Goal: Task Accomplishment & Management: Manage account settings

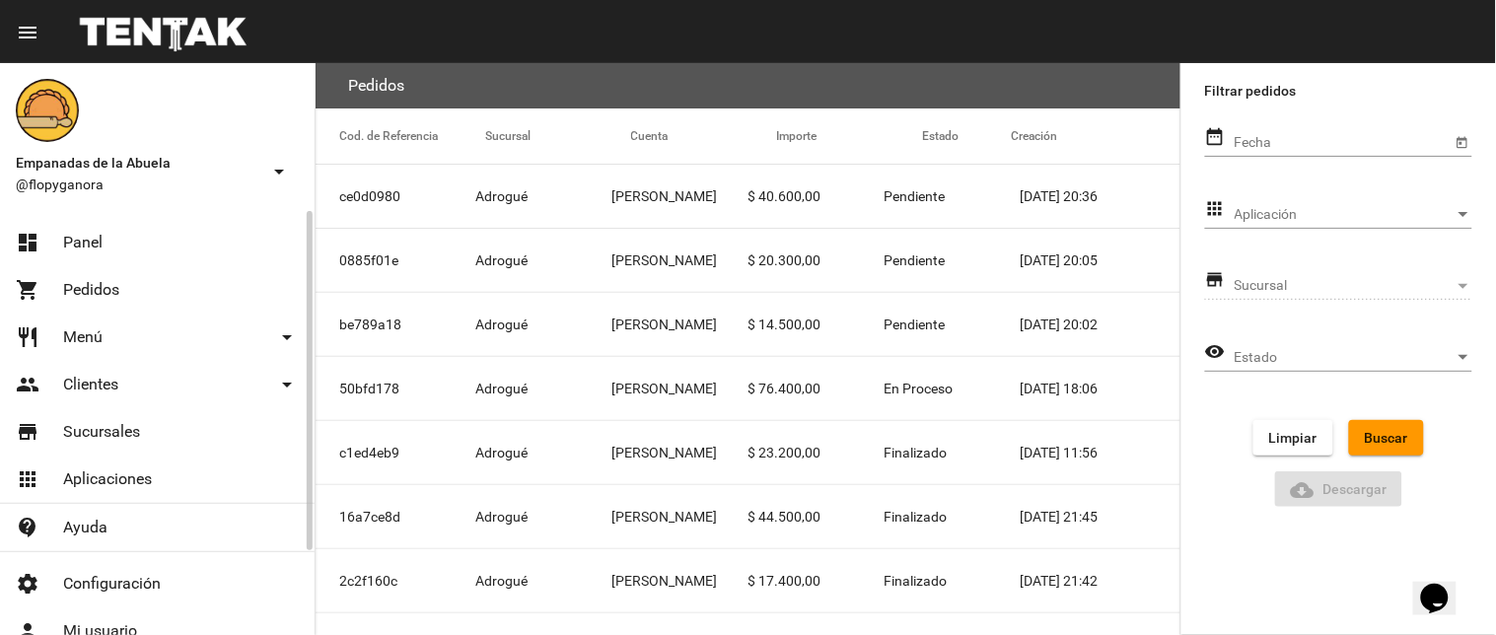
click at [114, 240] on link "dashboard Panel" at bounding box center [157, 242] width 315 height 47
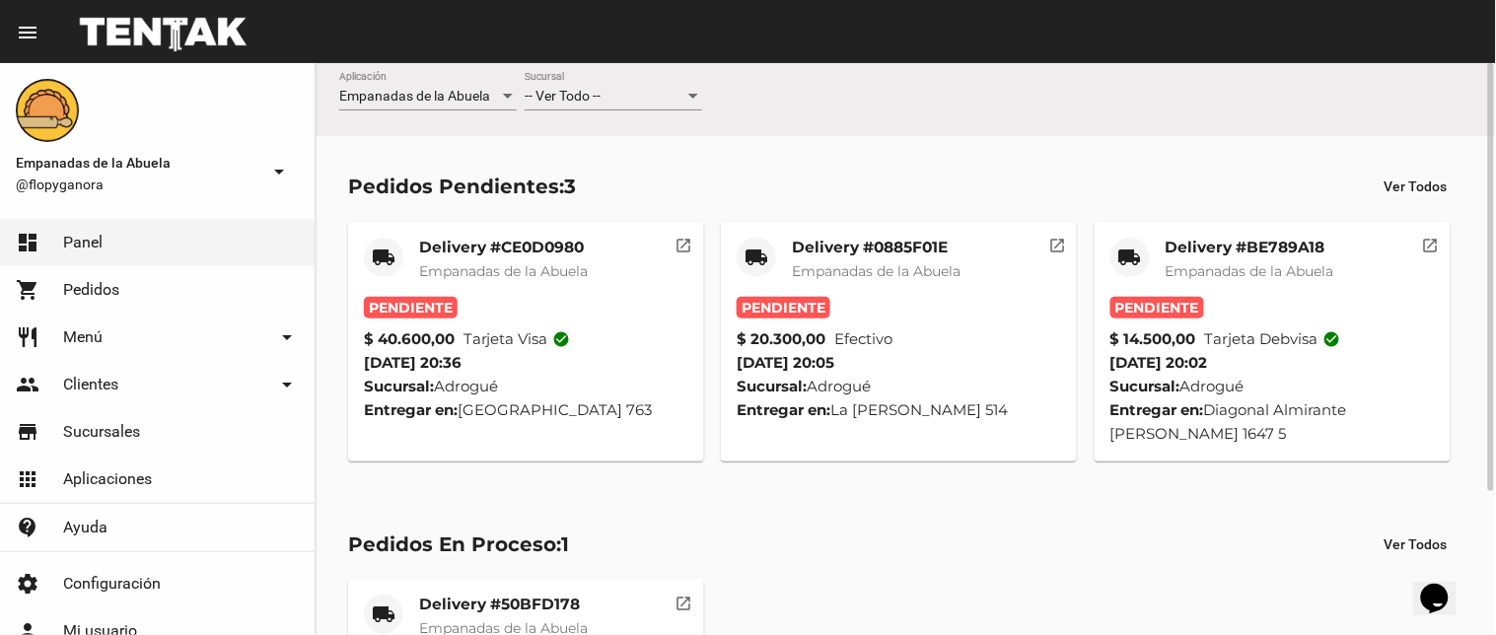
scroll to position [192, 0]
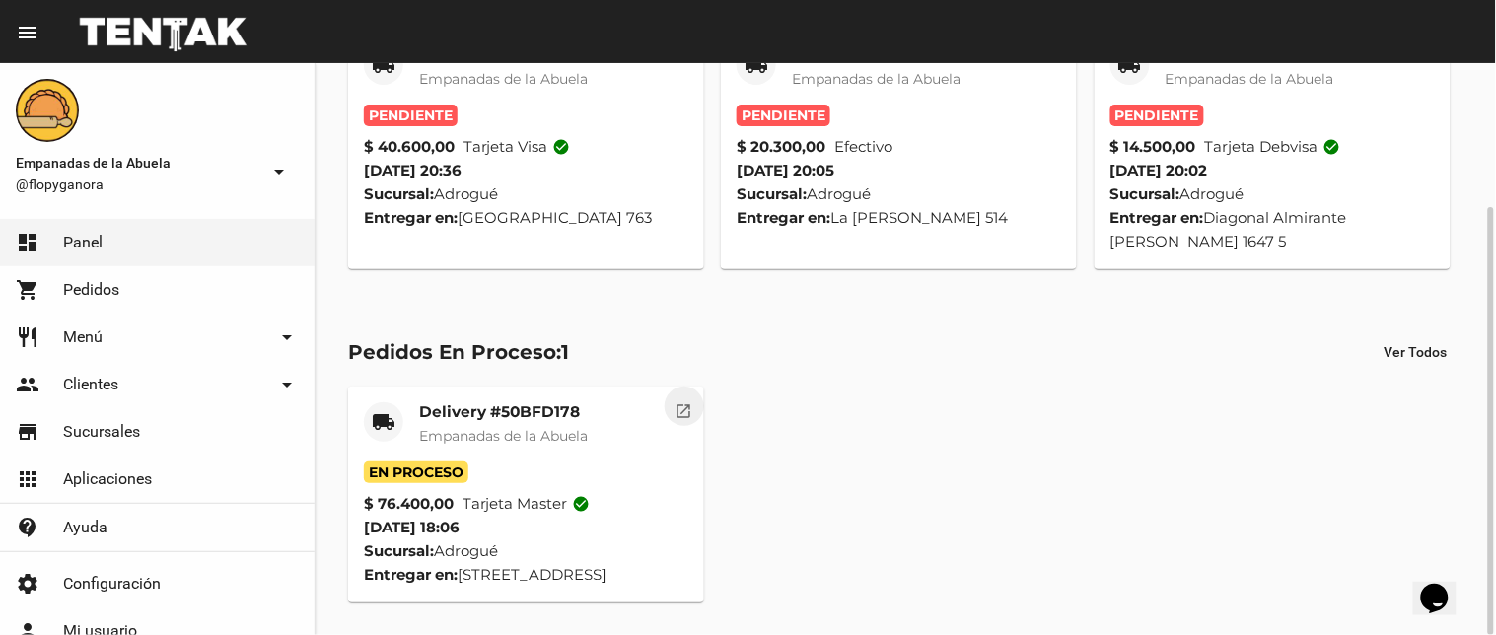
click at [684, 396] on button "open_in_new" at bounding box center [684, 406] width 39 height 39
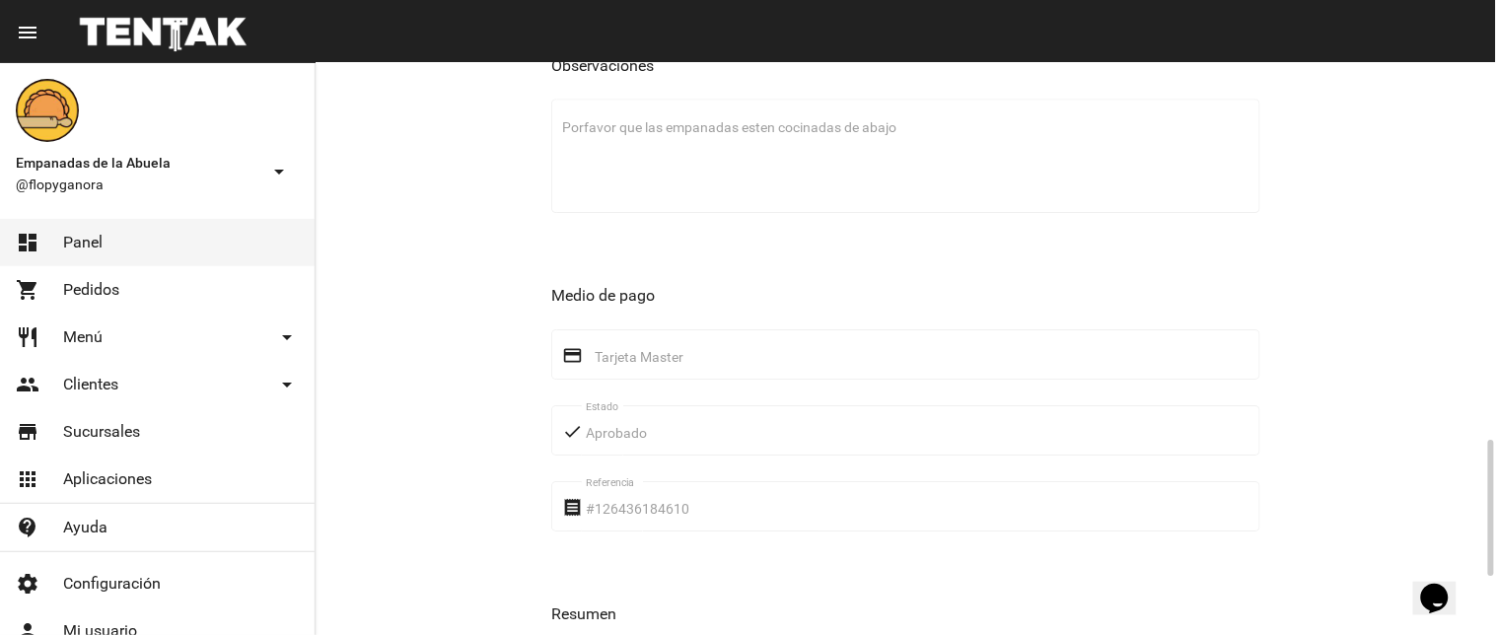
scroll to position [1823, 0]
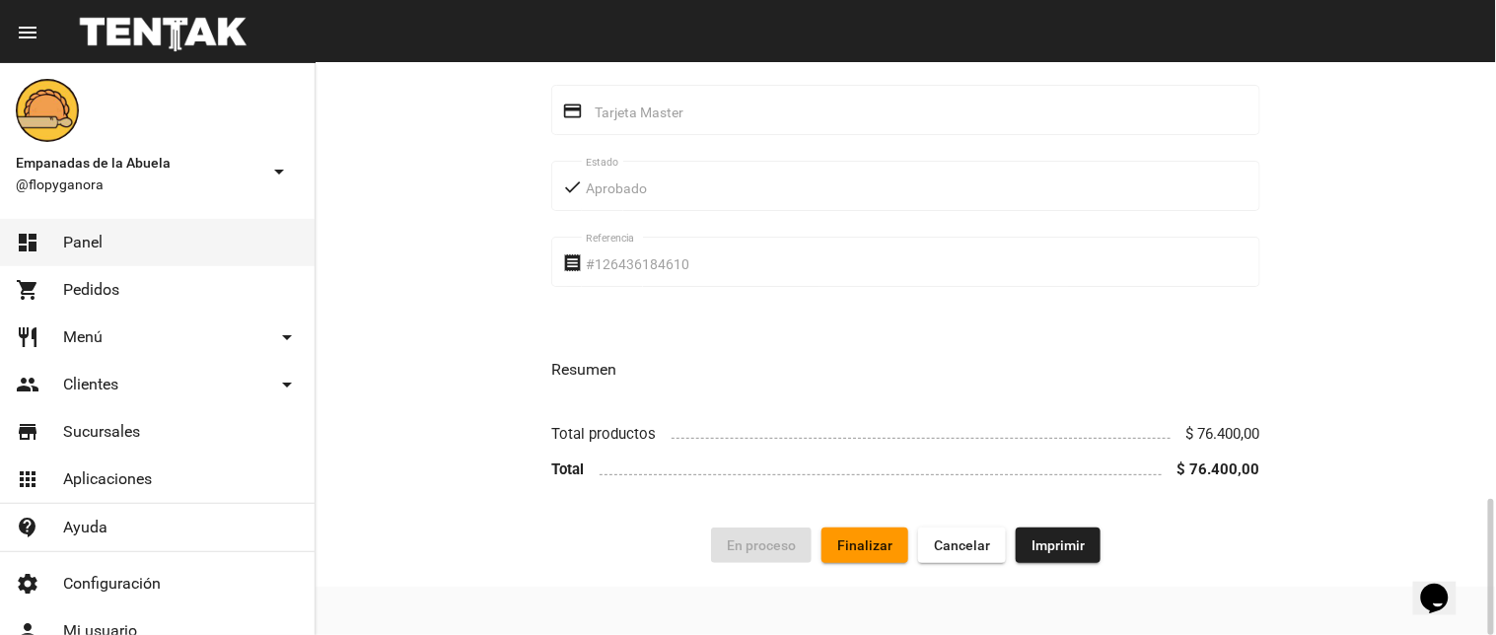
click at [1043, 550] on span "Imprimir" at bounding box center [1058, 546] width 53 height 16
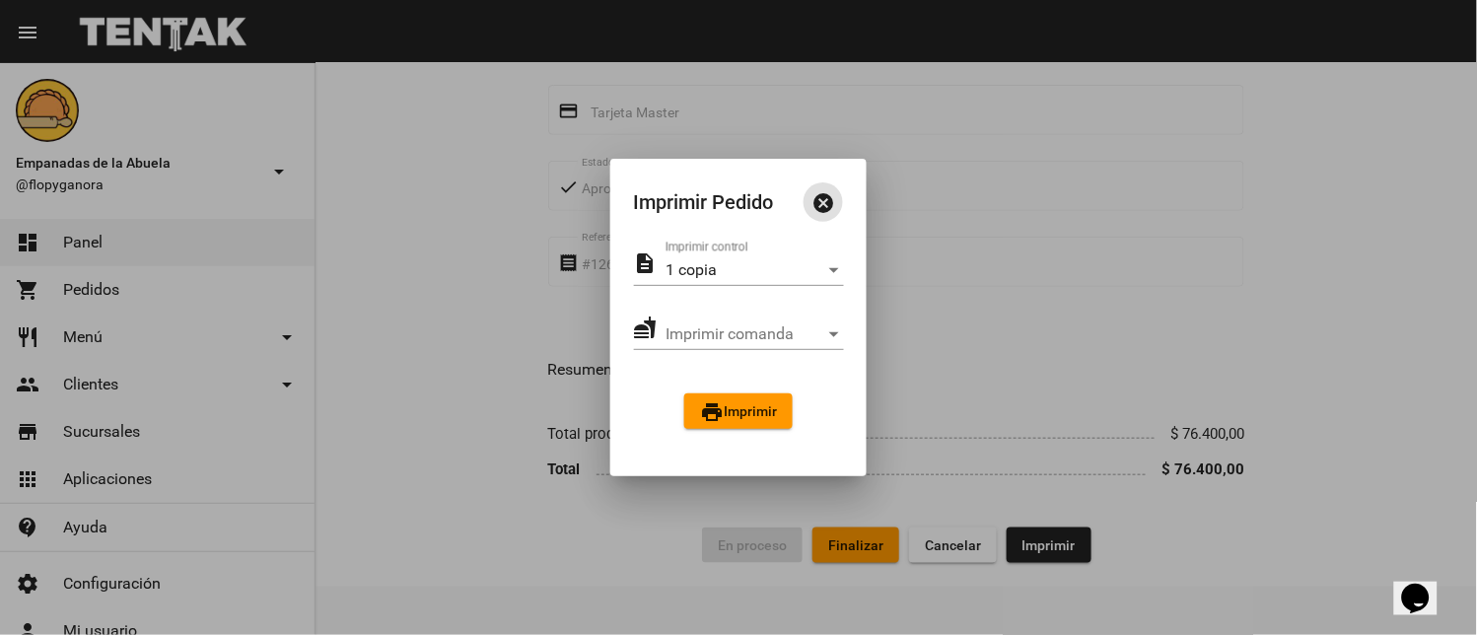
click at [760, 405] on span "print Imprimir" at bounding box center [738, 411] width 77 height 16
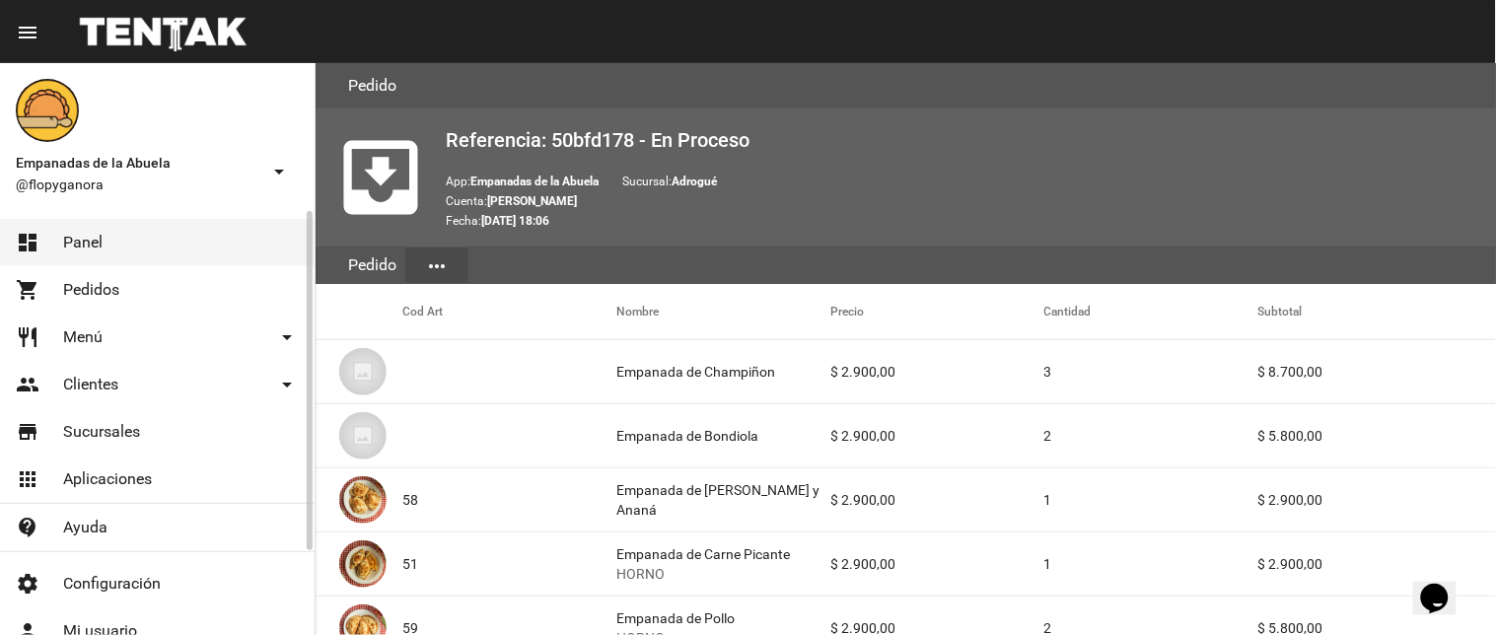
drag, startPoint x: 81, startPoint y: 242, endPoint x: 229, endPoint y: 247, distance: 148.0
click at [81, 242] on span "Panel" at bounding box center [82, 243] width 39 height 20
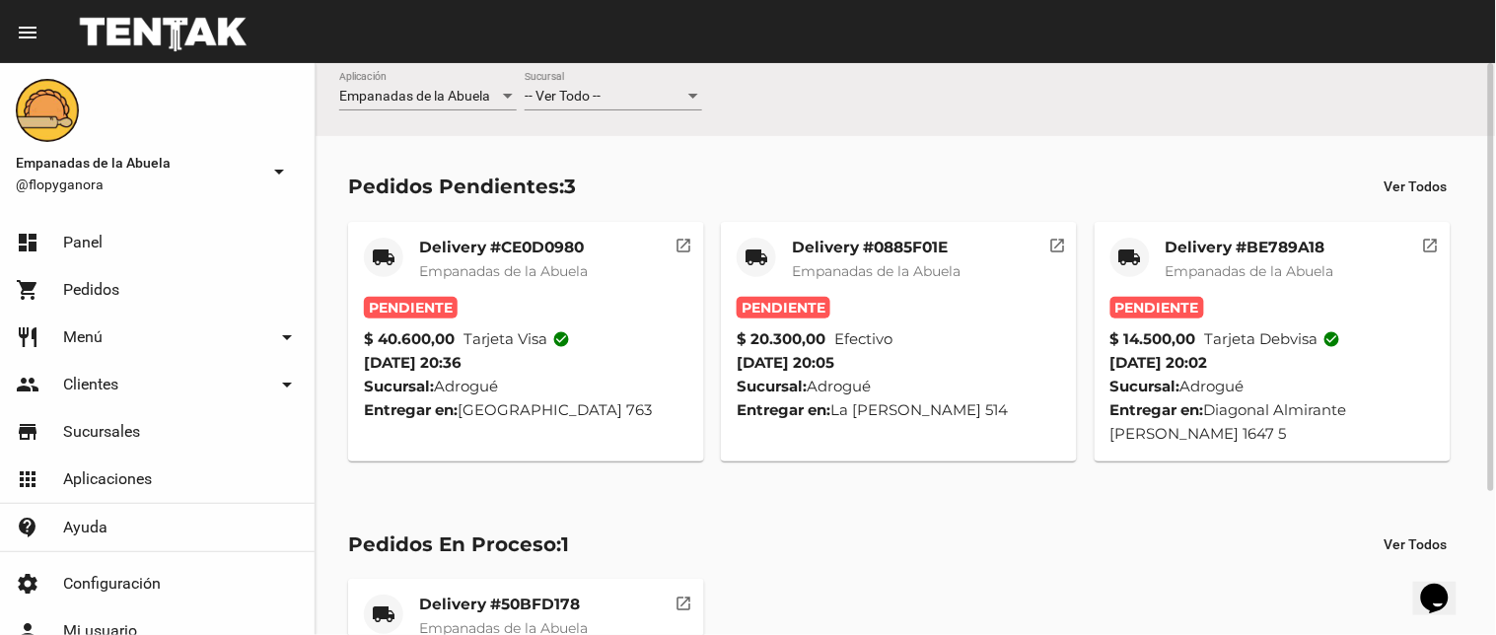
click at [683, 243] on mat-icon "open_in_new" at bounding box center [685, 243] width 18 height 18
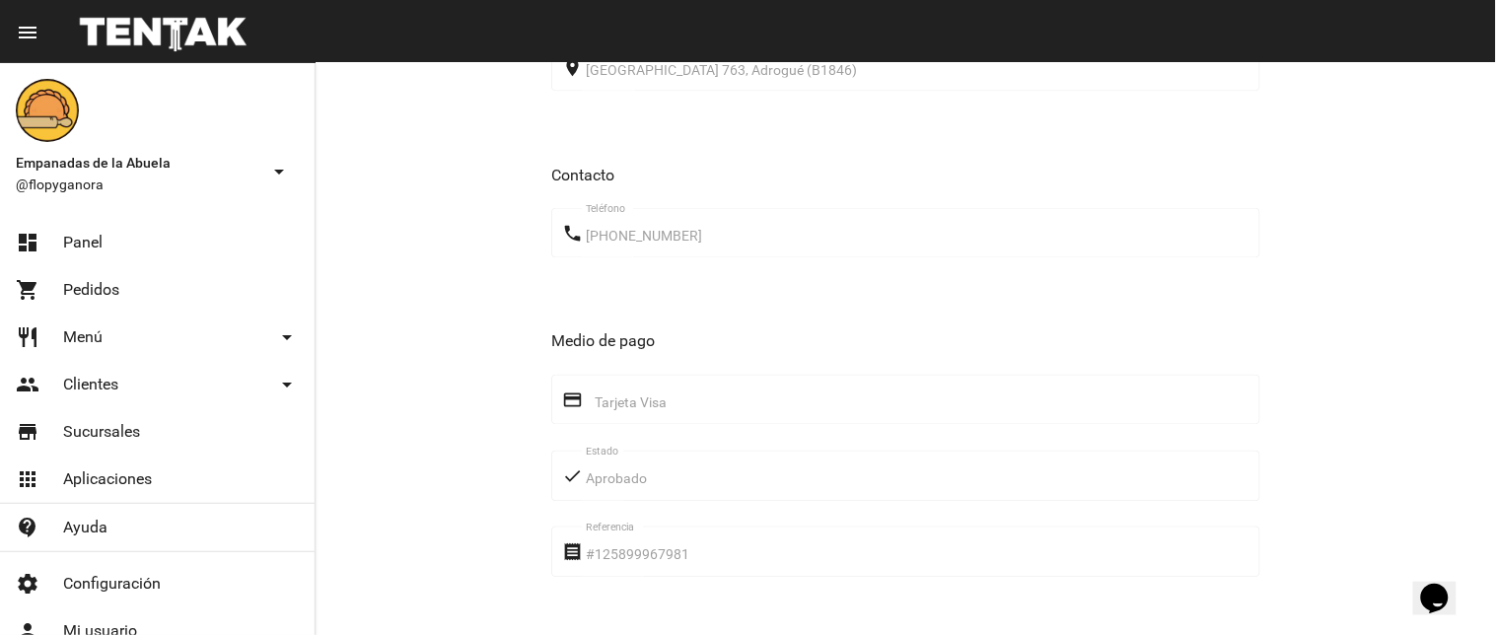
scroll to position [1079, 0]
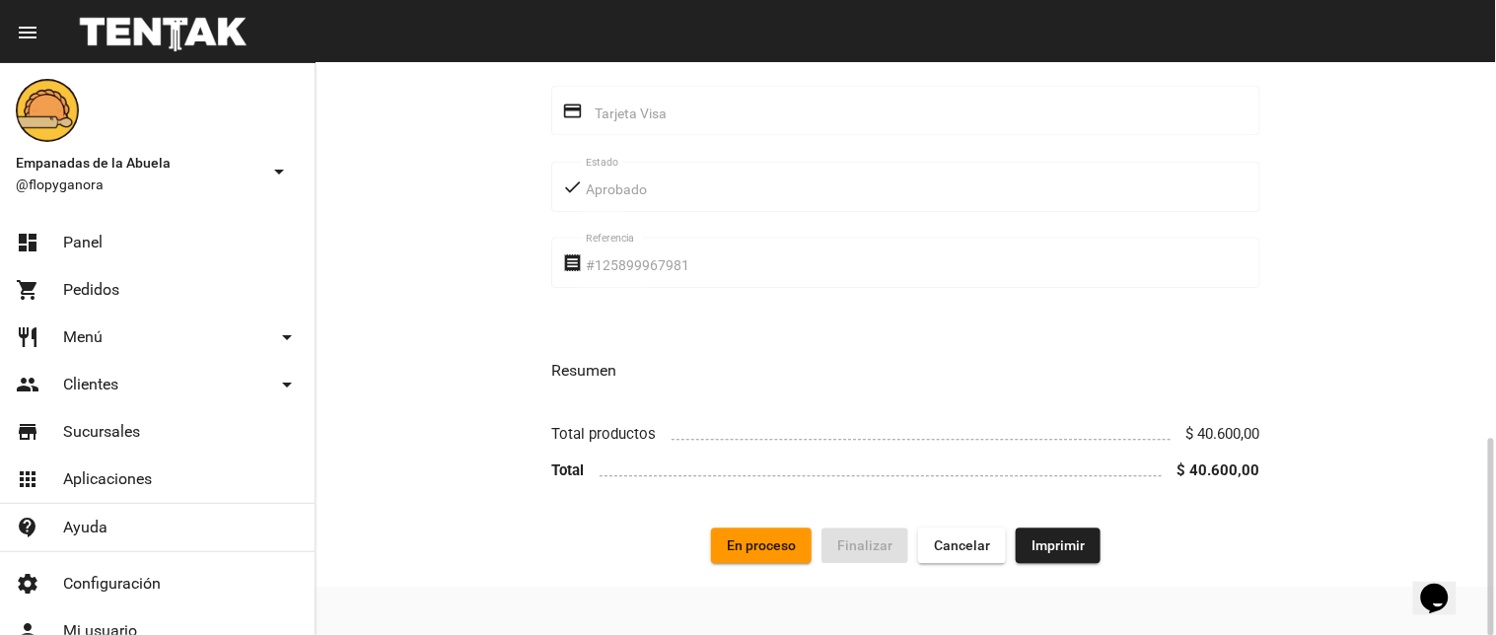
click at [1063, 549] on span "Imprimir" at bounding box center [1058, 546] width 53 height 16
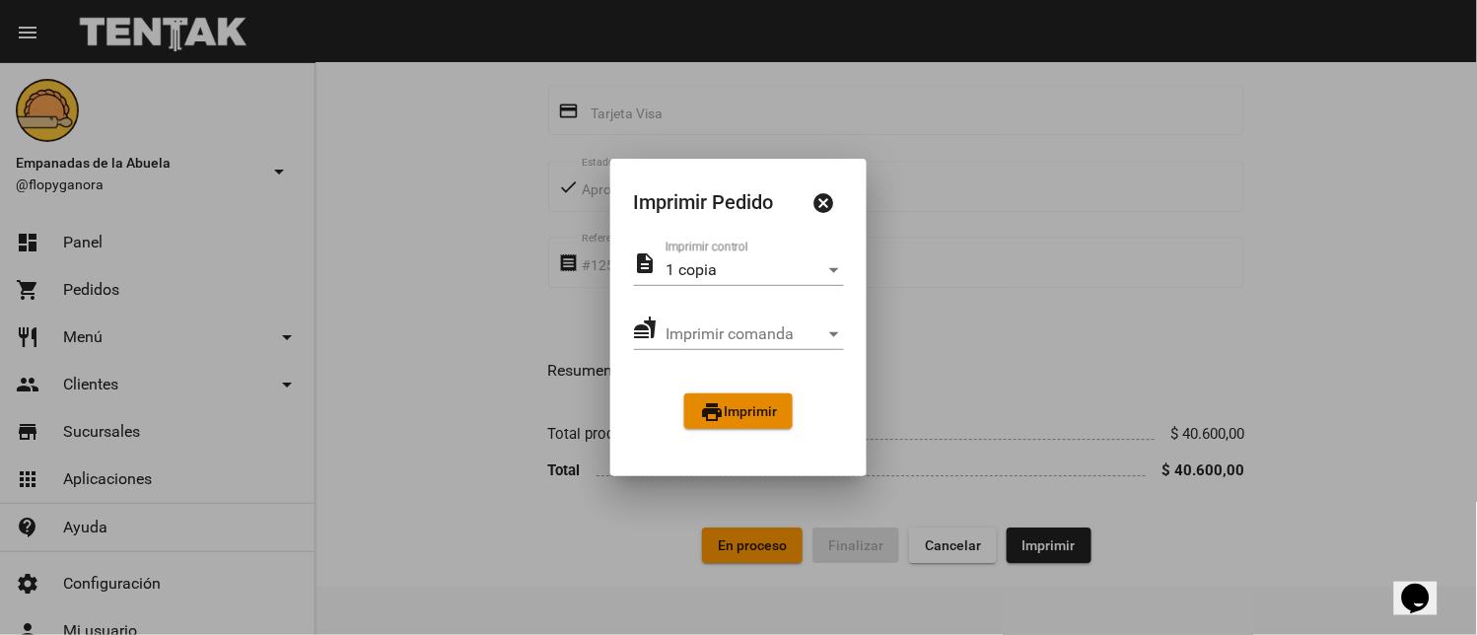
click at [725, 414] on span "print Imprimir" at bounding box center [738, 411] width 77 height 16
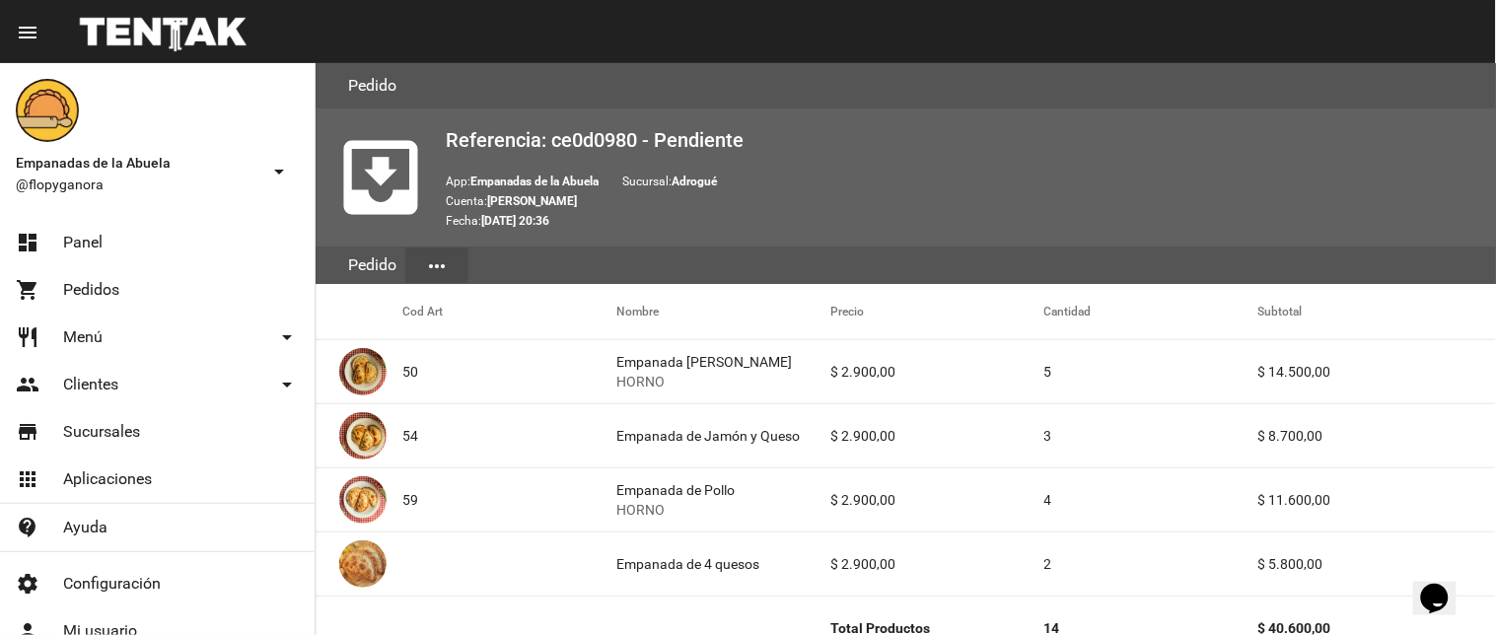
scroll to position [1079, 0]
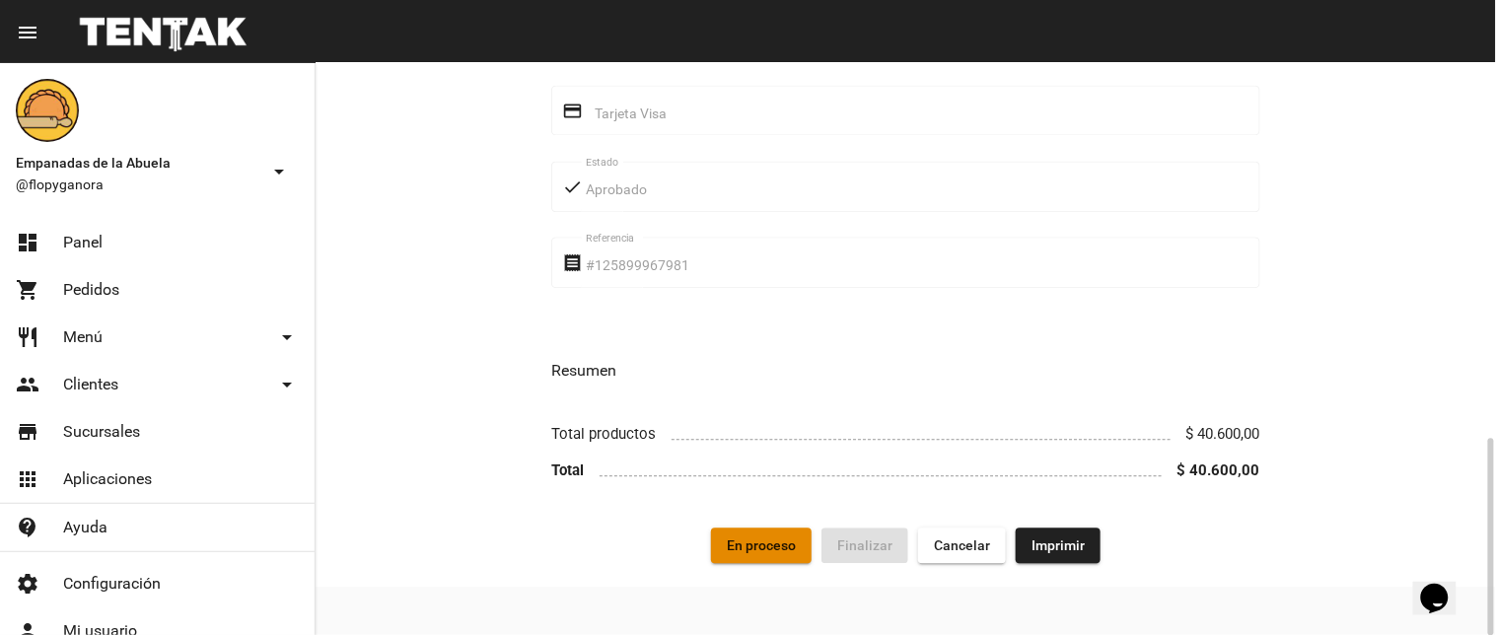
click at [756, 545] on span "En proceso" at bounding box center [761, 546] width 69 height 16
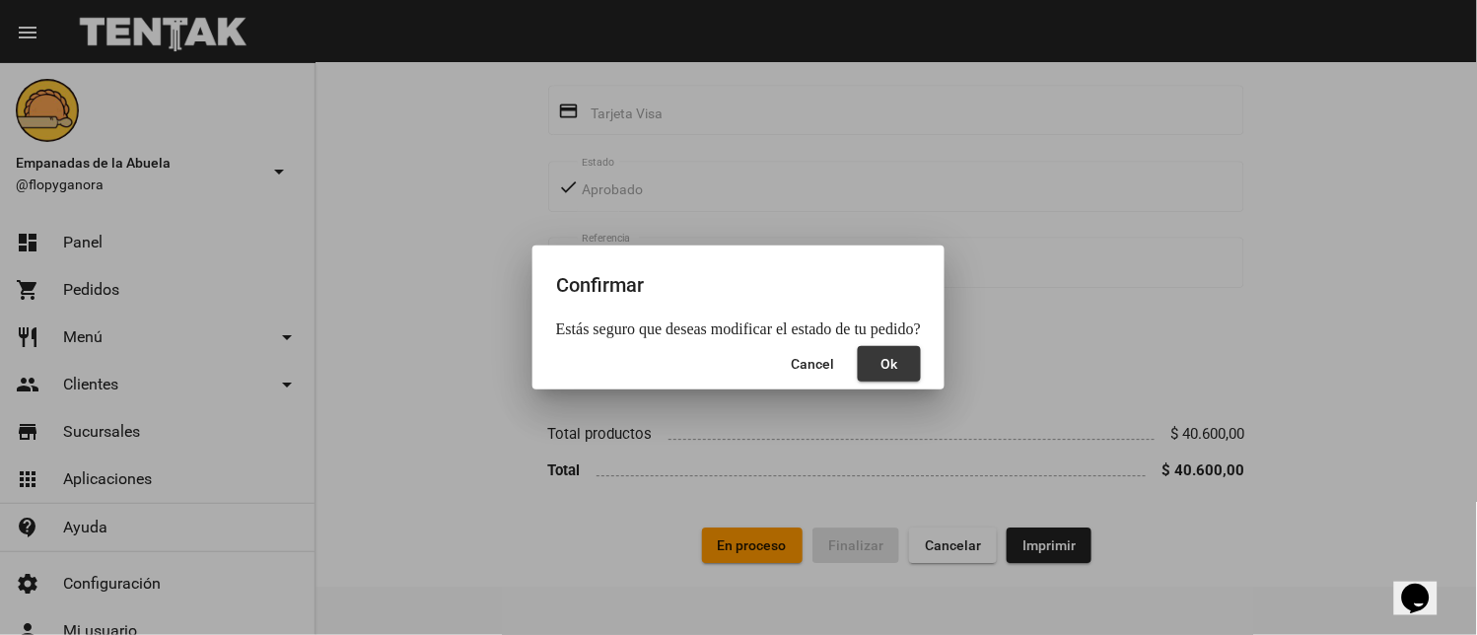
drag, startPoint x: 895, startPoint y: 363, endPoint x: 884, endPoint y: 367, distance: 11.5
click at [894, 363] on span "Ok" at bounding box center [890, 364] width 17 height 16
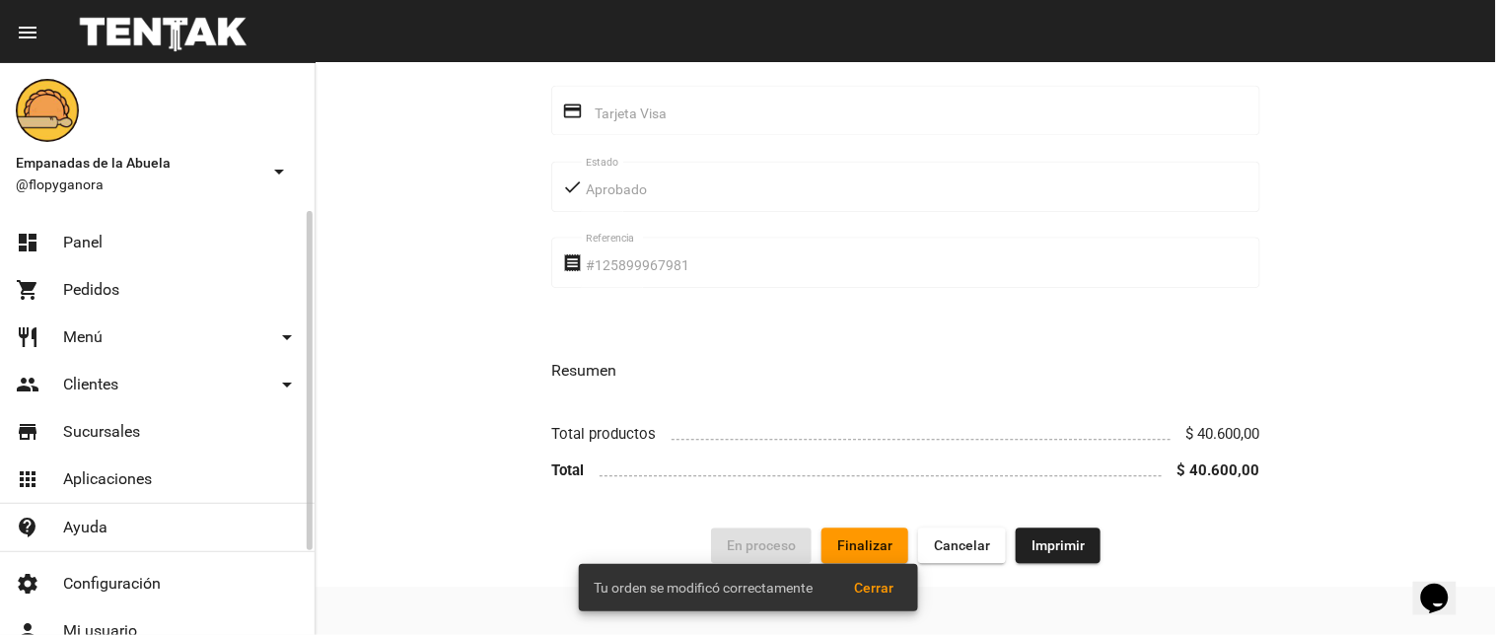
click at [92, 233] on span "Panel" at bounding box center [82, 243] width 39 height 20
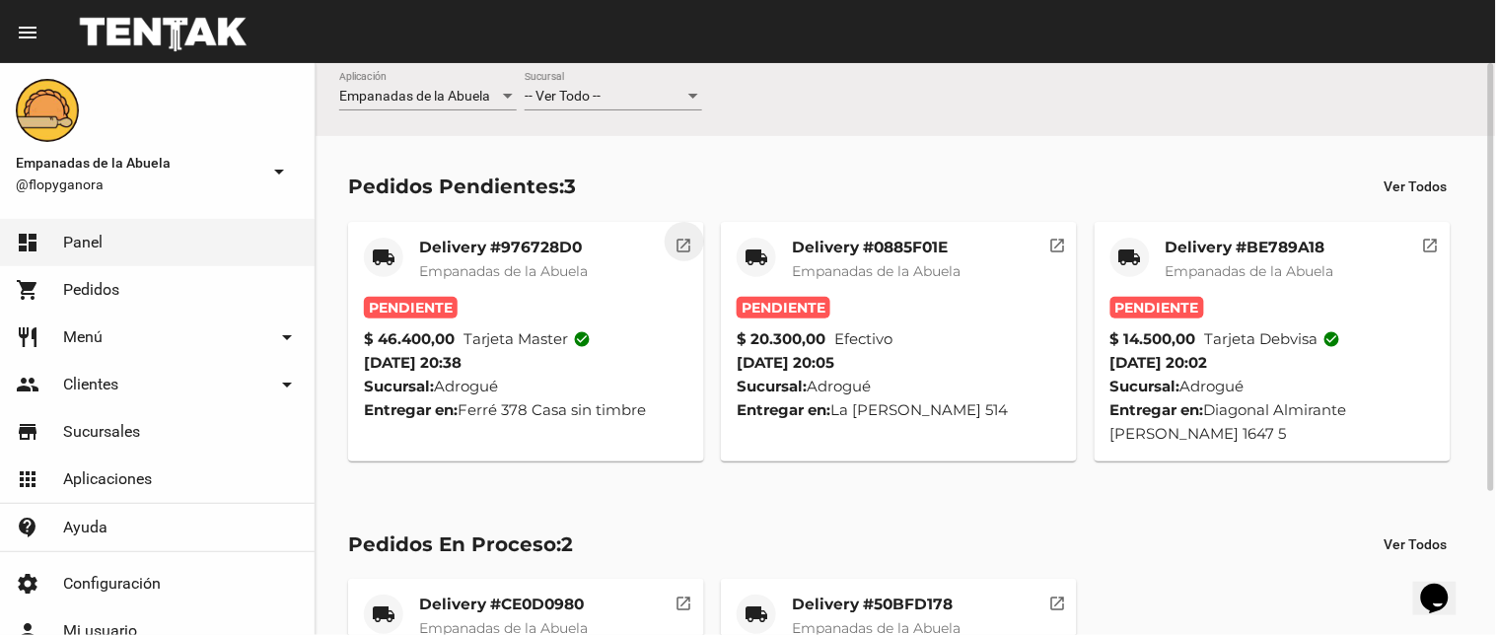
click at [676, 239] on mat-icon "open_in_new" at bounding box center [685, 243] width 18 height 18
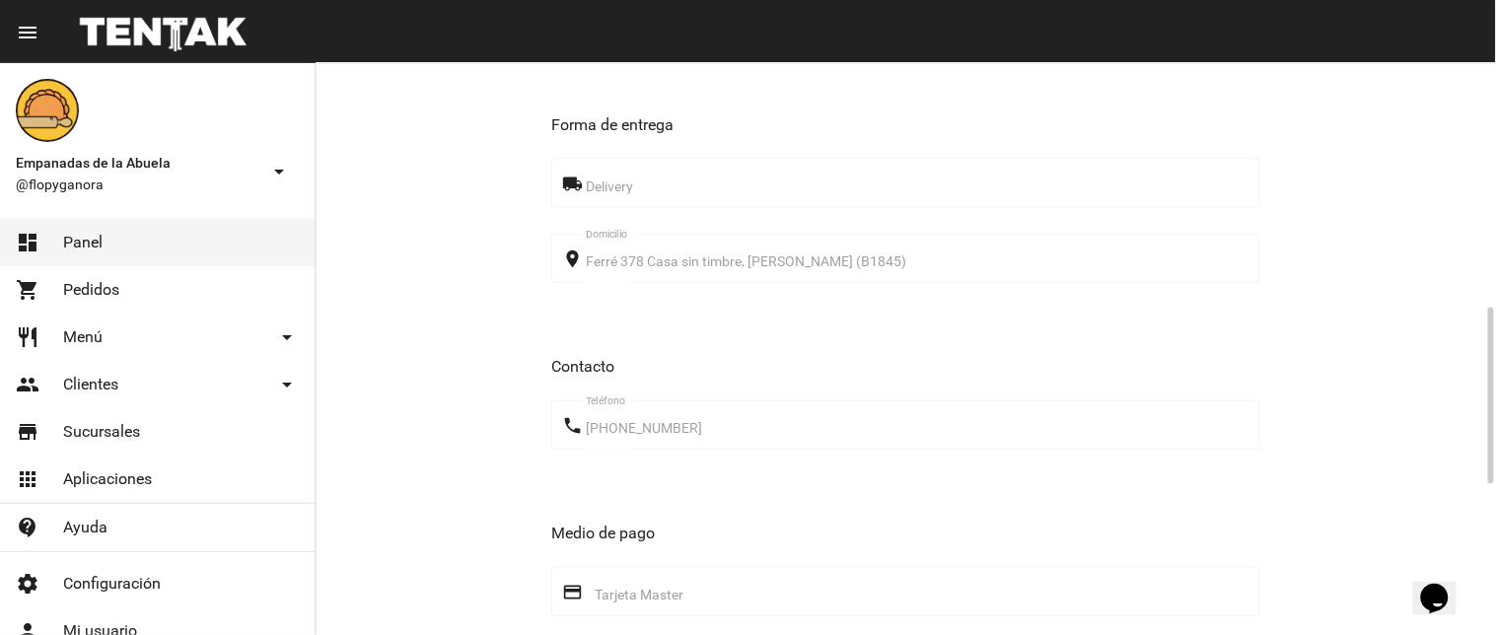
scroll to position [1272, 0]
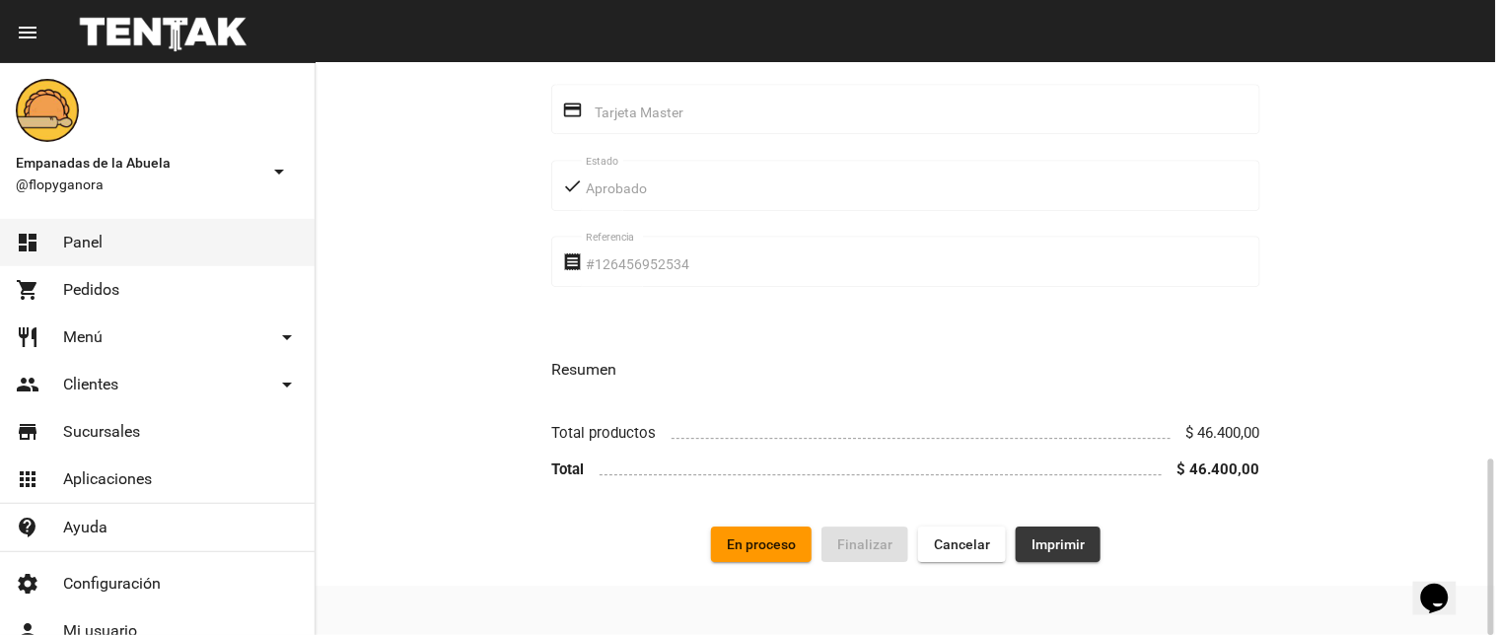
click at [1043, 542] on span "Imprimir" at bounding box center [1058, 545] width 53 height 16
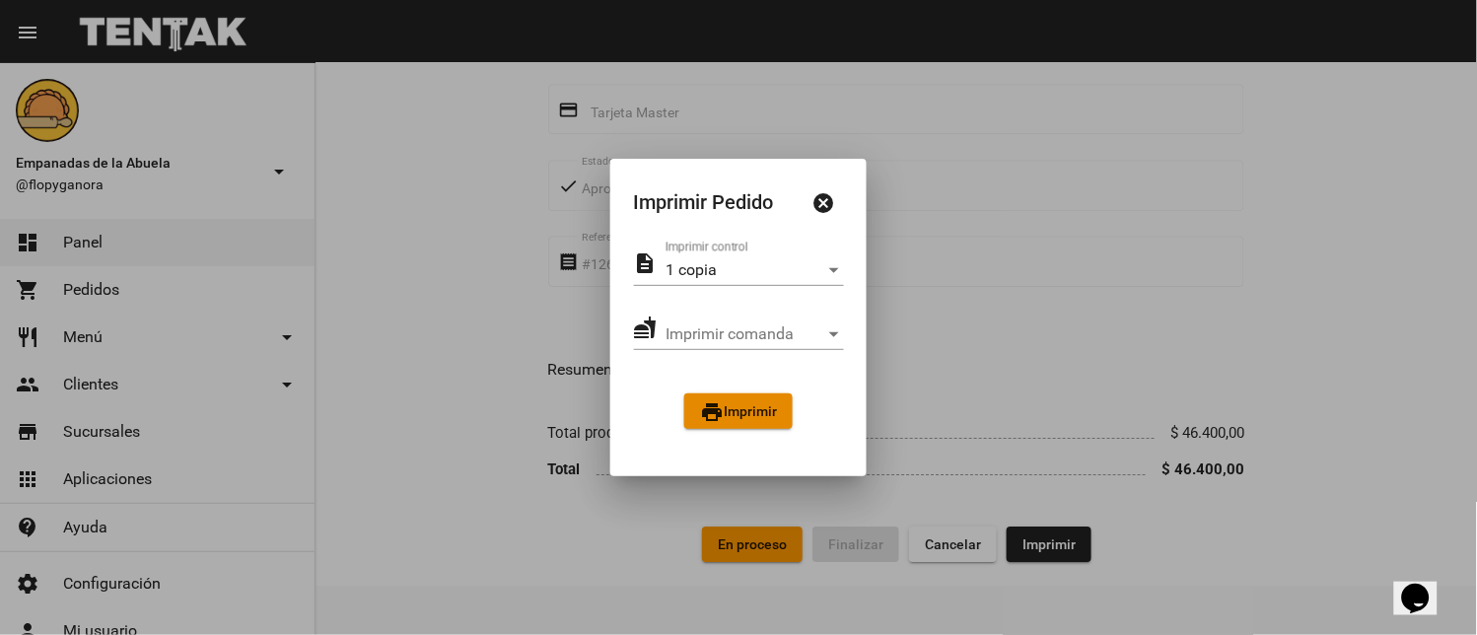
click at [773, 400] on button "print Imprimir" at bounding box center [738, 412] width 108 height 36
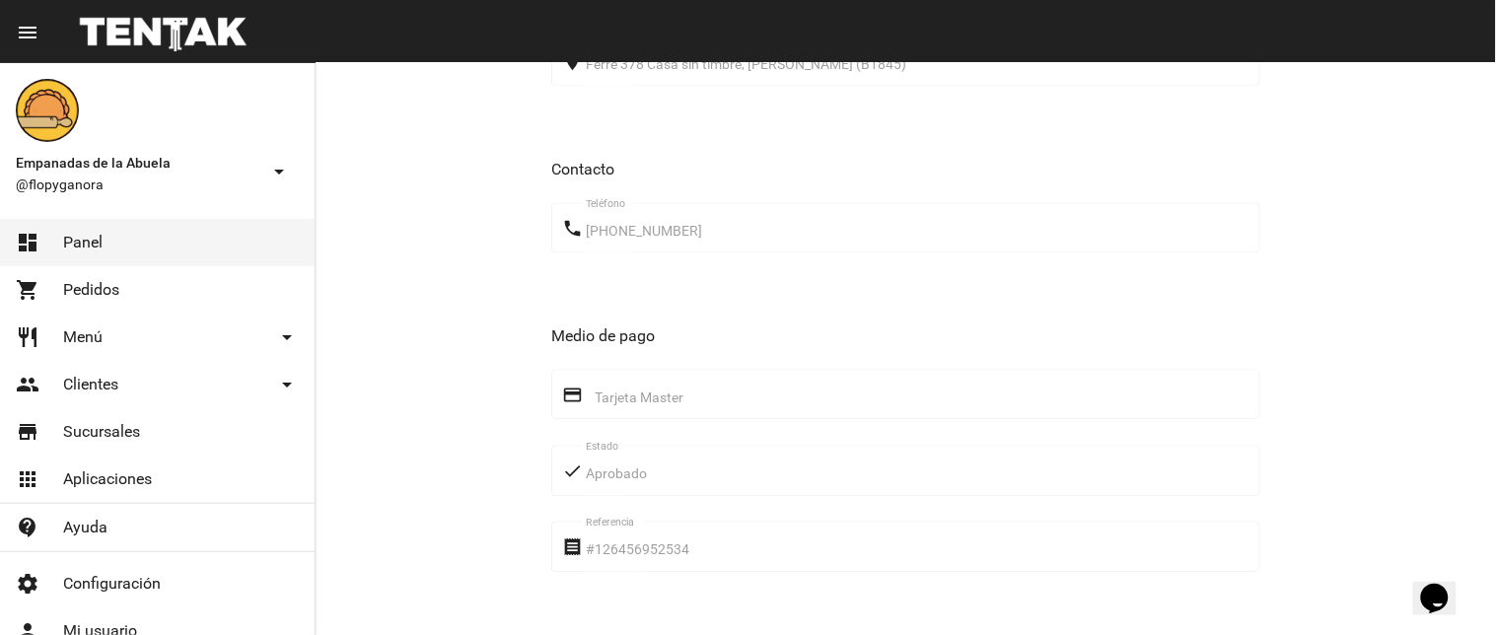
scroll to position [1272, 0]
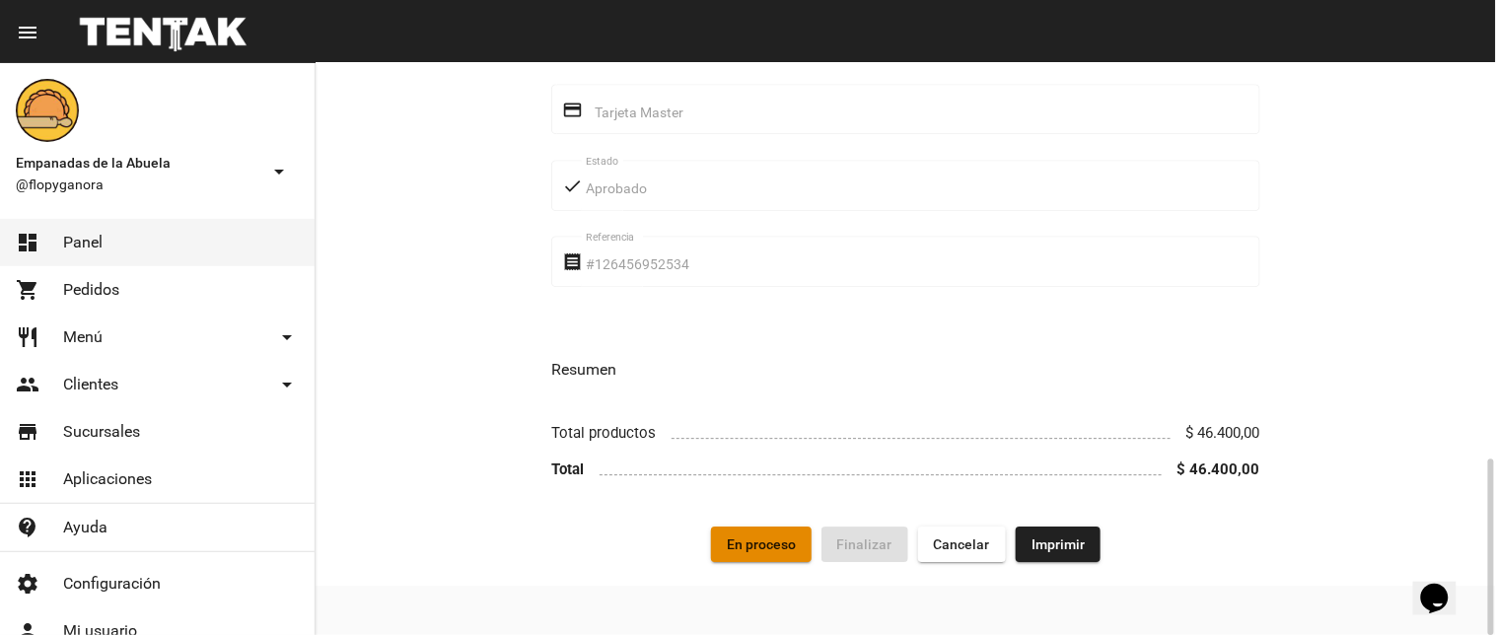
click at [775, 552] on span "En proceso" at bounding box center [761, 545] width 69 height 16
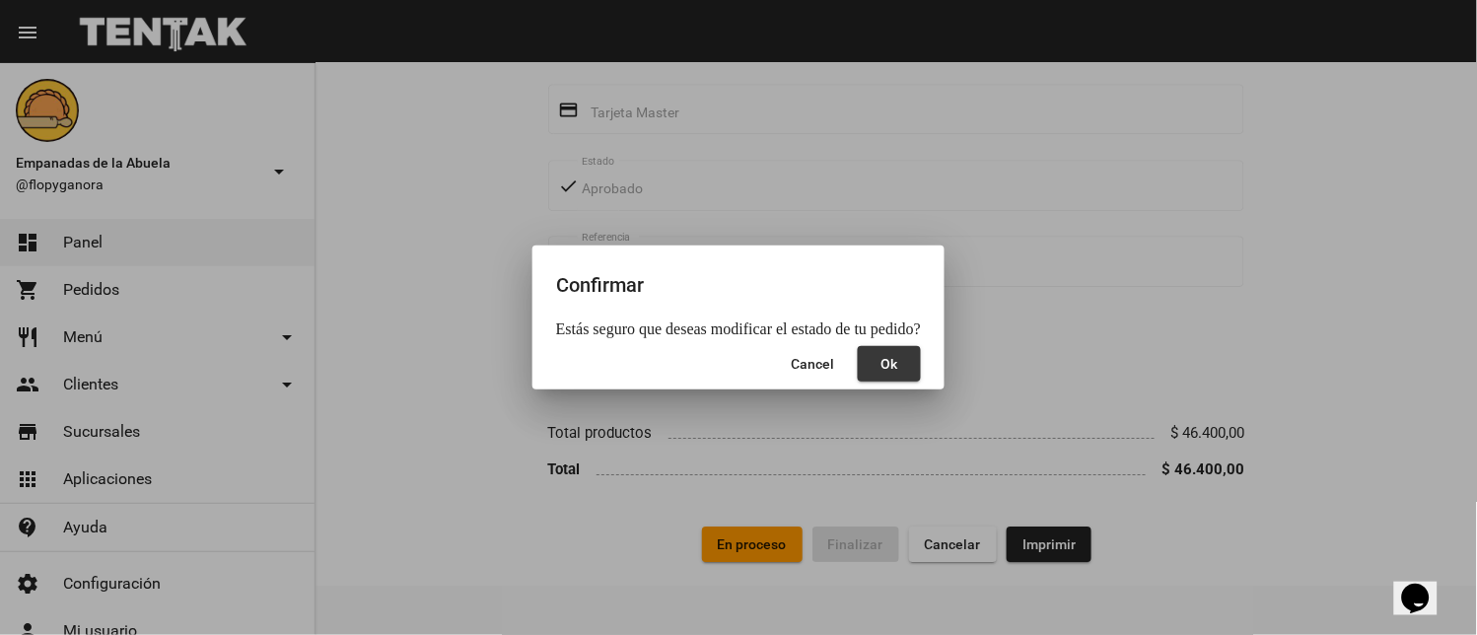
click at [890, 353] on button "Ok" at bounding box center [889, 364] width 63 height 36
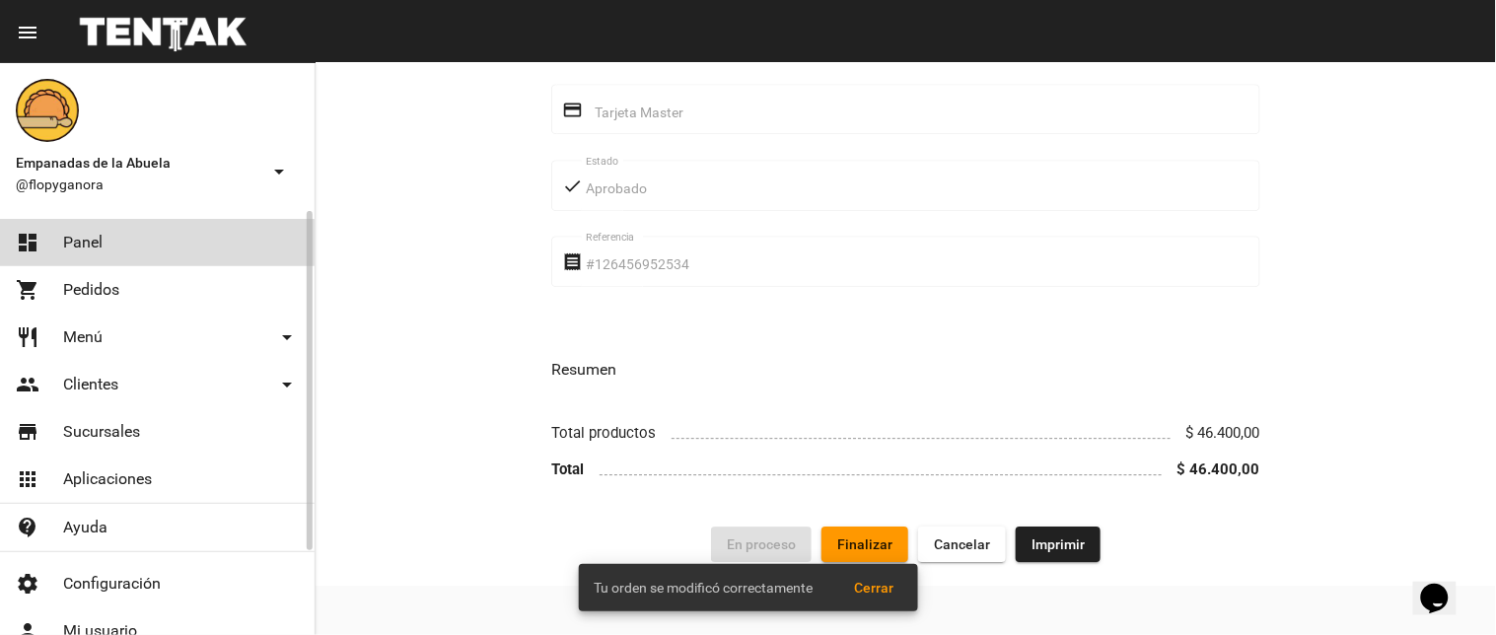
click at [200, 234] on link "dashboard Panel" at bounding box center [157, 242] width 315 height 47
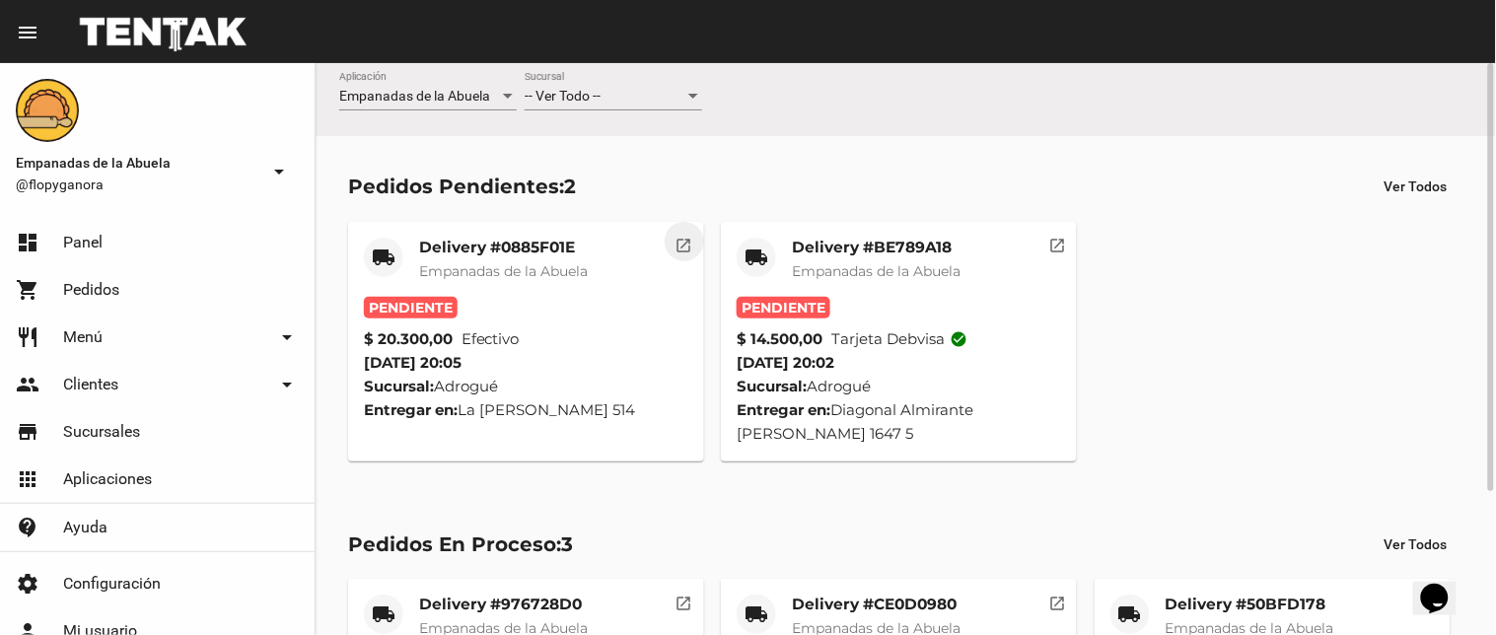
click at [688, 239] on mat-icon "open_in_new" at bounding box center [685, 243] width 18 height 18
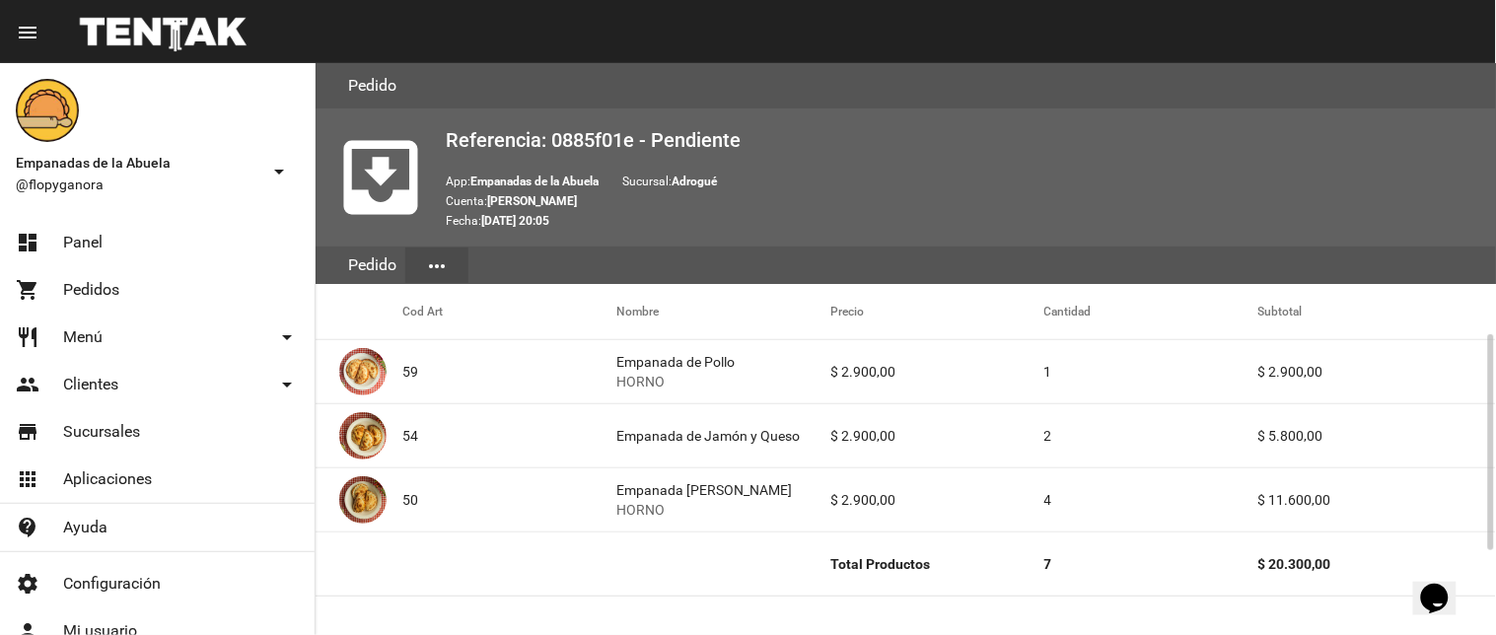
scroll to position [939, 0]
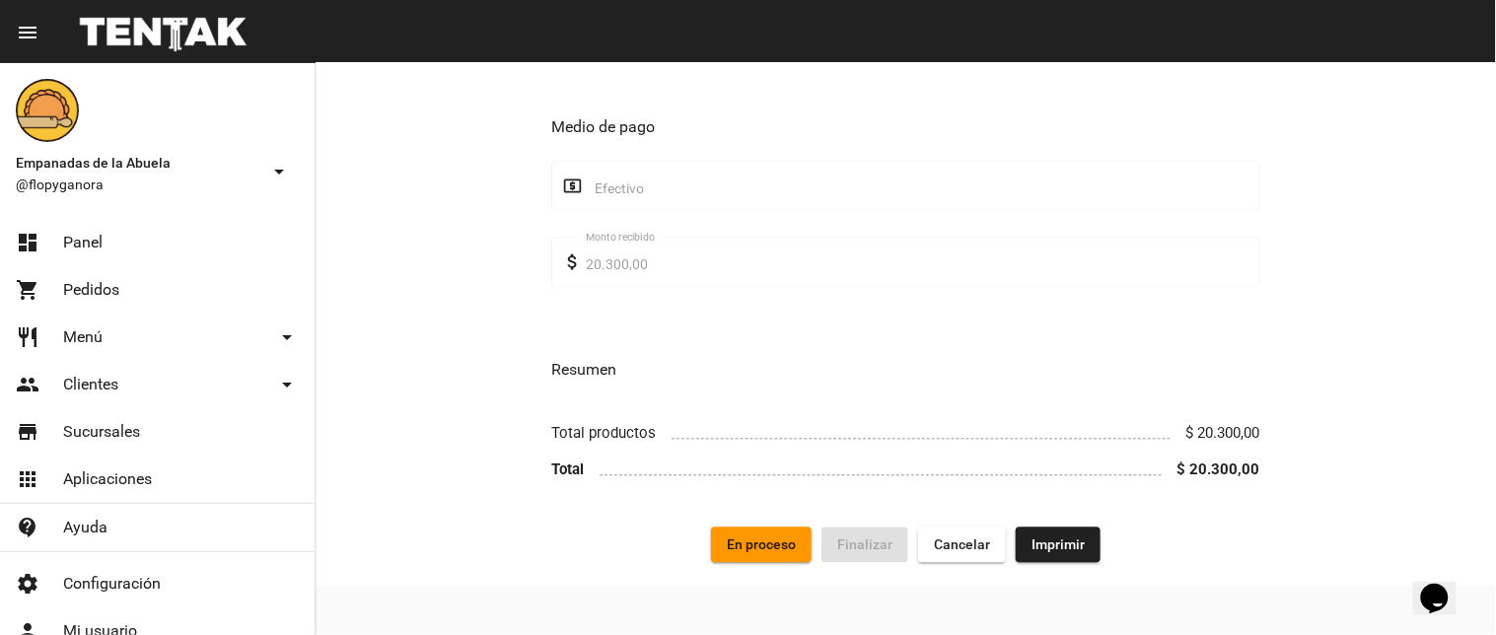
click at [1069, 542] on span "Imprimir" at bounding box center [1058, 546] width 53 height 16
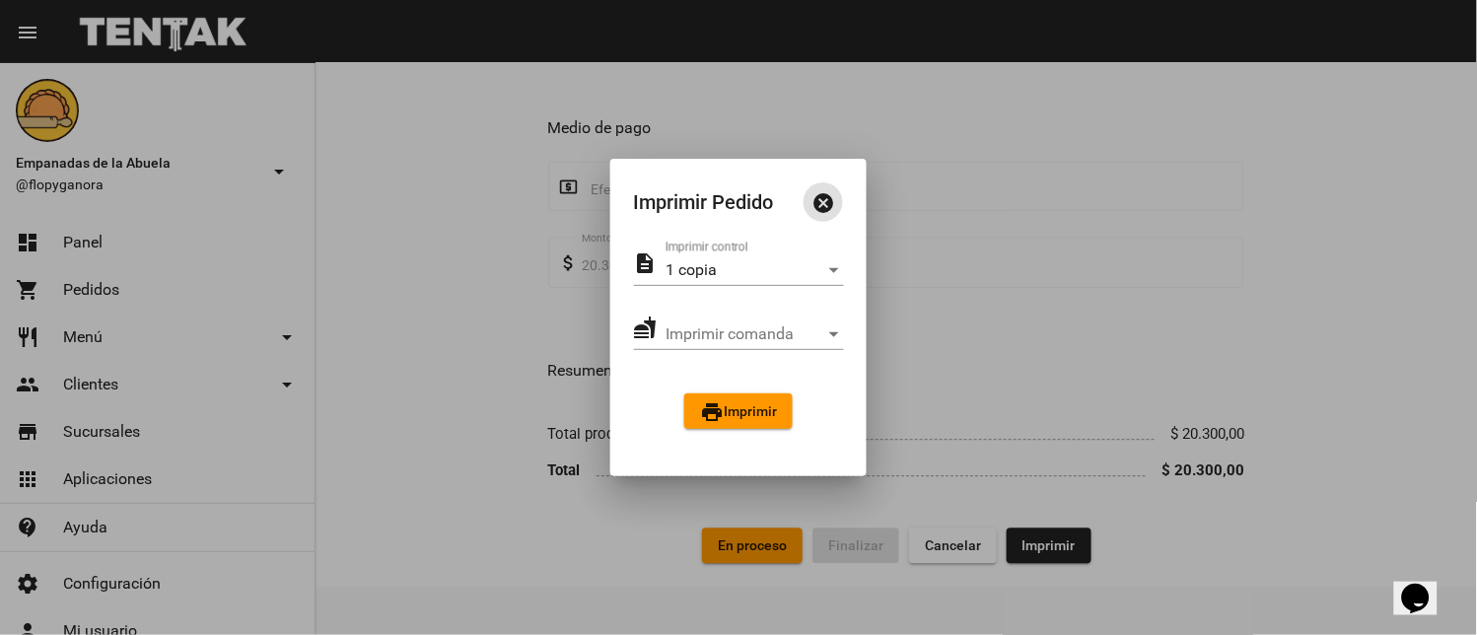
click at [765, 408] on span "print Imprimir" at bounding box center [738, 411] width 77 height 16
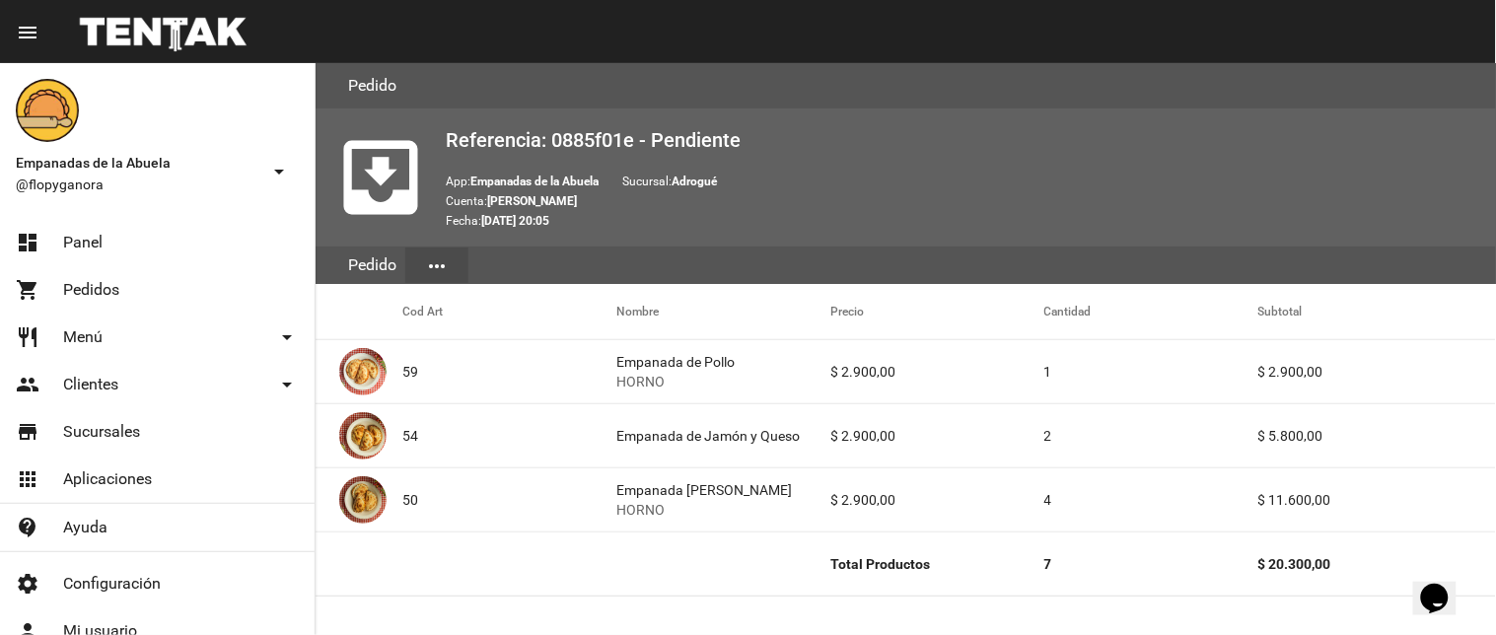
scroll to position [939, 0]
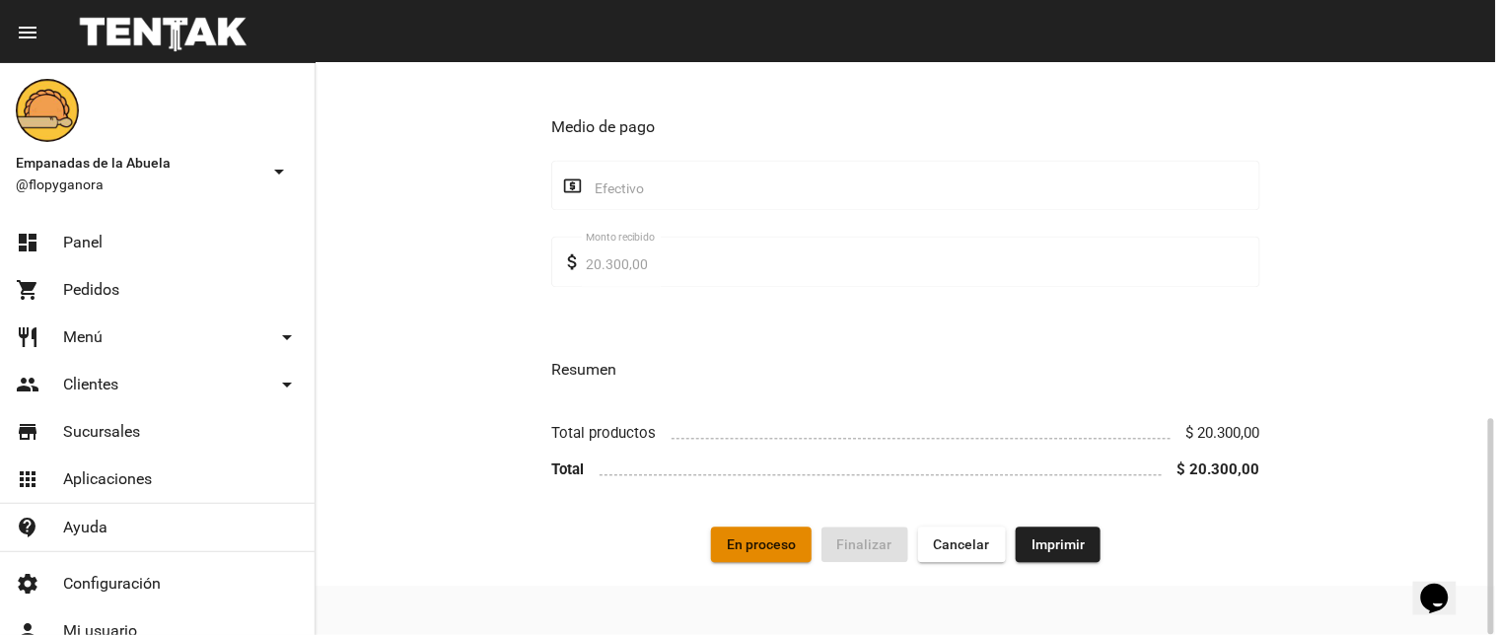
click at [767, 545] on span "En proceso" at bounding box center [761, 546] width 69 height 16
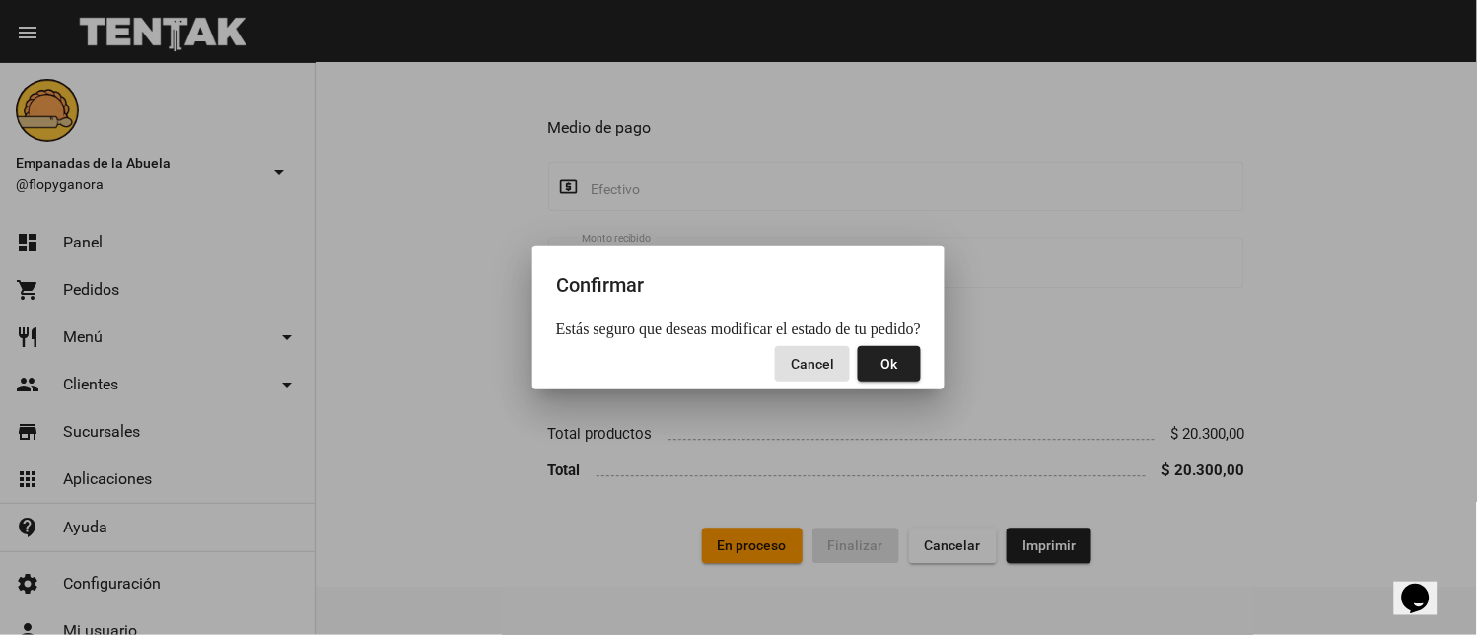
click at [907, 370] on button "Ok" at bounding box center [889, 364] width 63 height 36
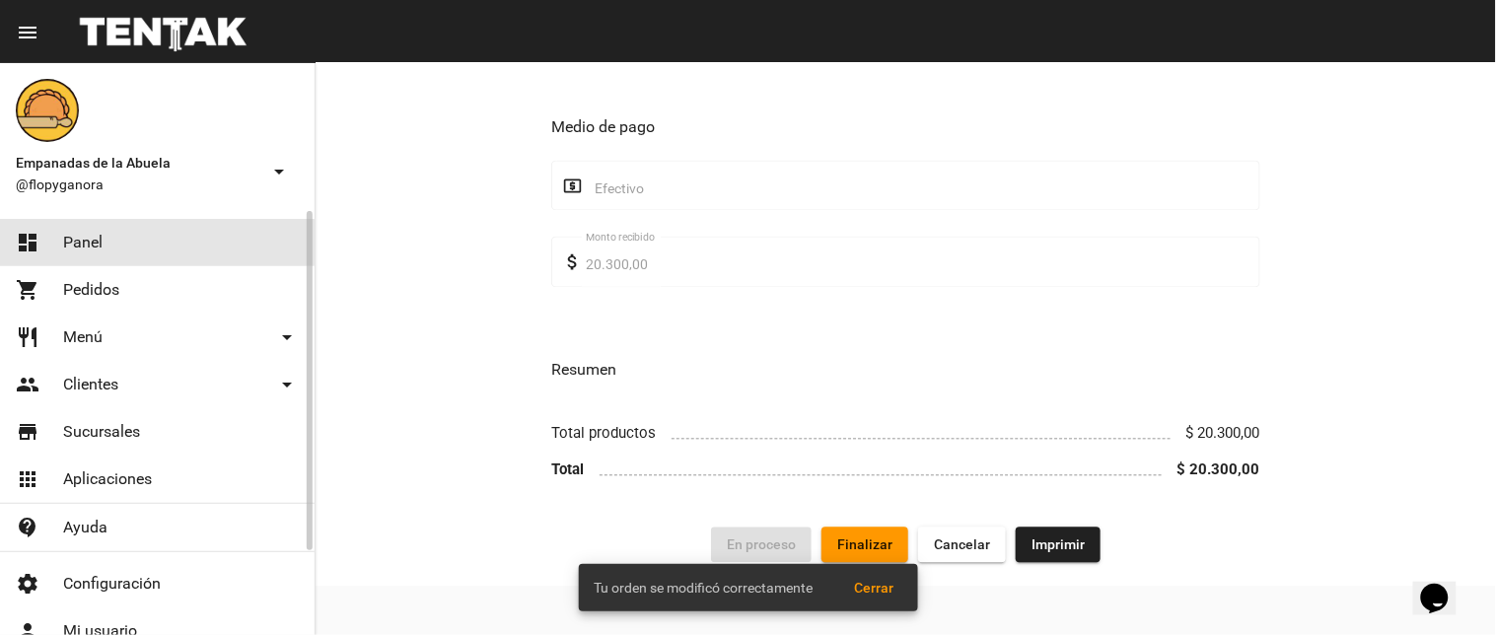
click at [123, 234] on link "dashboard Panel" at bounding box center [157, 242] width 315 height 47
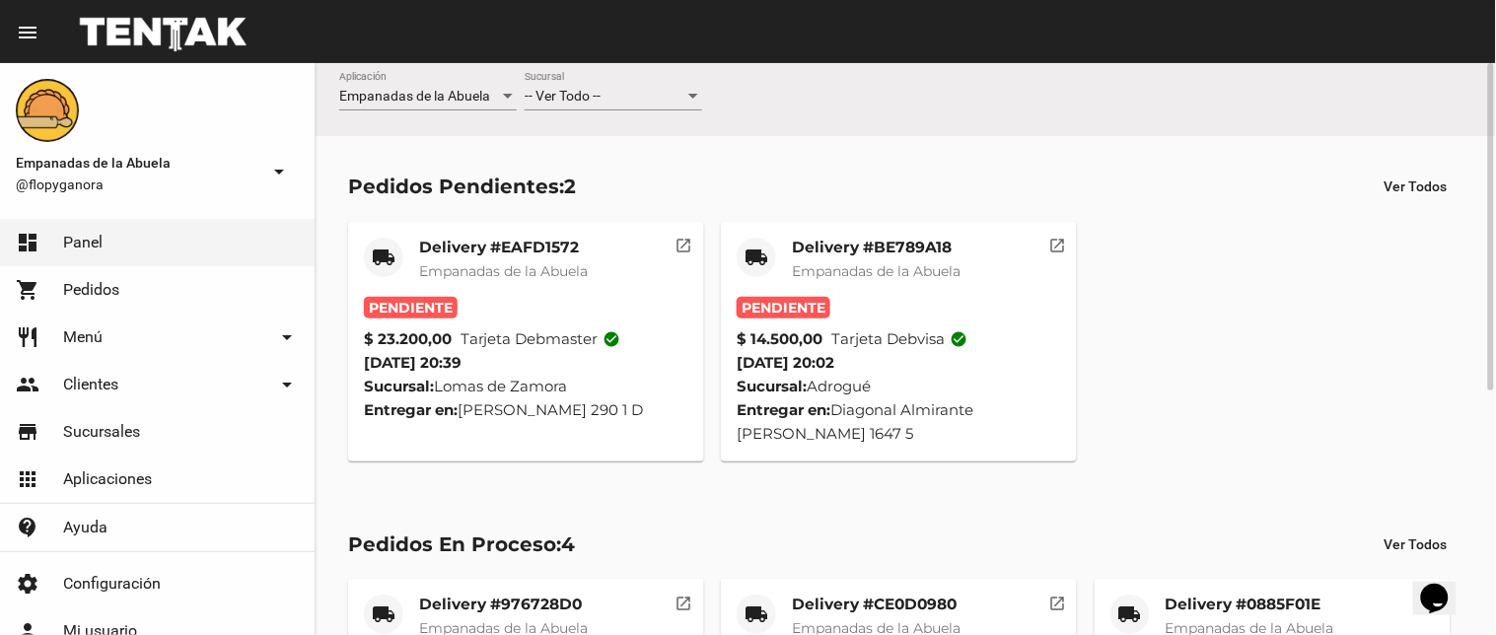
click at [1063, 234] on mat-icon "open_in_new" at bounding box center [1057, 243] width 18 height 18
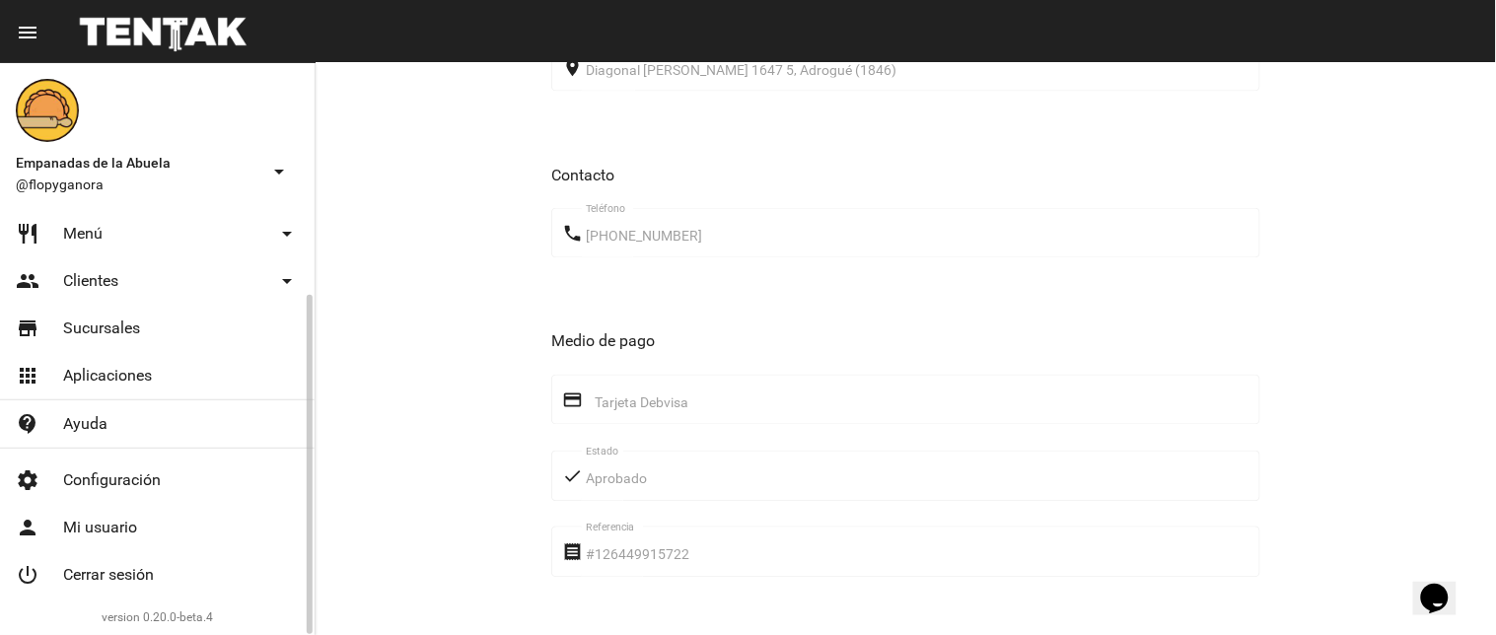
scroll to position [1079, 0]
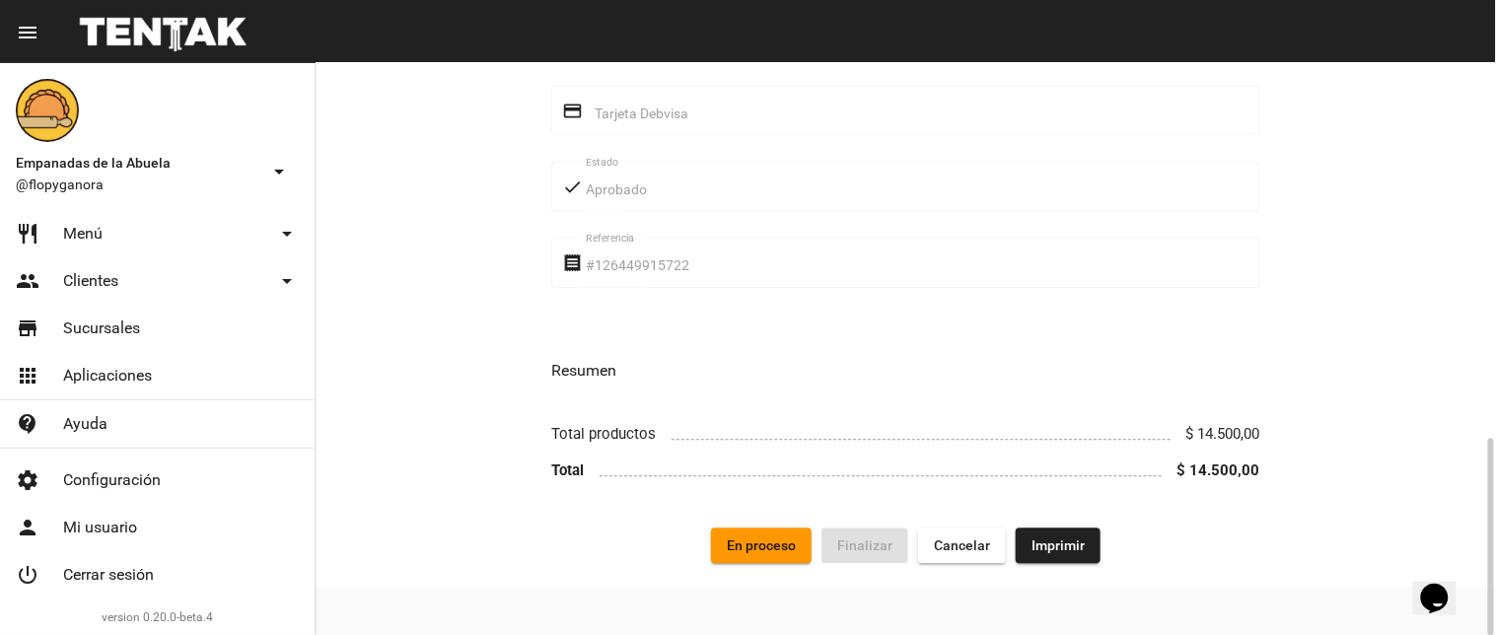
click at [1065, 539] on span "Imprimir" at bounding box center [1058, 546] width 53 height 16
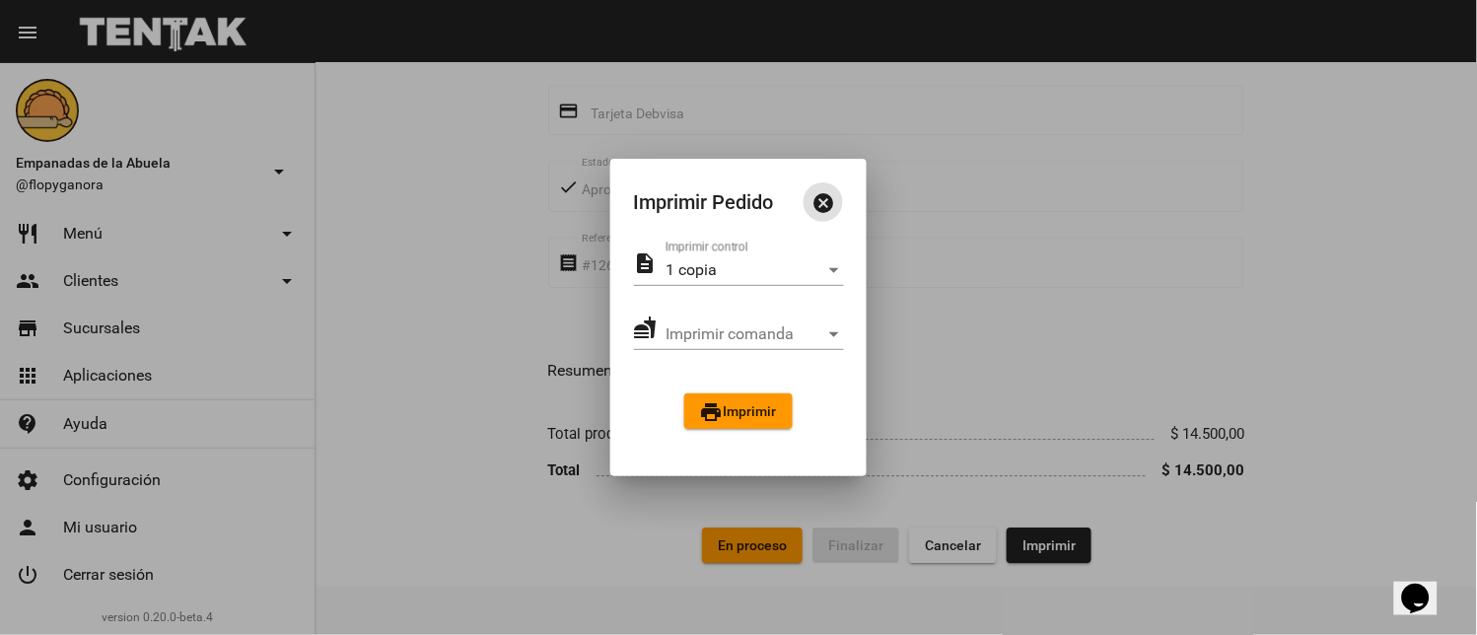
click at [771, 408] on span "print Imprimir" at bounding box center [738, 411] width 77 height 16
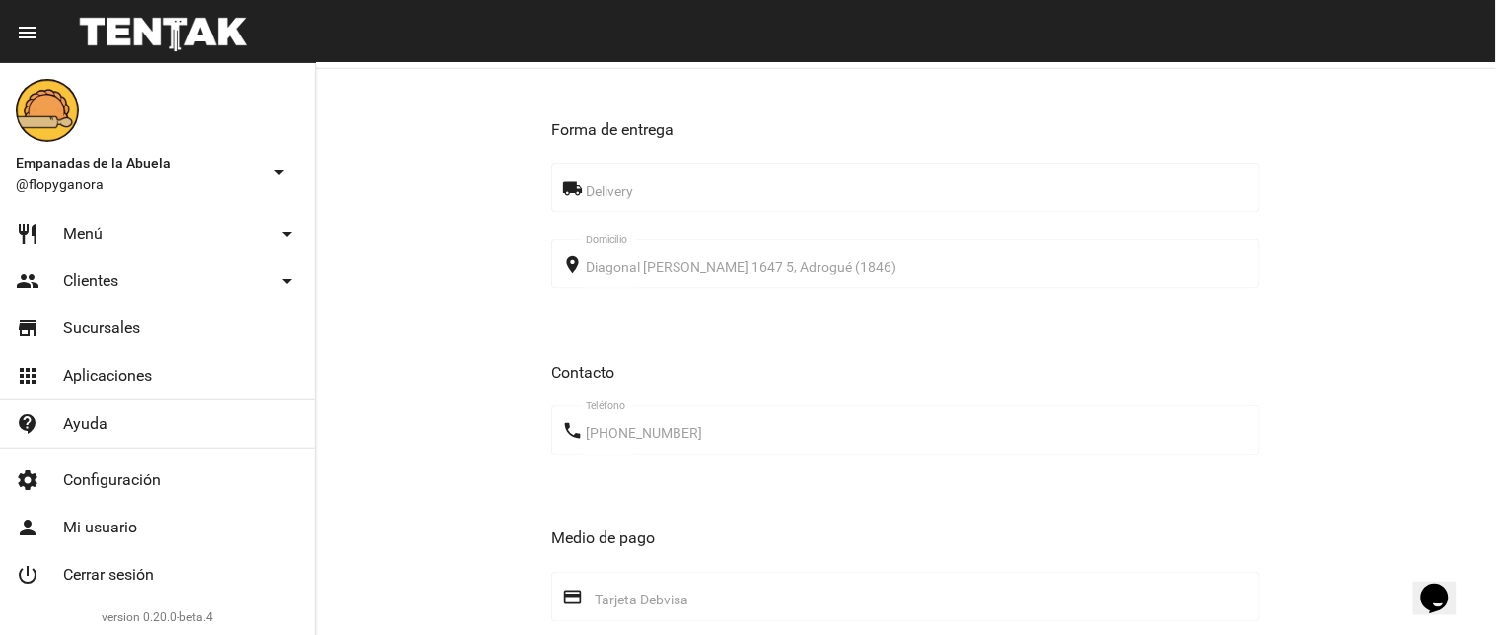
scroll to position [1079, 0]
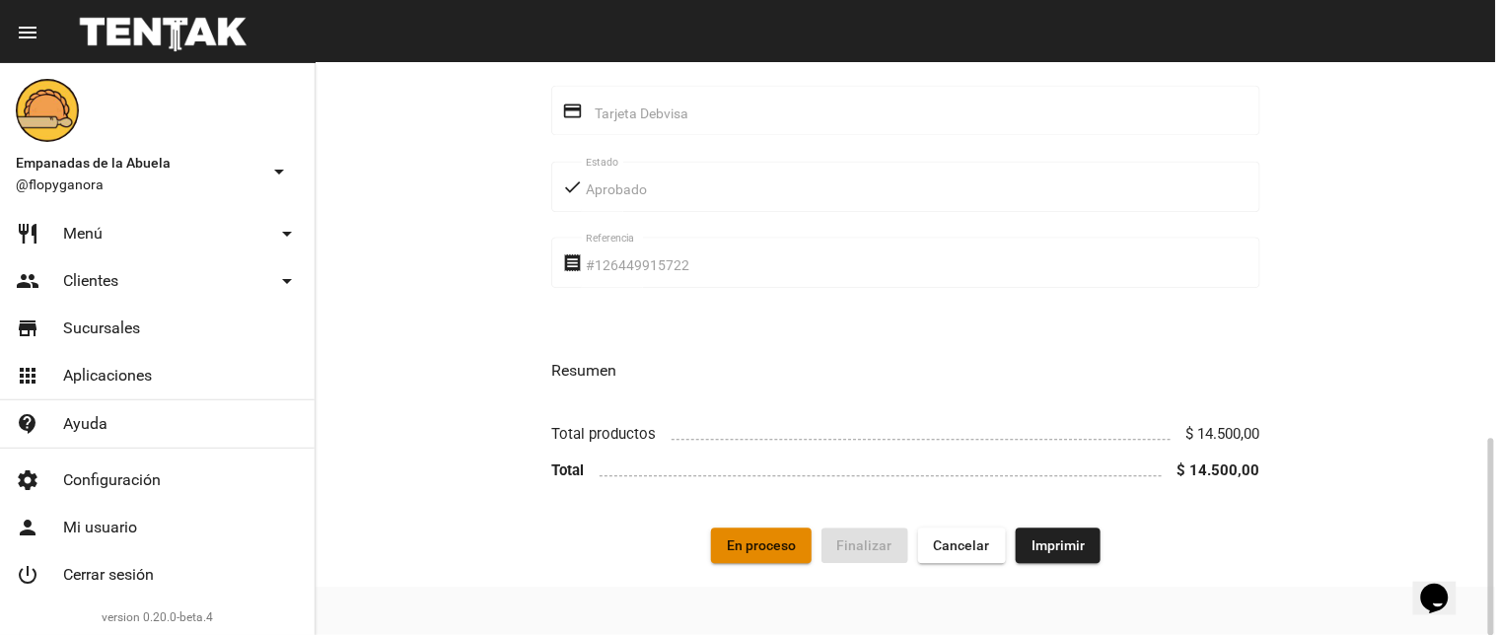
click at [800, 547] on button "En proceso" at bounding box center [761, 546] width 101 height 36
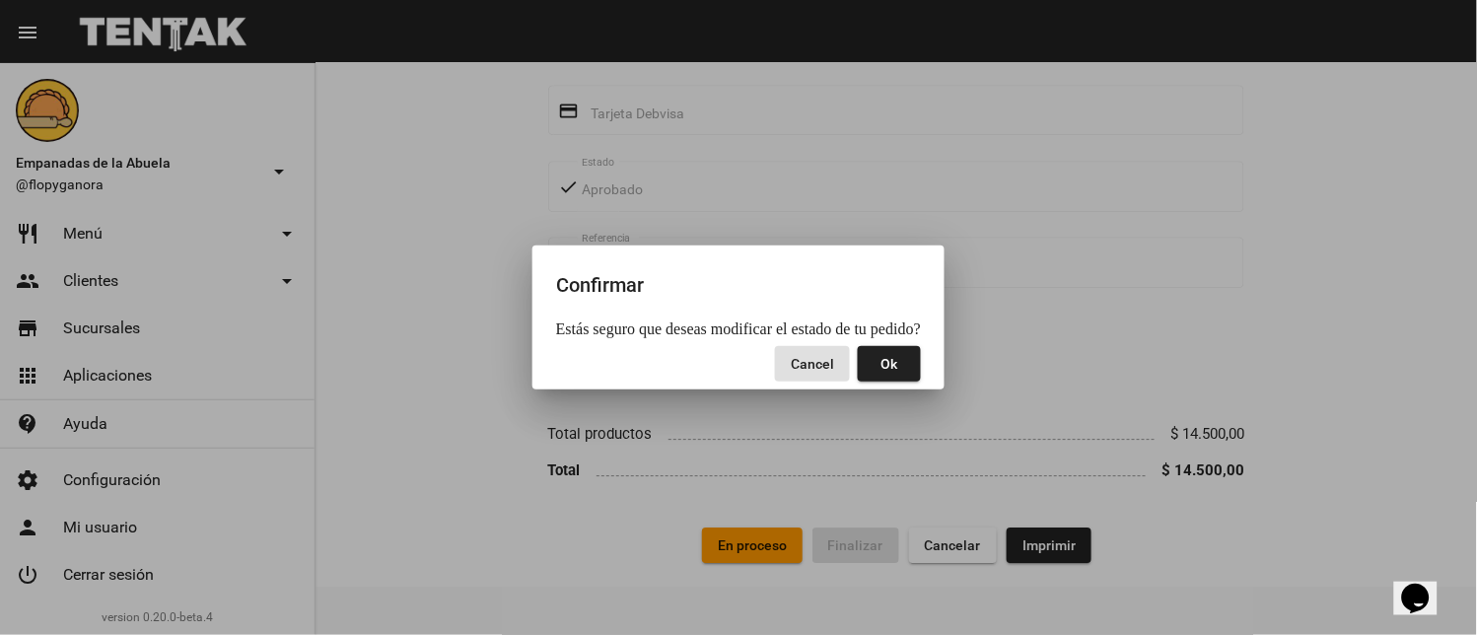
click at [899, 368] on span "Ok" at bounding box center [890, 364] width 17 height 16
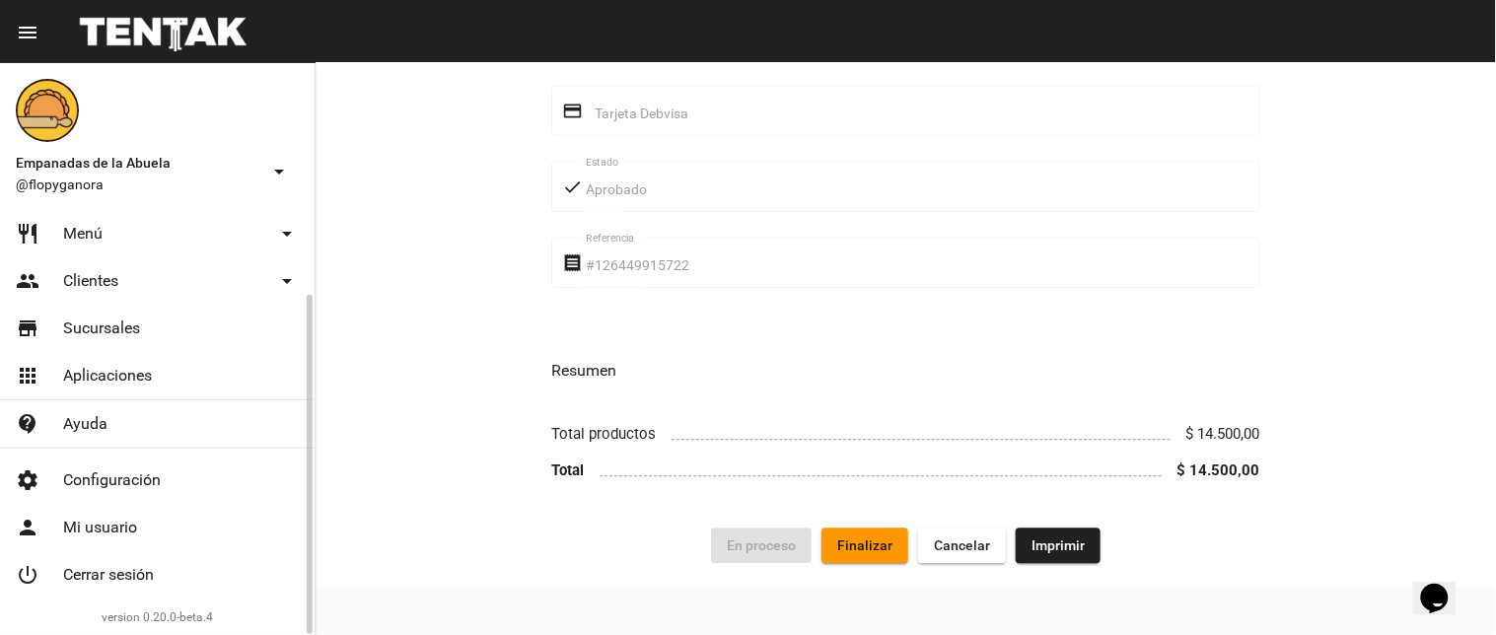
click at [72, 196] on span "Pedidos" at bounding box center [91, 187] width 56 height 20
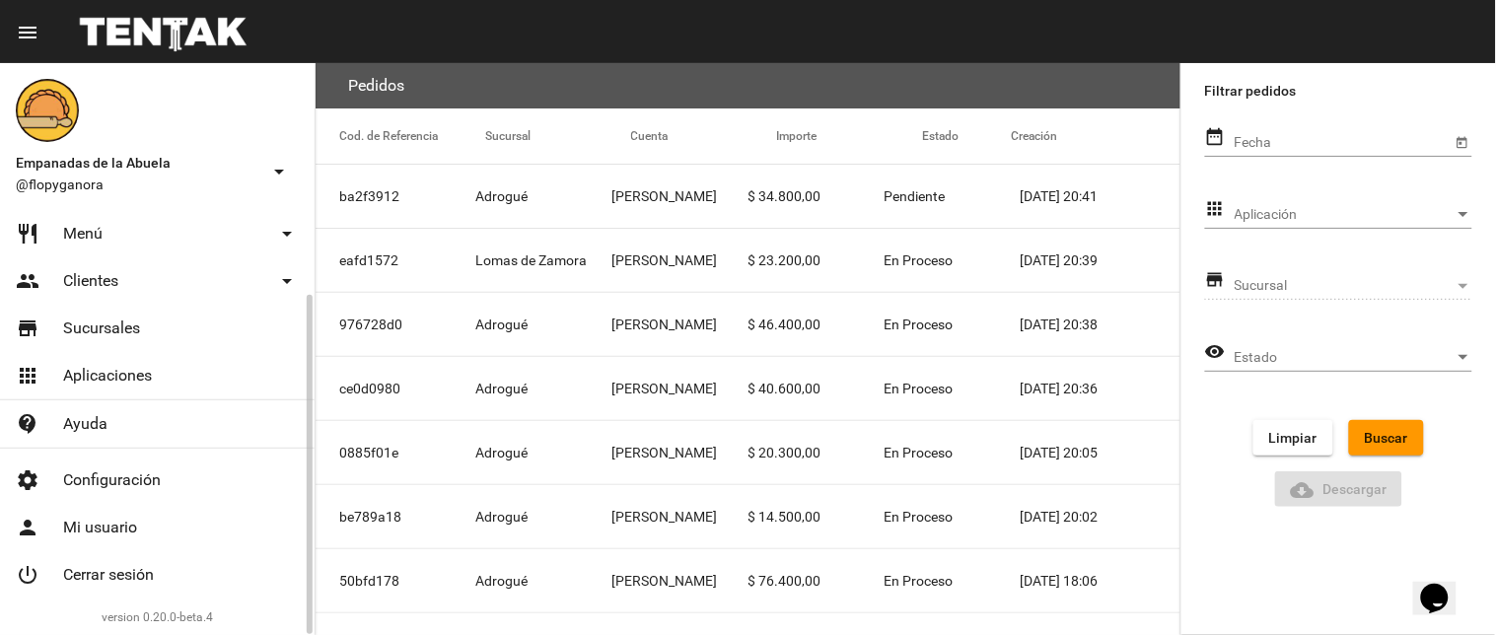
click at [138, 257] on link "restaurant Menú arrow_drop_down" at bounding box center [157, 233] width 315 height 47
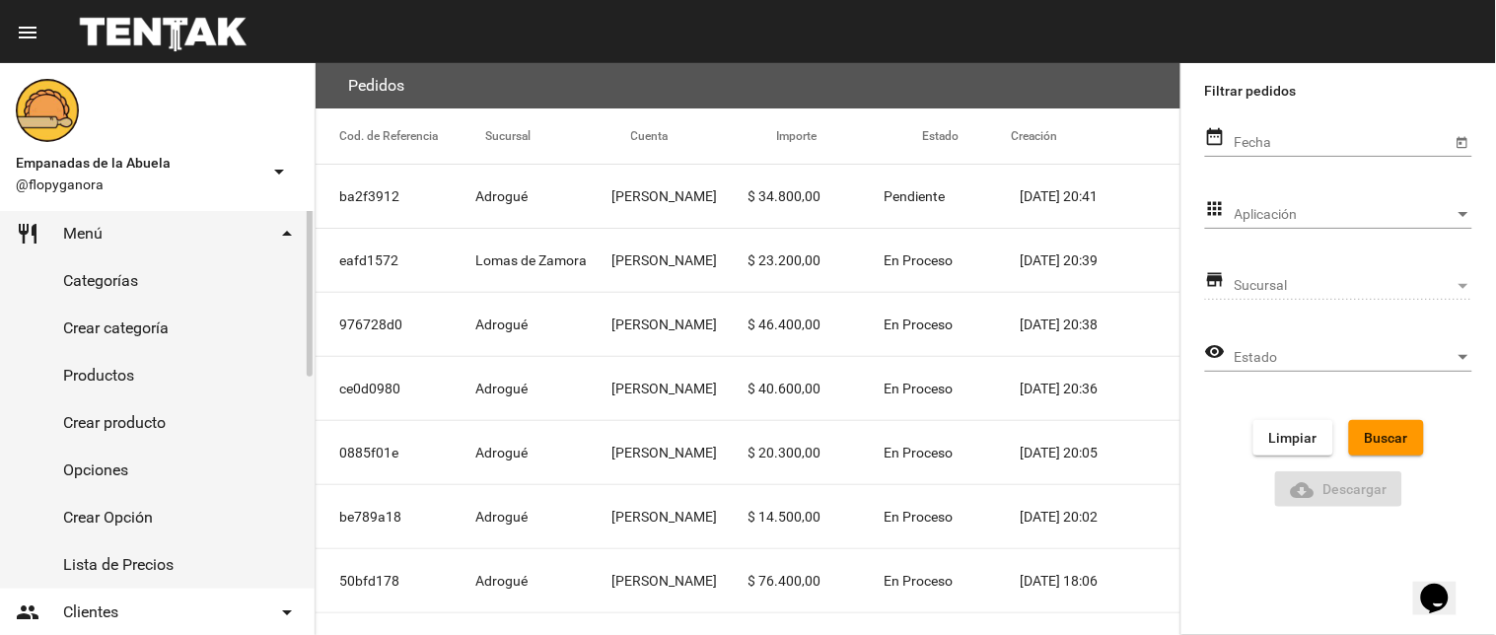
click at [79, 196] on span "Pedidos" at bounding box center [91, 187] width 56 height 20
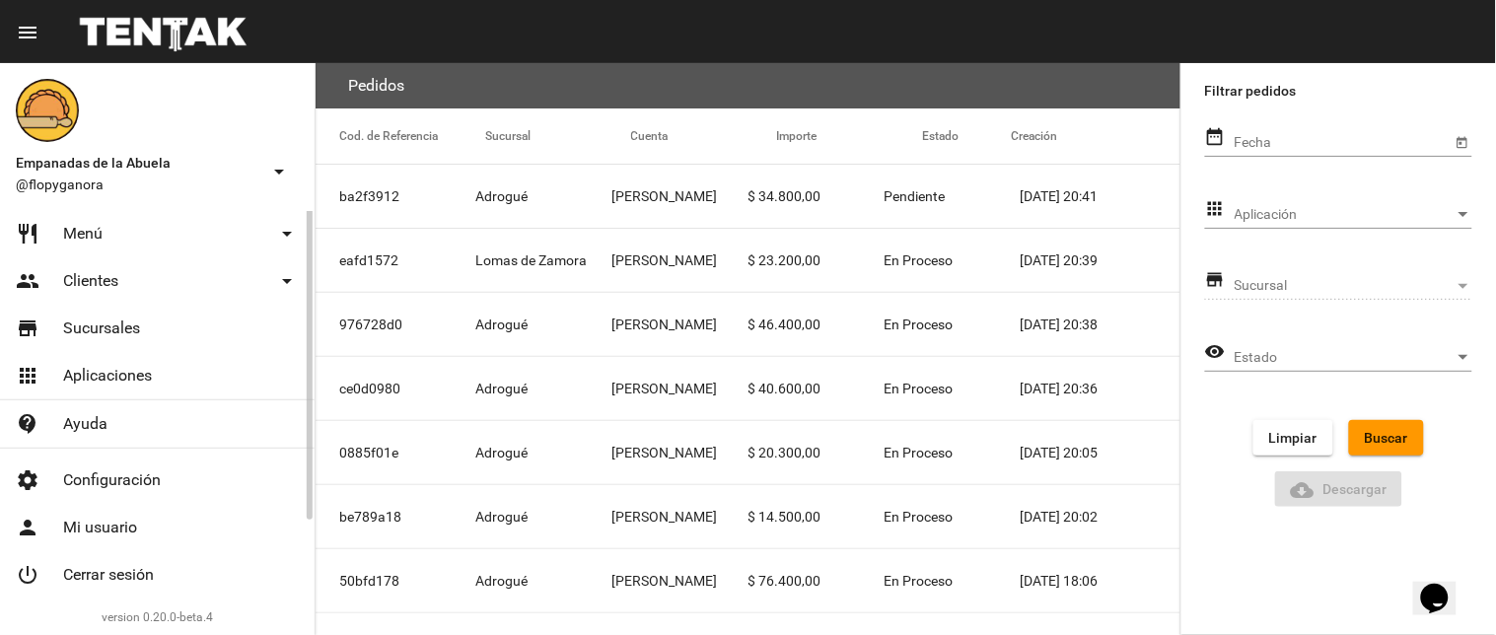
click at [118, 210] on link "shopping_cart Pedidos" at bounding box center [157, 186] width 315 height 47
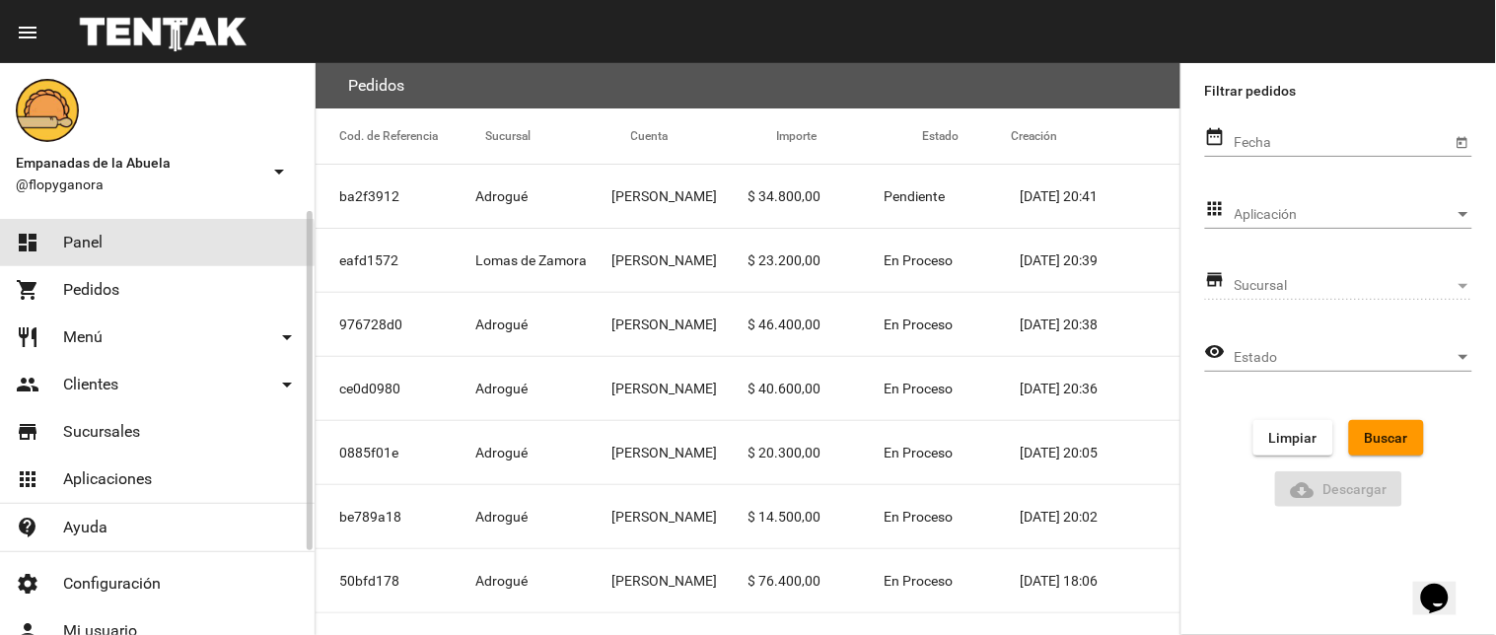
click at [106, 252] on link "dashboard Panel" at bounding box center [157, 242] width 315 height 47
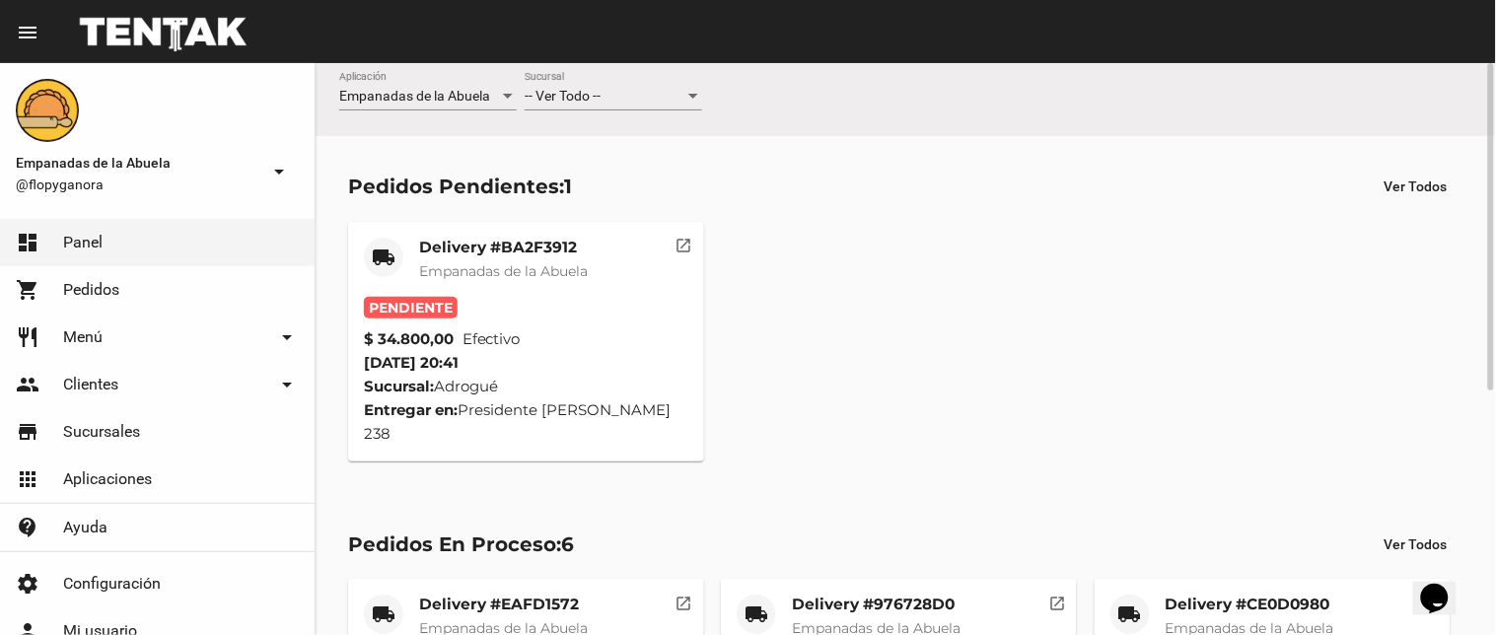
click at [681, 244] on mat-icon "open_in_new" at bounding box center [685, 243] width 18 height 18
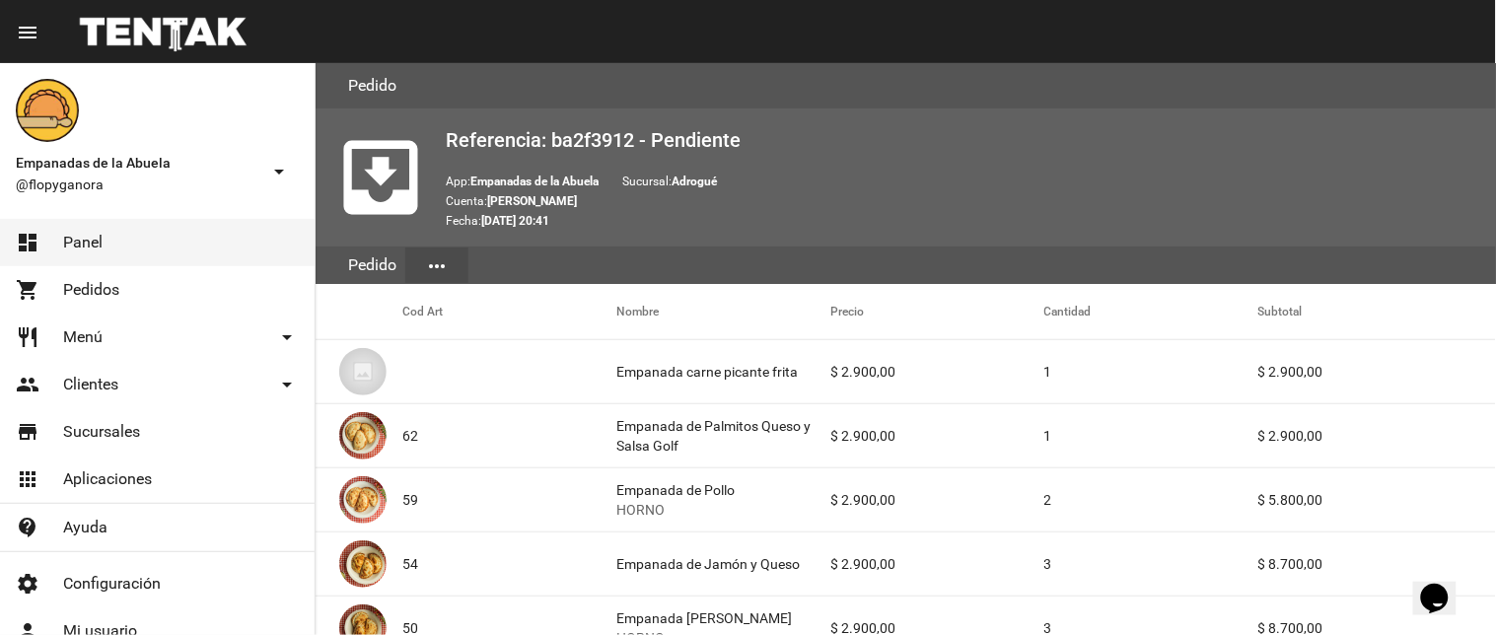
scroll to position [1195, 0]
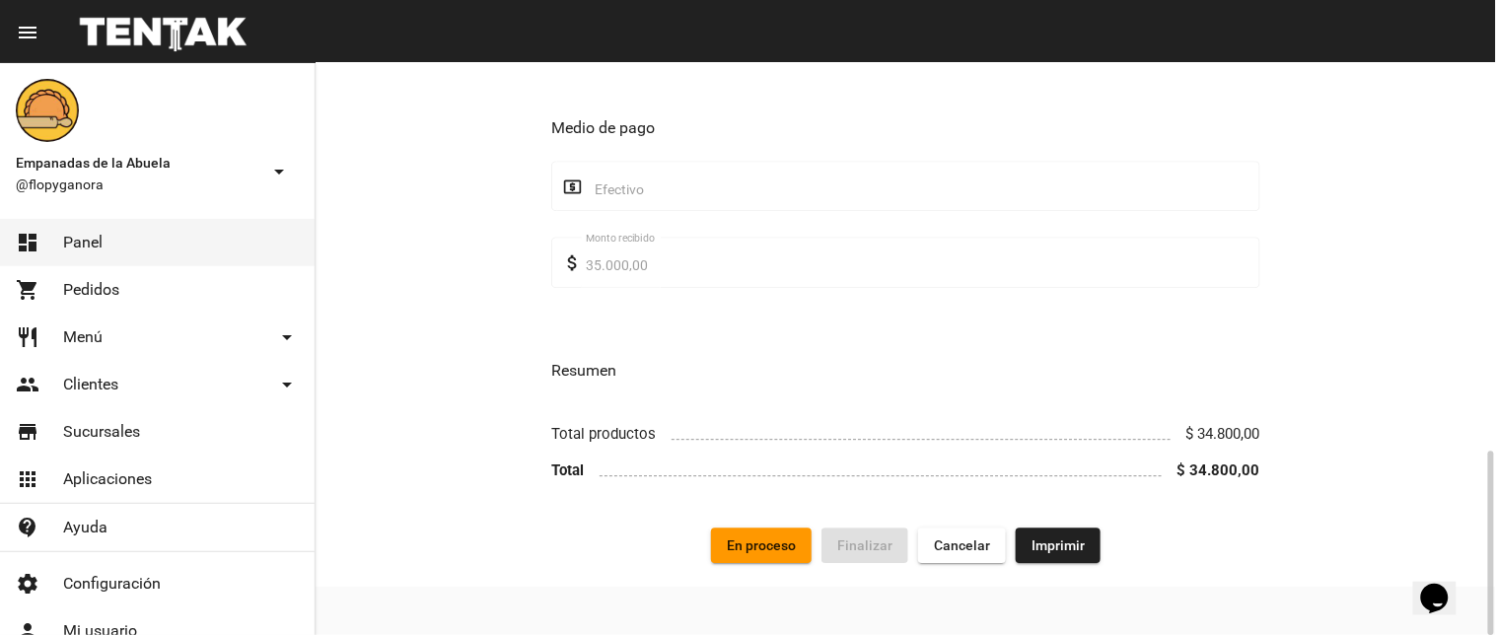
click at [1065, 547] on span "Imprimir" at bounding box center [1058, 546] width 53 height 16
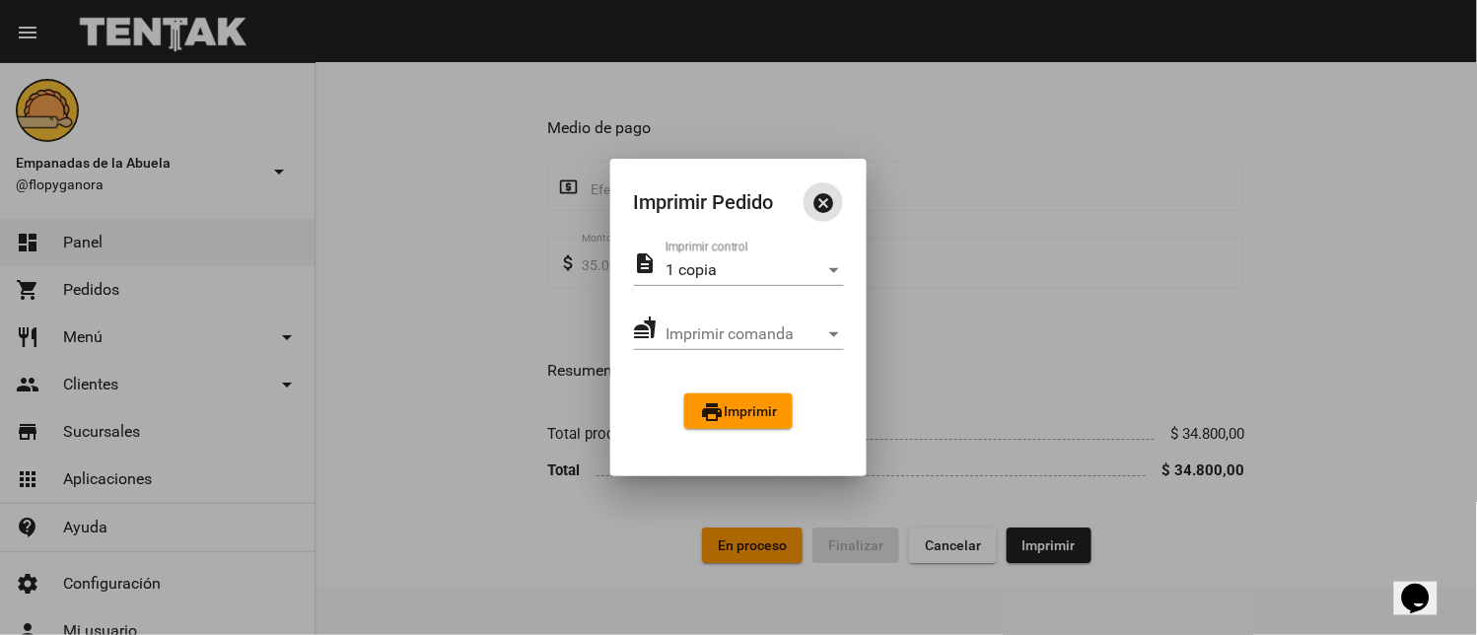
click at [740, 412] on span "print Imprimir" at bounding box center [738, 411] width 77 height 16
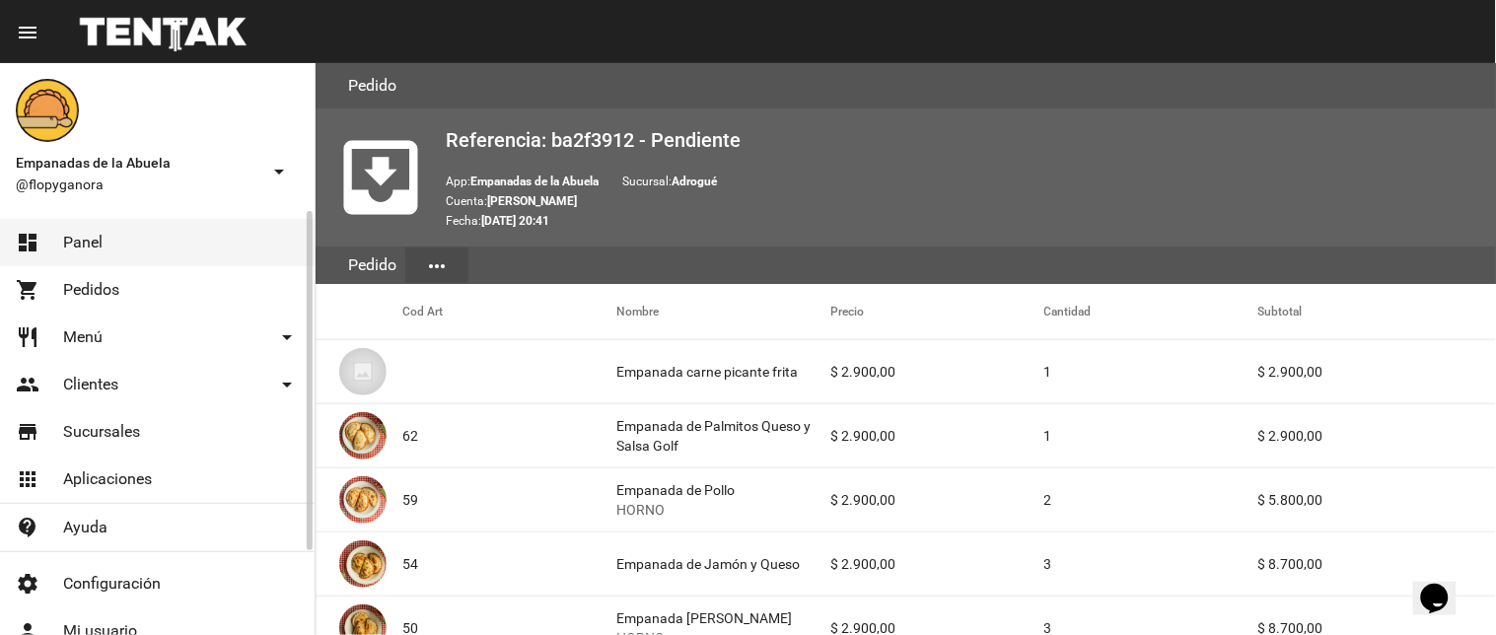
click at [122, 248] on link "dashboard Panel" at bounding box center [157, 242] width 315 height 47
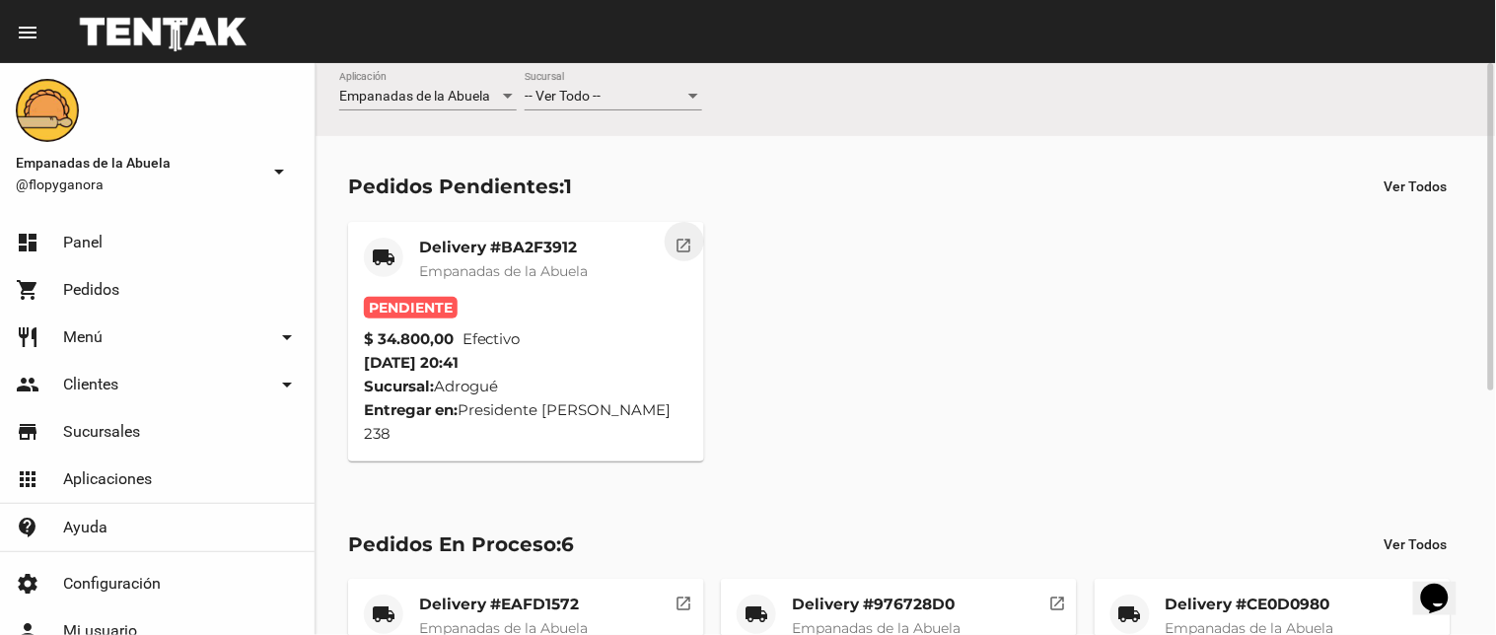
click at [687, 247] on mat-icon "open_in_new" at bounding box center [685, 243] width 18 height 18
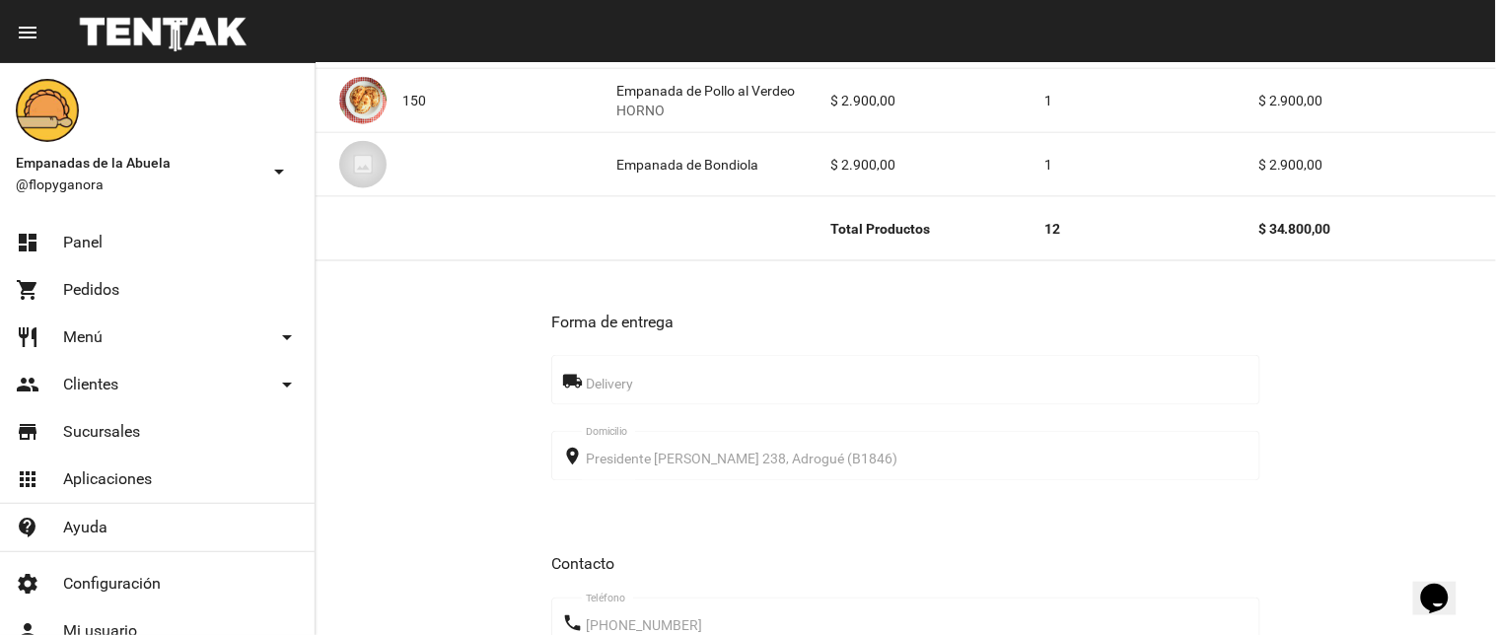
scroll to position [1195, 0]
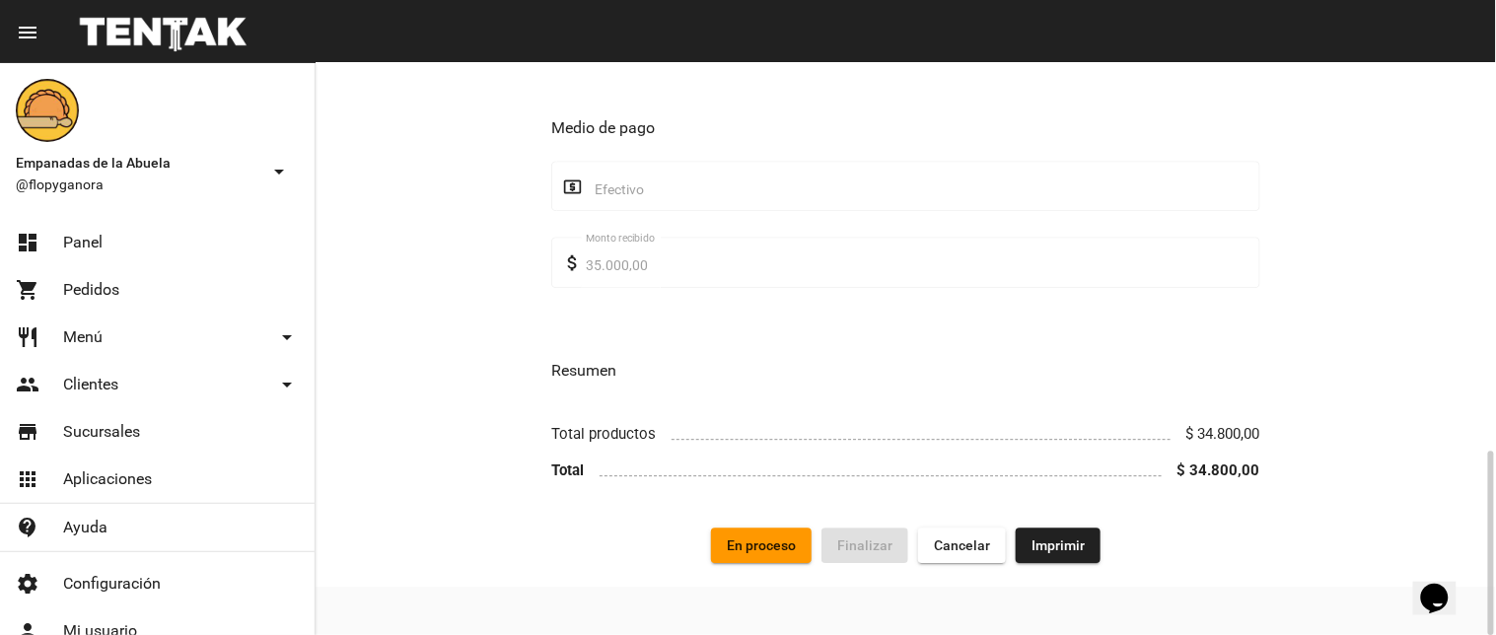
click at [759, 555] on button "En proceso" at bounding box center [761, 546] width 101 height 36
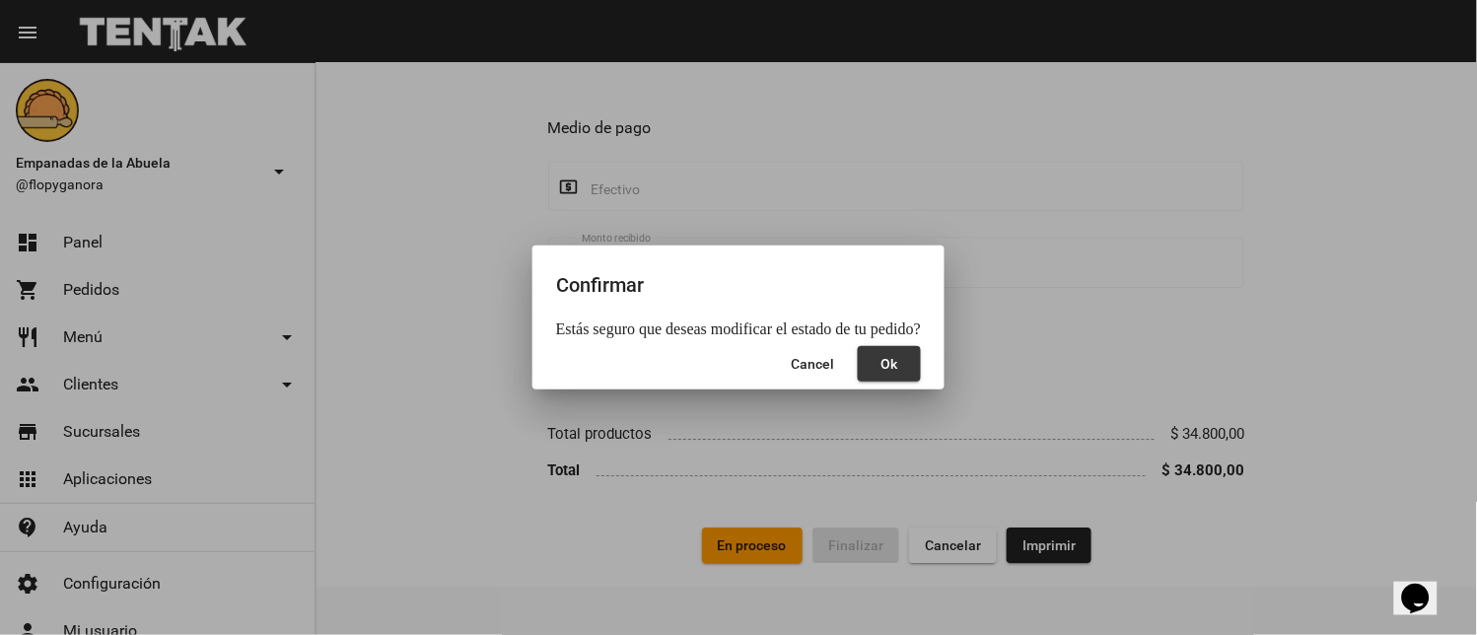
click at [891, 367] on span "Ok" at bounding box center [890, 364] width 17 height 16
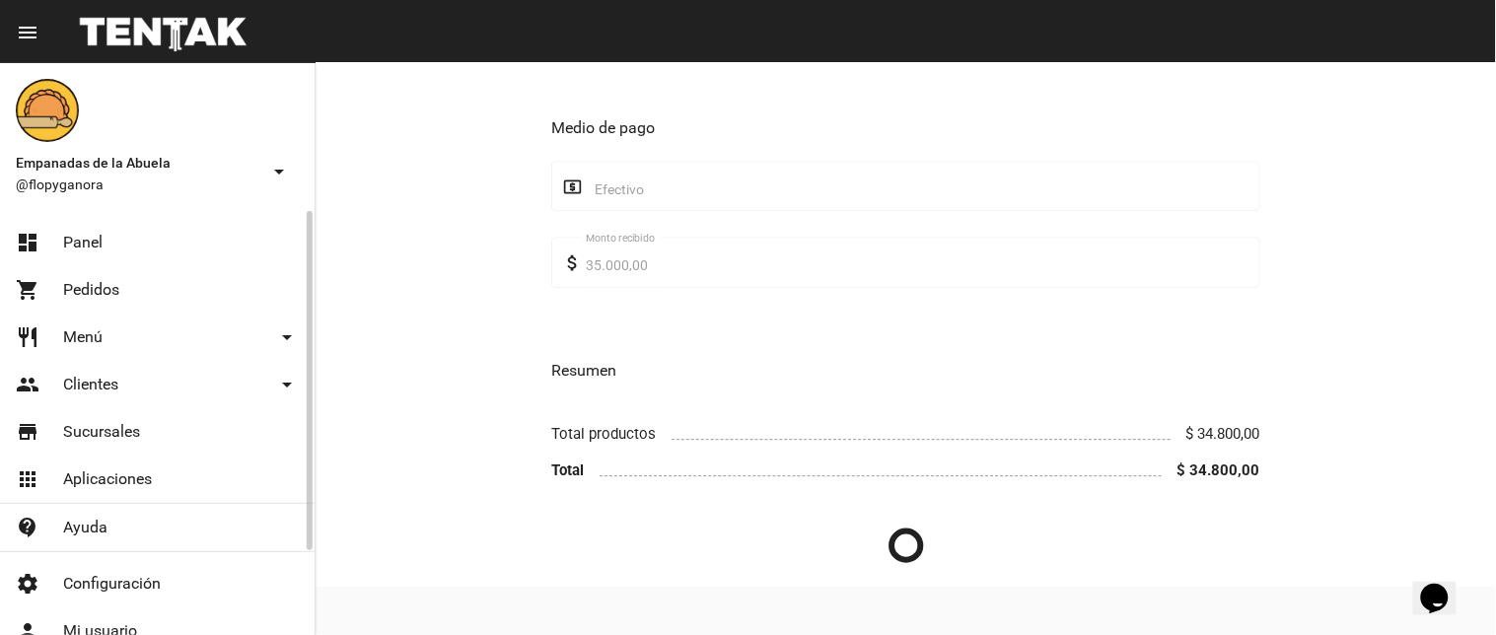
click at [95, 239] on span "Panel" at bounding box center [82, 243] width 39 height 20
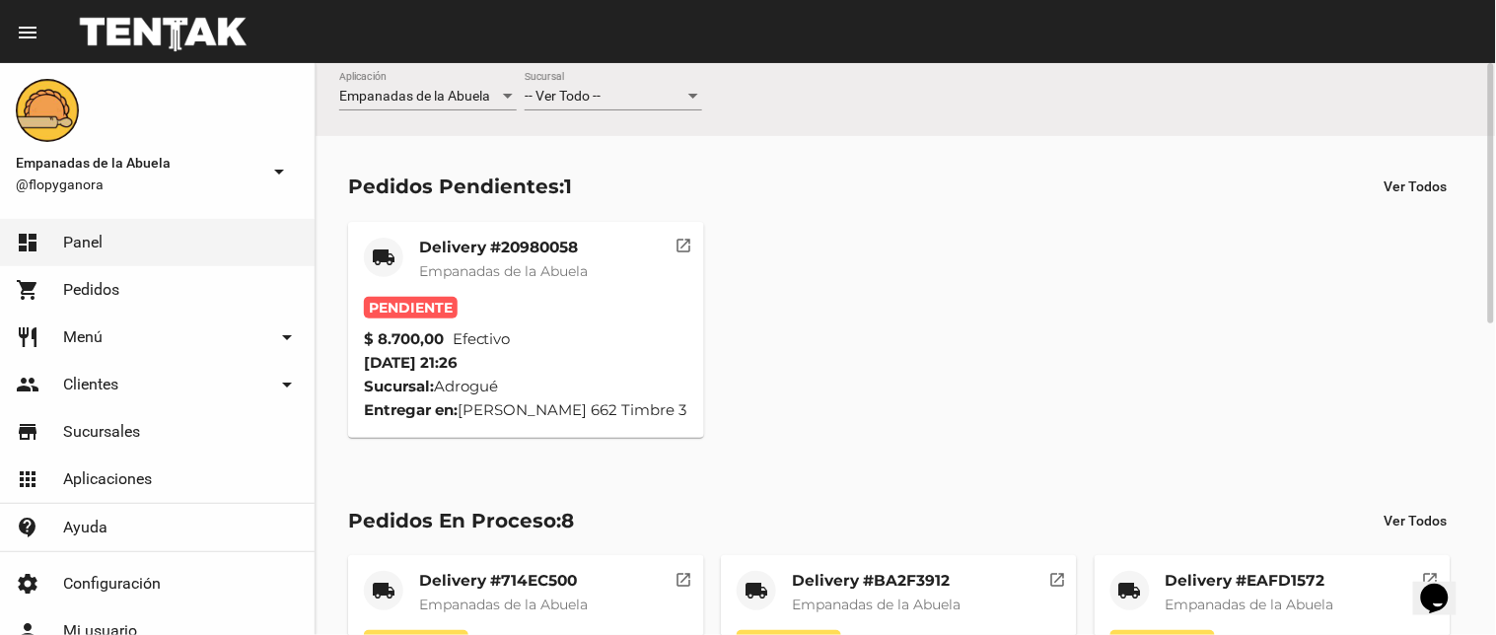
click at [683, 245] on mat-icon "open_in_new" at bounding box center [685, 243] width 18 height 18
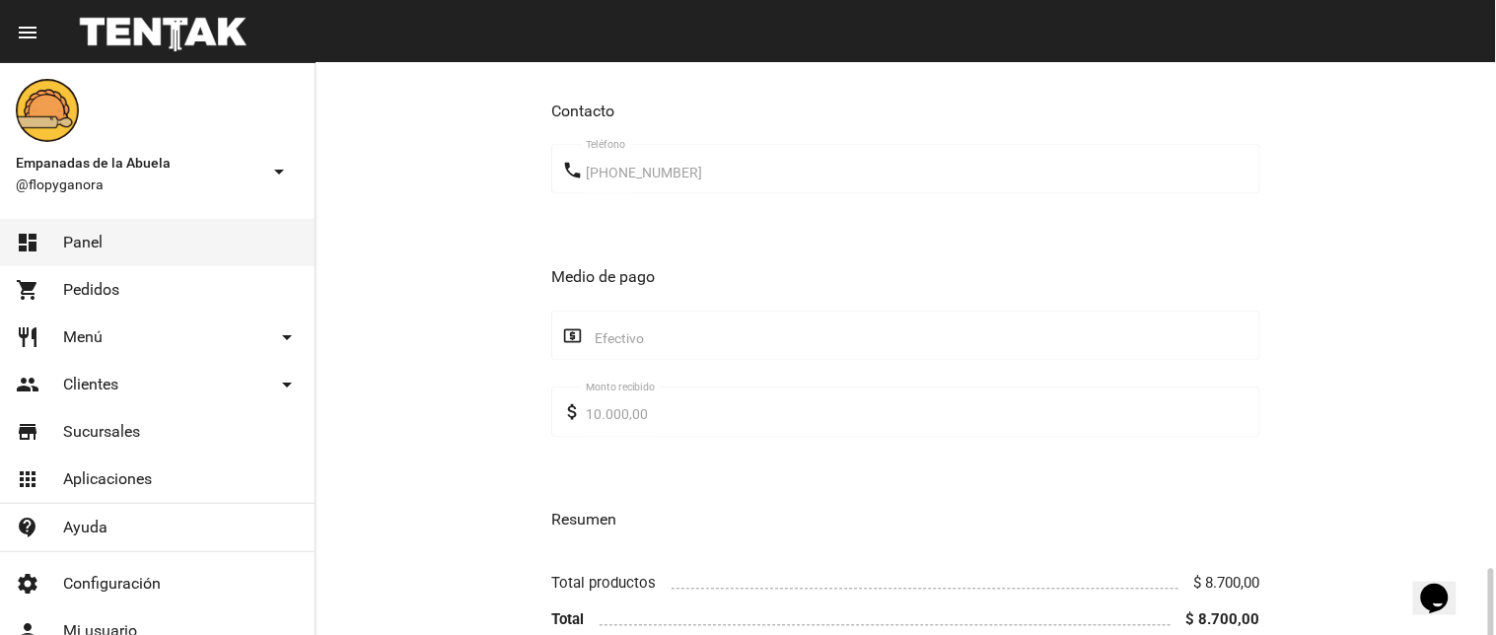
scroll to position [939, 0]
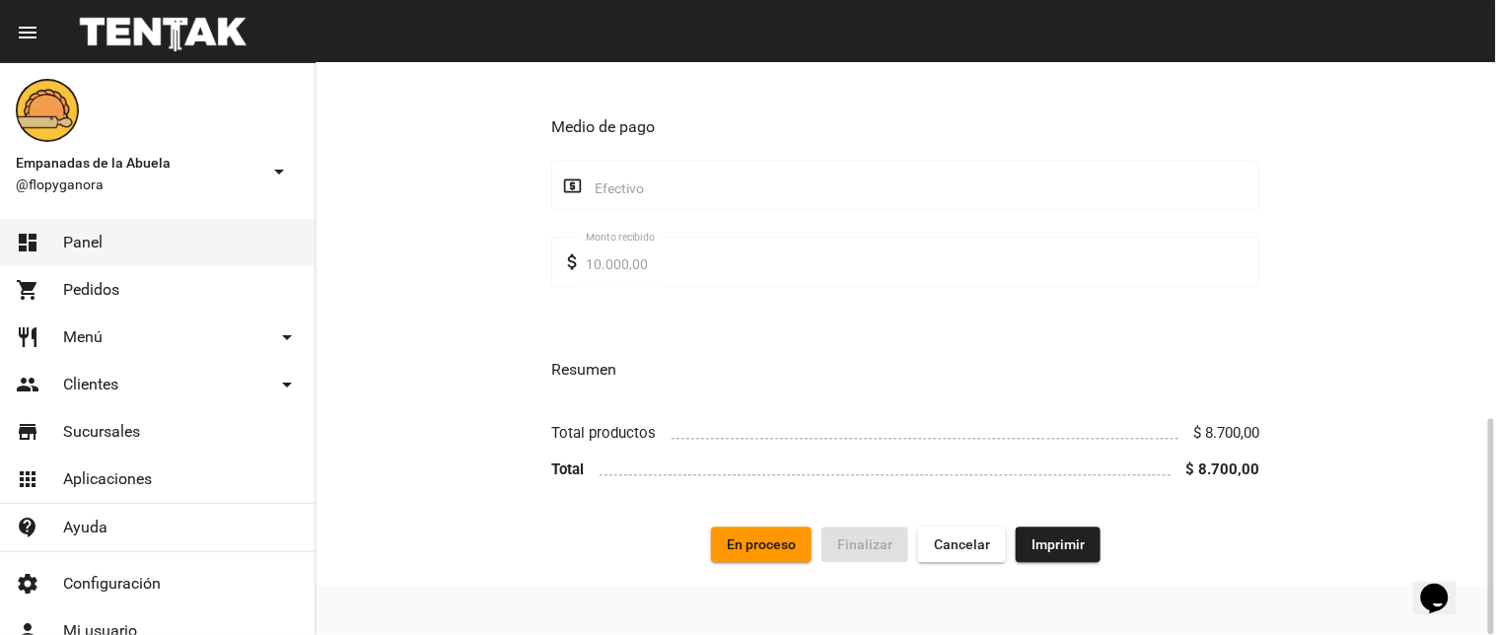
click at [1072, 540] on span "Imprimir" at bounding box center [1058, 546] width 53 height 16
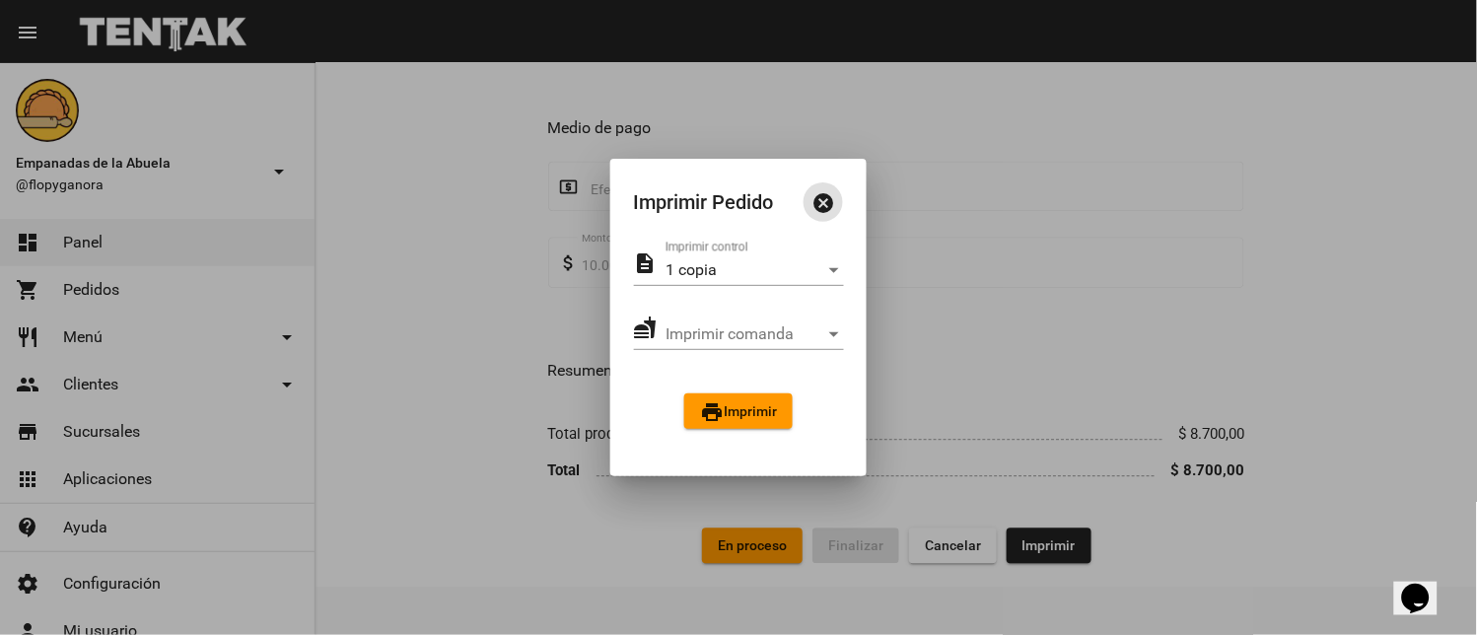
click at [746, 406] on span "print Imprimir" at bounding box center [738, 411] width 77 height 16
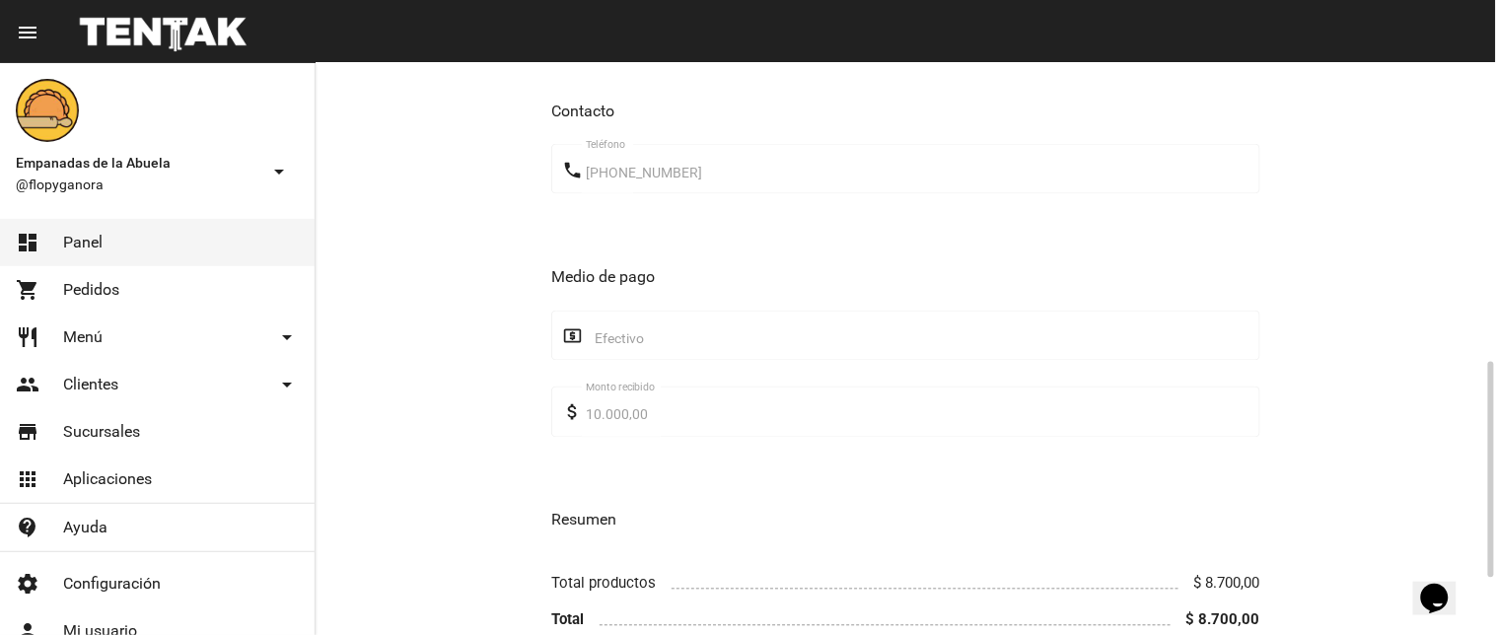
scroll to position [939, 0]
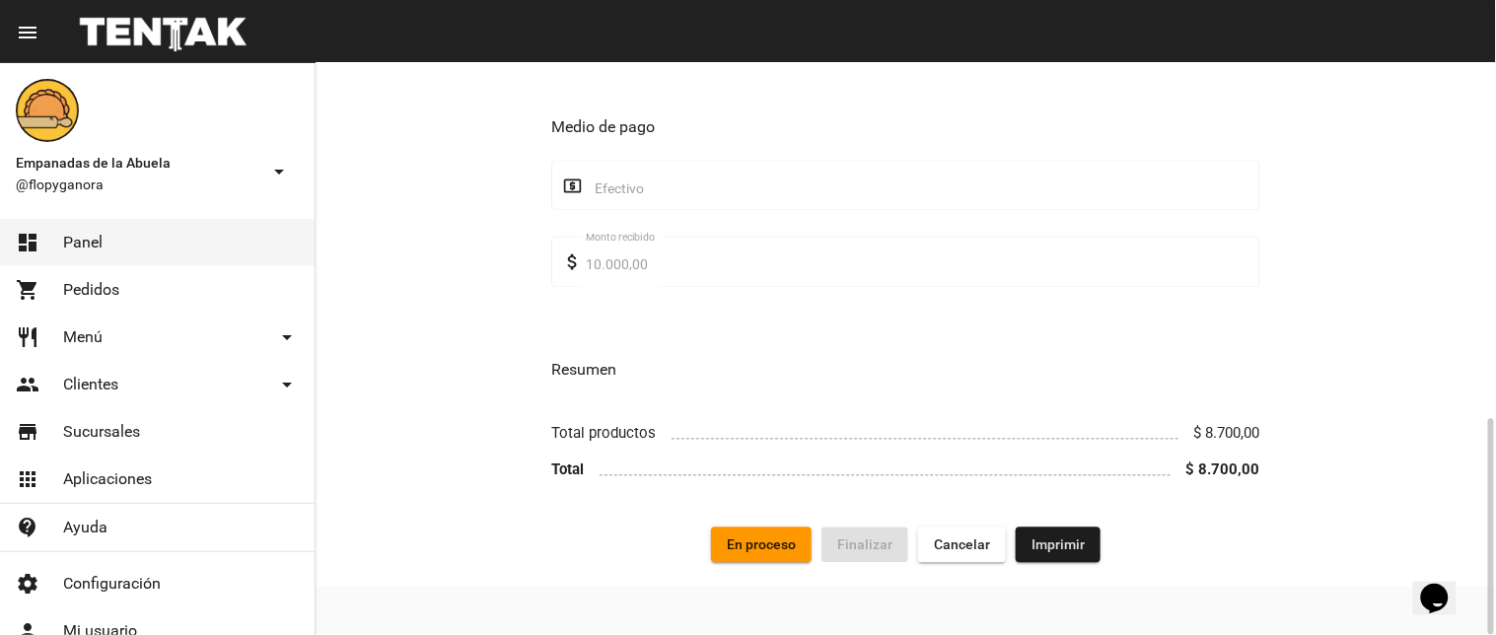
click at [751, 557] on button "En proceso" at bounding box center [761, 546] width 101 height 36
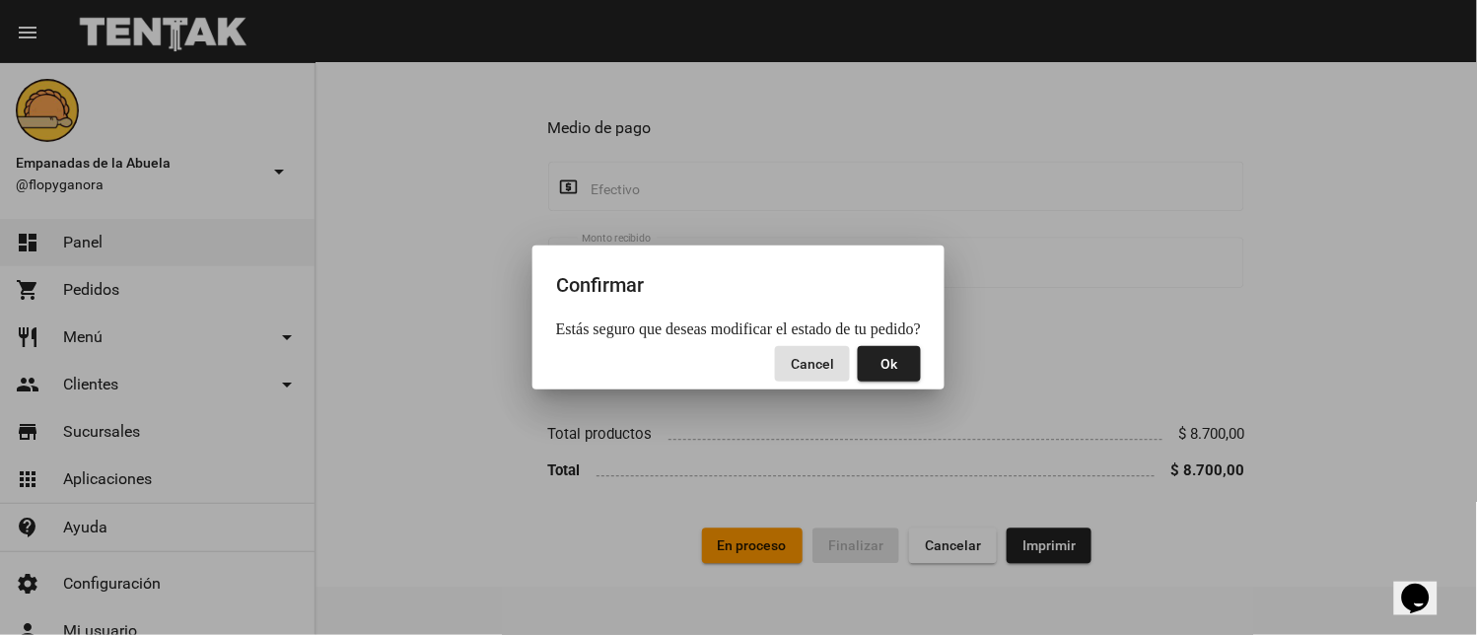
click at [891, 357] on span "Ok" at bounding box center [890, 364] width 17 height 16
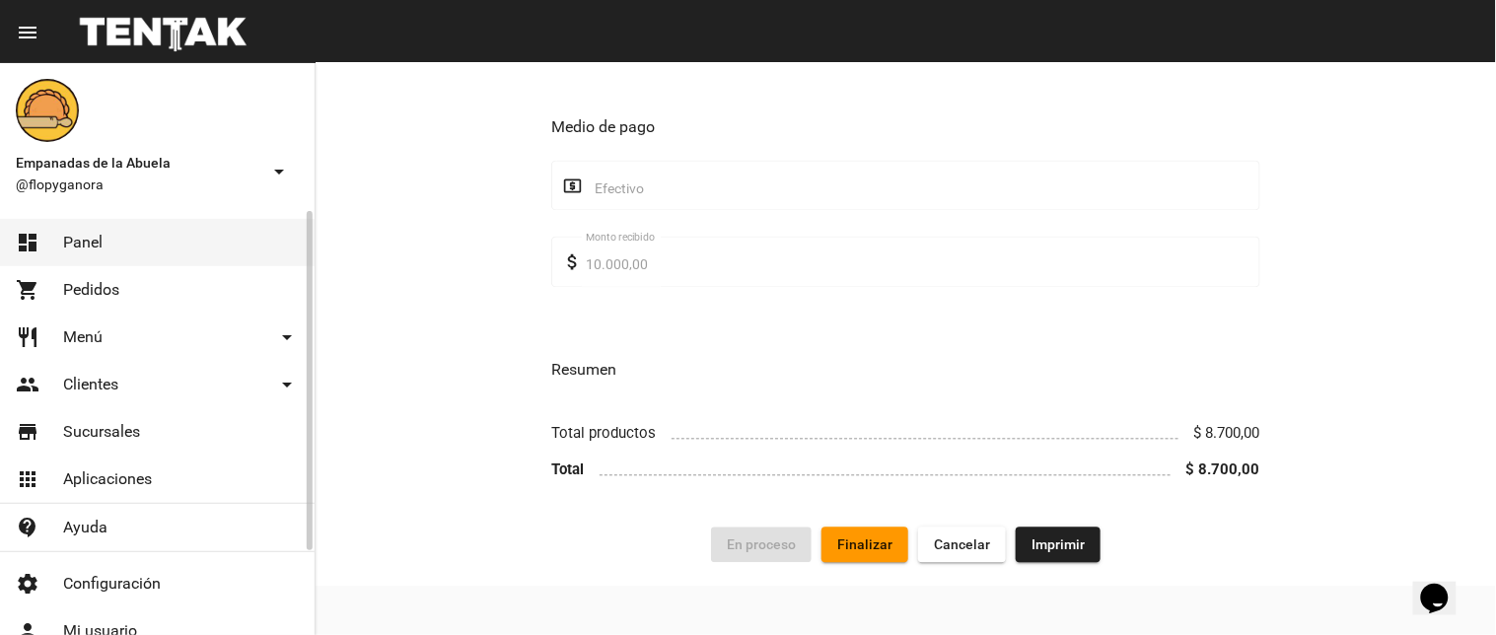
drag, startPoint x: 87, startPoint y: 245, endPoint x: 158, endPoint y: 245, distance: 71.0
click at [89, 245] on span "Panel" at bounding box center [82, 243] width 39 height 20
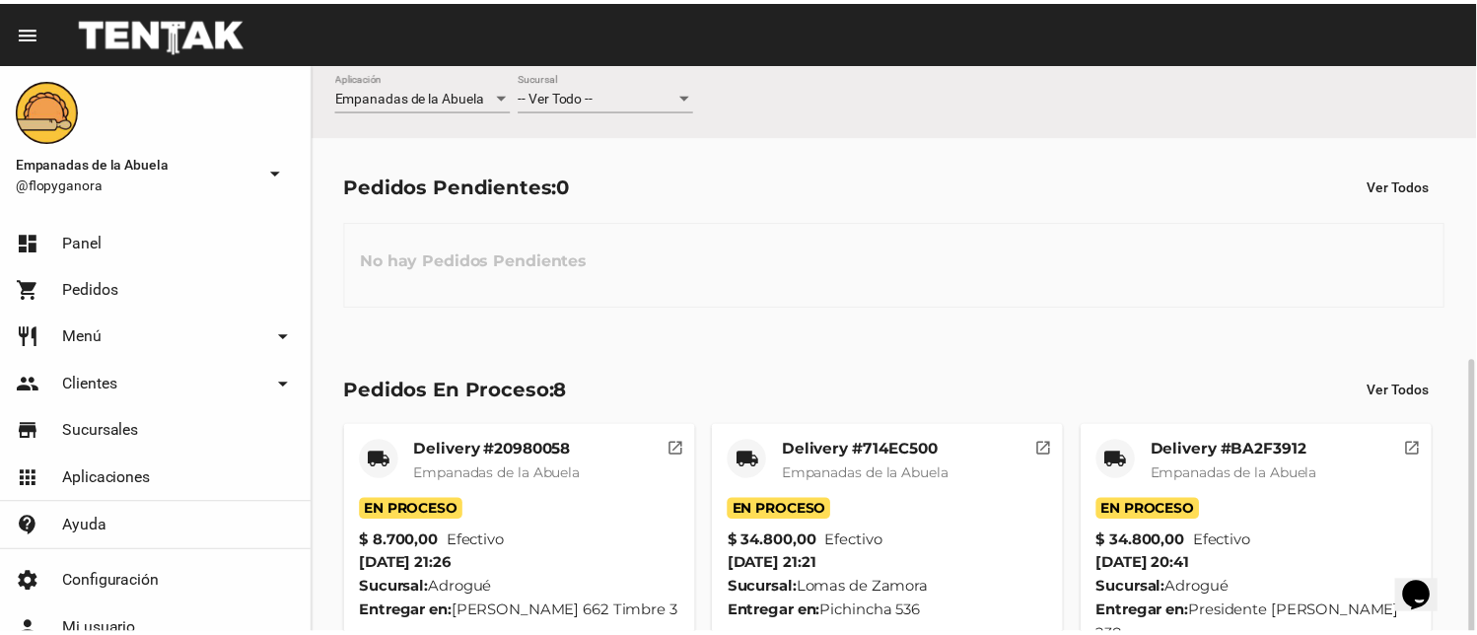
scroll to position [552, 0]
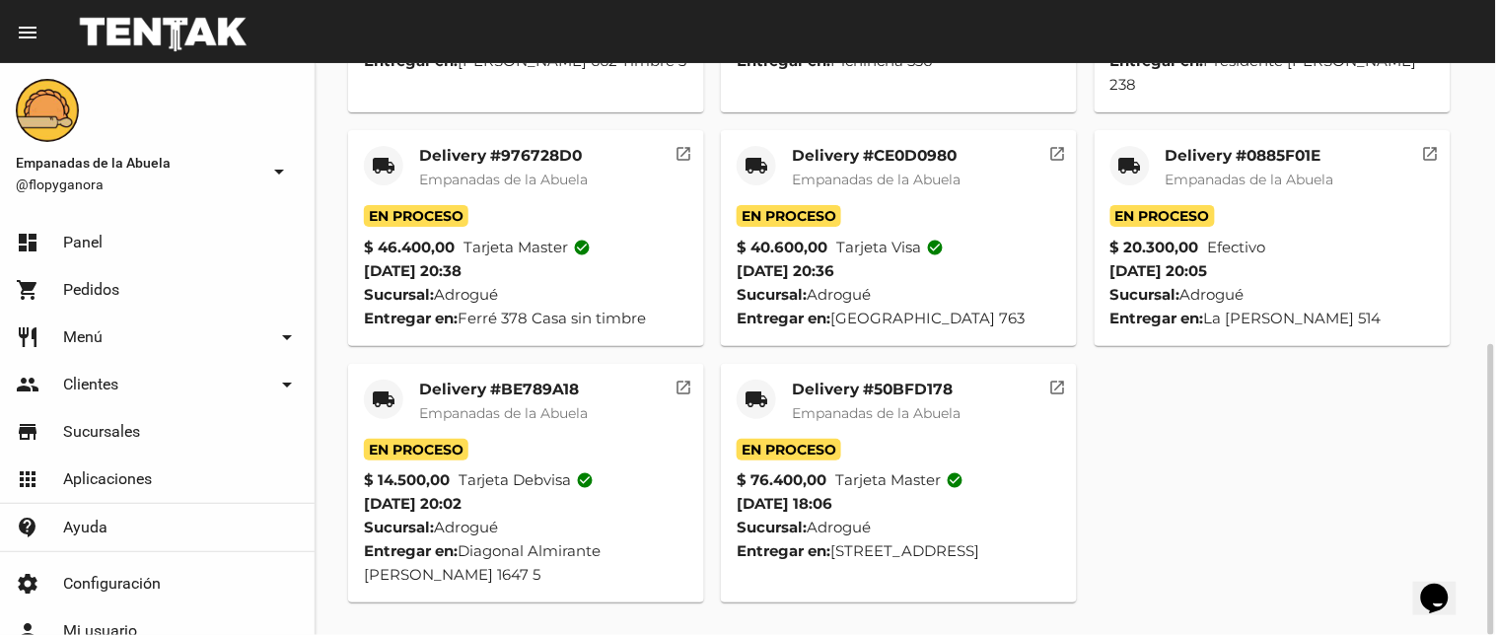
click at [905, 382] on mat-card-title "Delivery #50BFD178" at bounding box center [876, 390] width 169 height 20
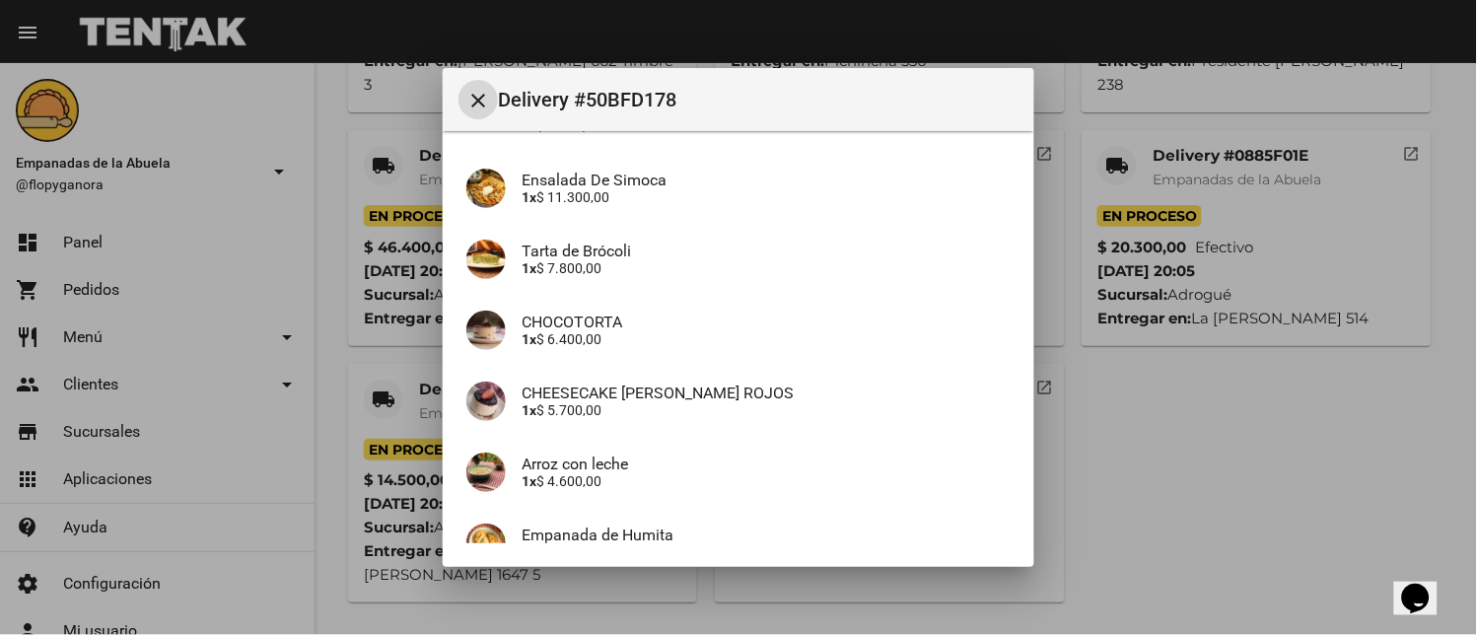
scroll to position [845, 0]
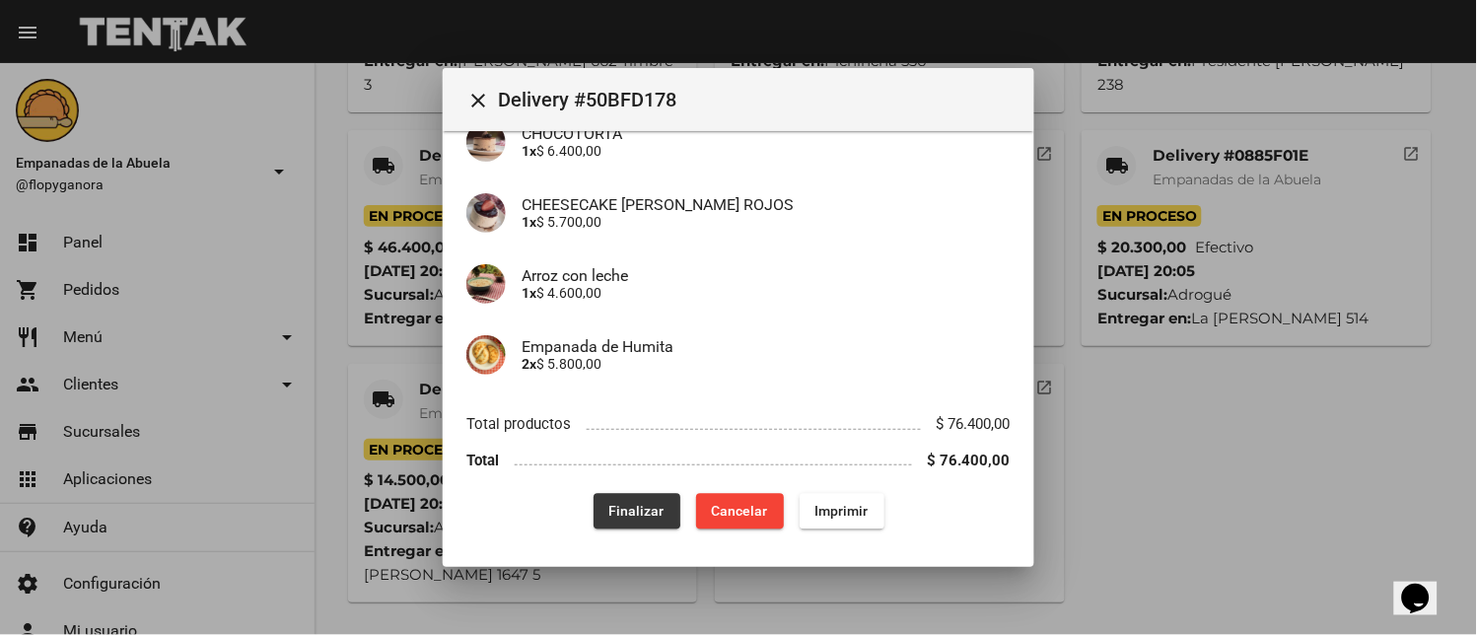
click at [612, 507] on span "Finalizar" at bounding box center [637, 512] width 55 height 16
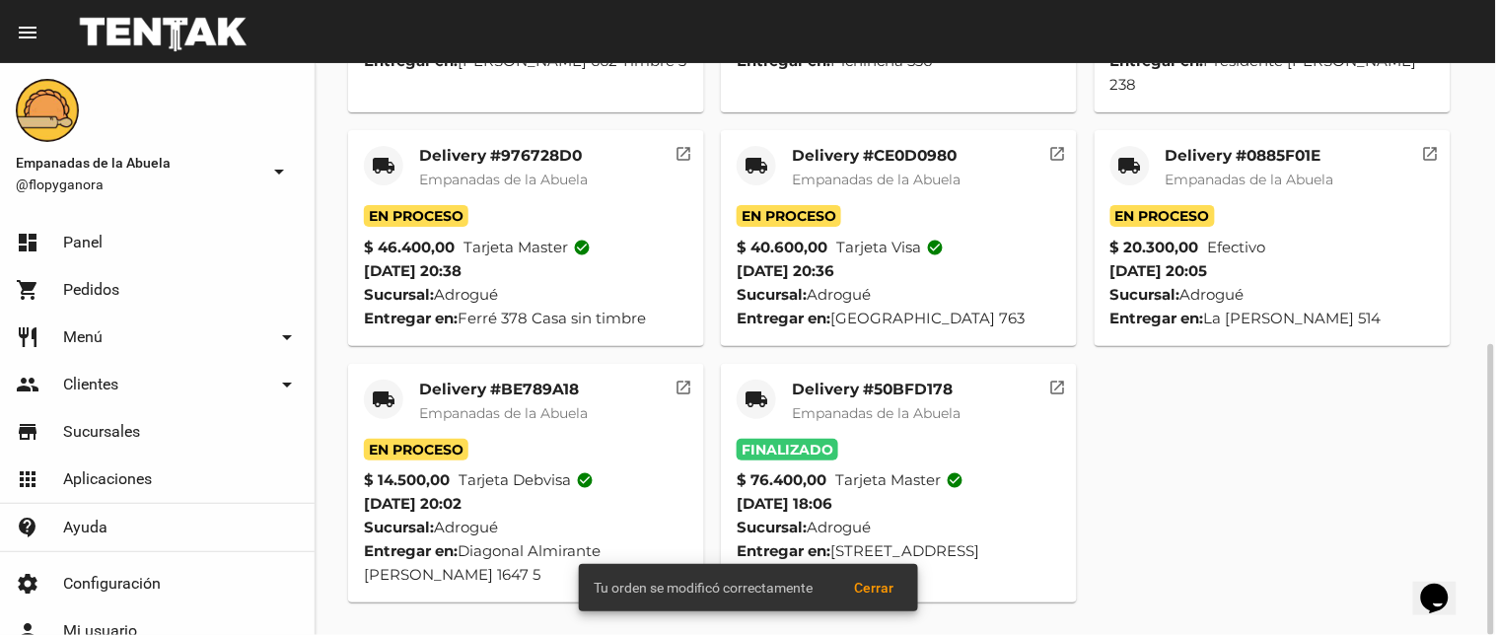
click at [503, 393] on mat-card-title "Delivery #BE789A18" at bounding box center [503, 390] width 169 height 20
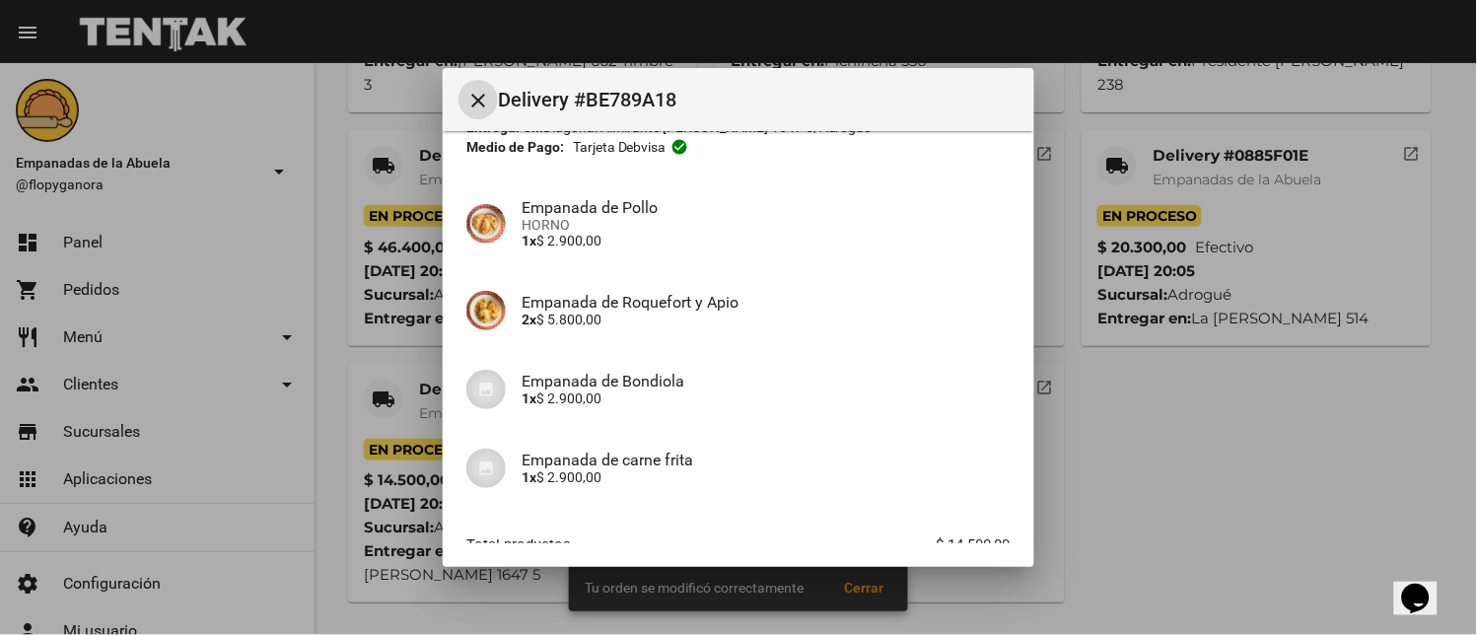
scroll to position [239, 0]
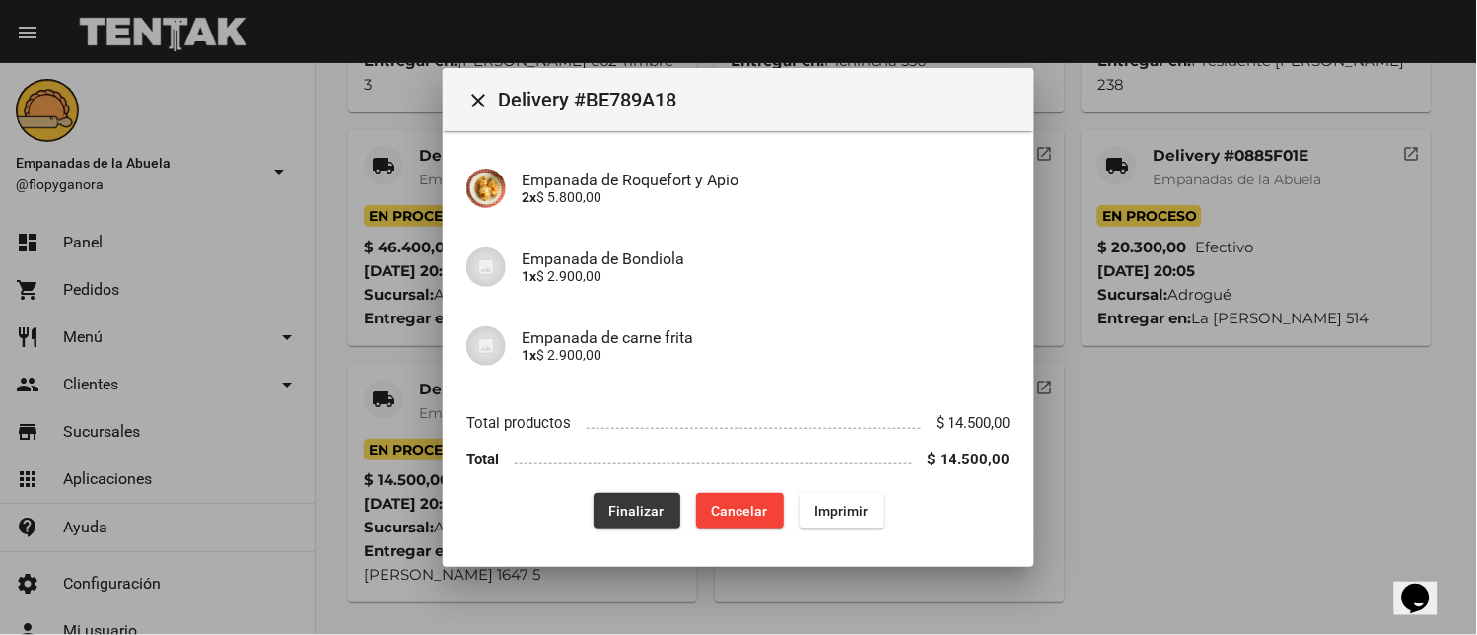
click at [619, 506] on span "Finalizar" at bounding box center [637, 511] width 55 height 16
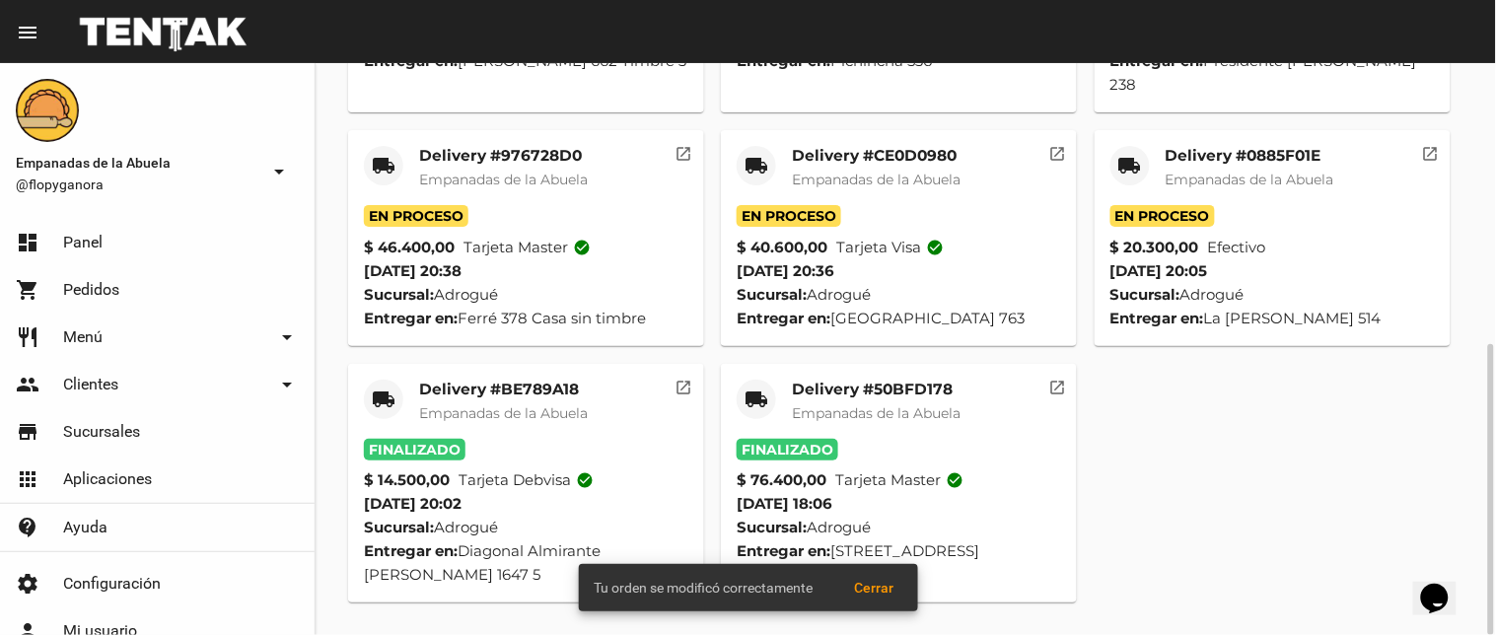
click at [519, 151] on mat-card-title "Delivery #976728D0" at bounding box center [503, 156] width 169 height 20
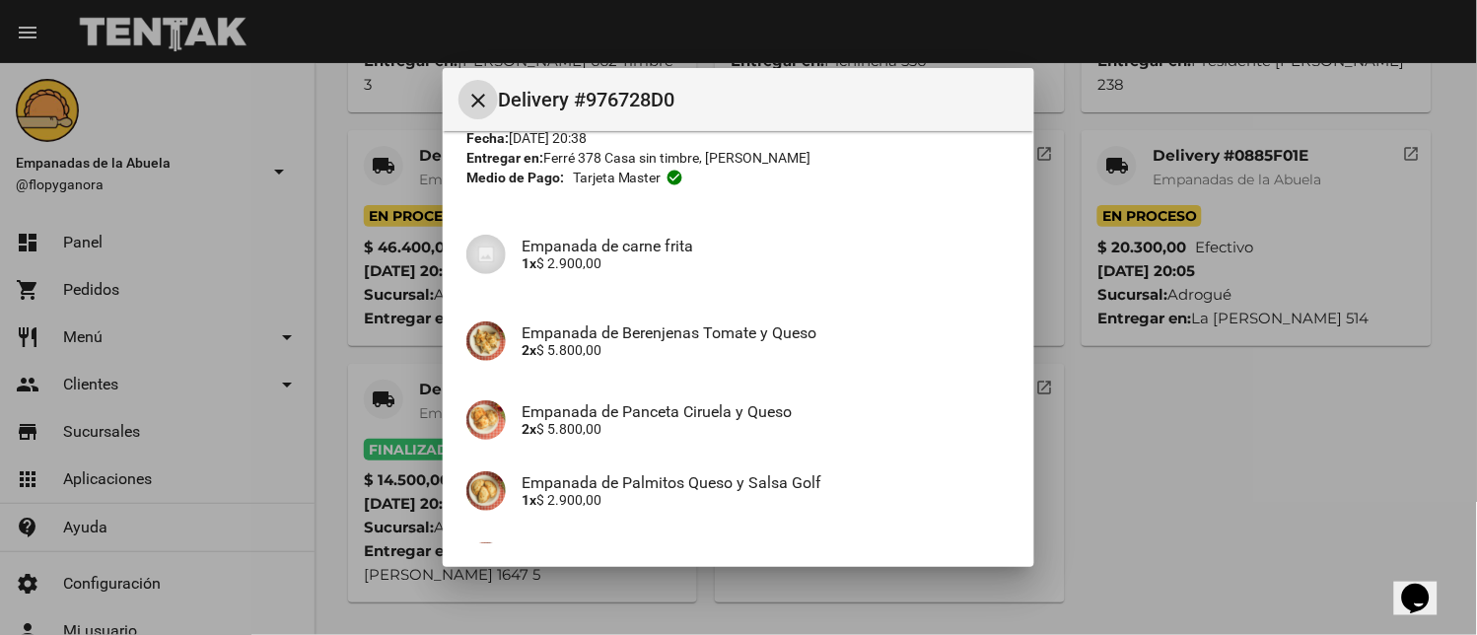
scroll to position [436, 0]
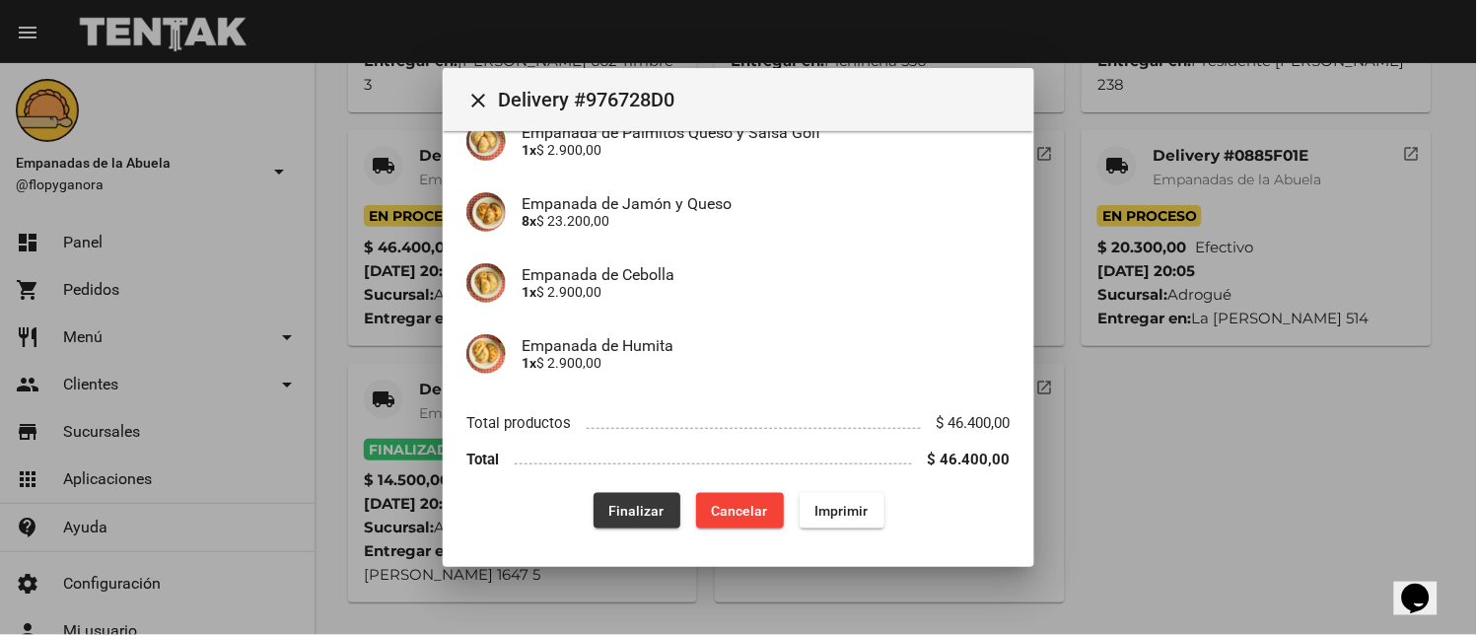
click at [643, 511] on span "Finalizar" at bounding box center [637, 511] width 55 height 16
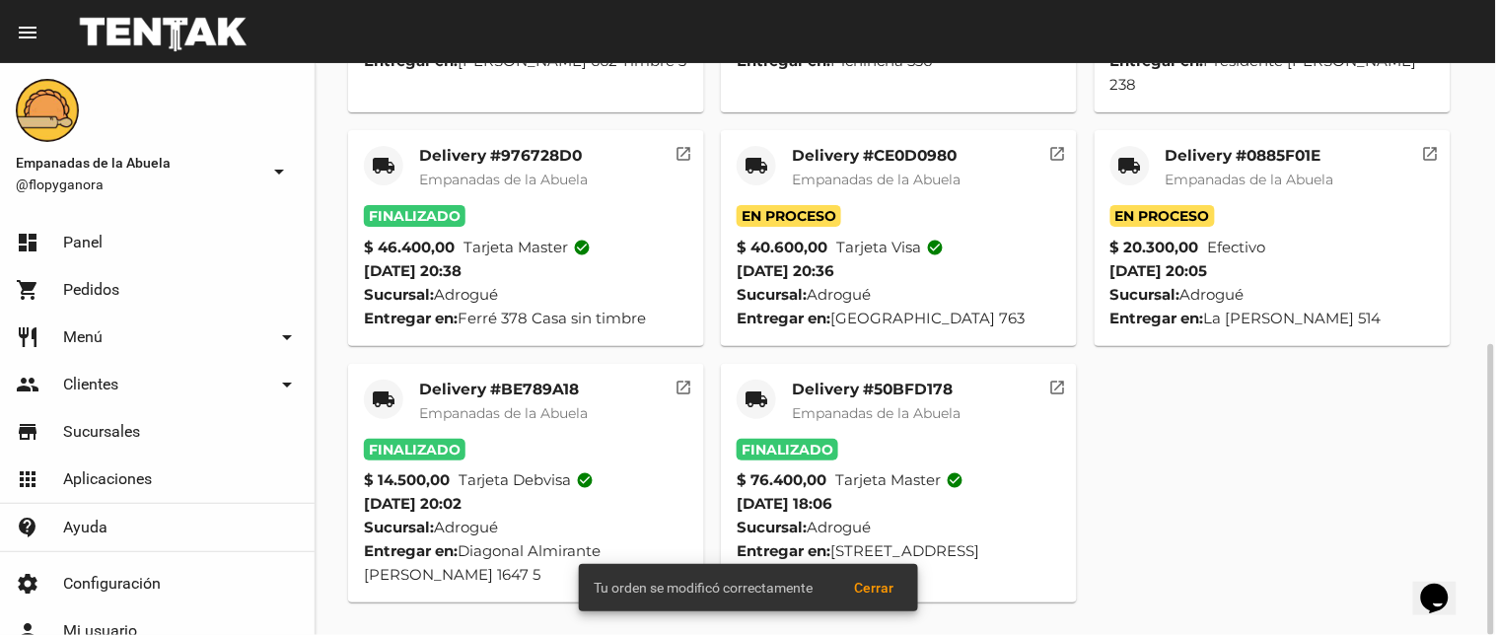
click at [908, 151] on mat-card-title "Delivery #CE0D0980" at bounding box center [876, 156] width 169 height 20
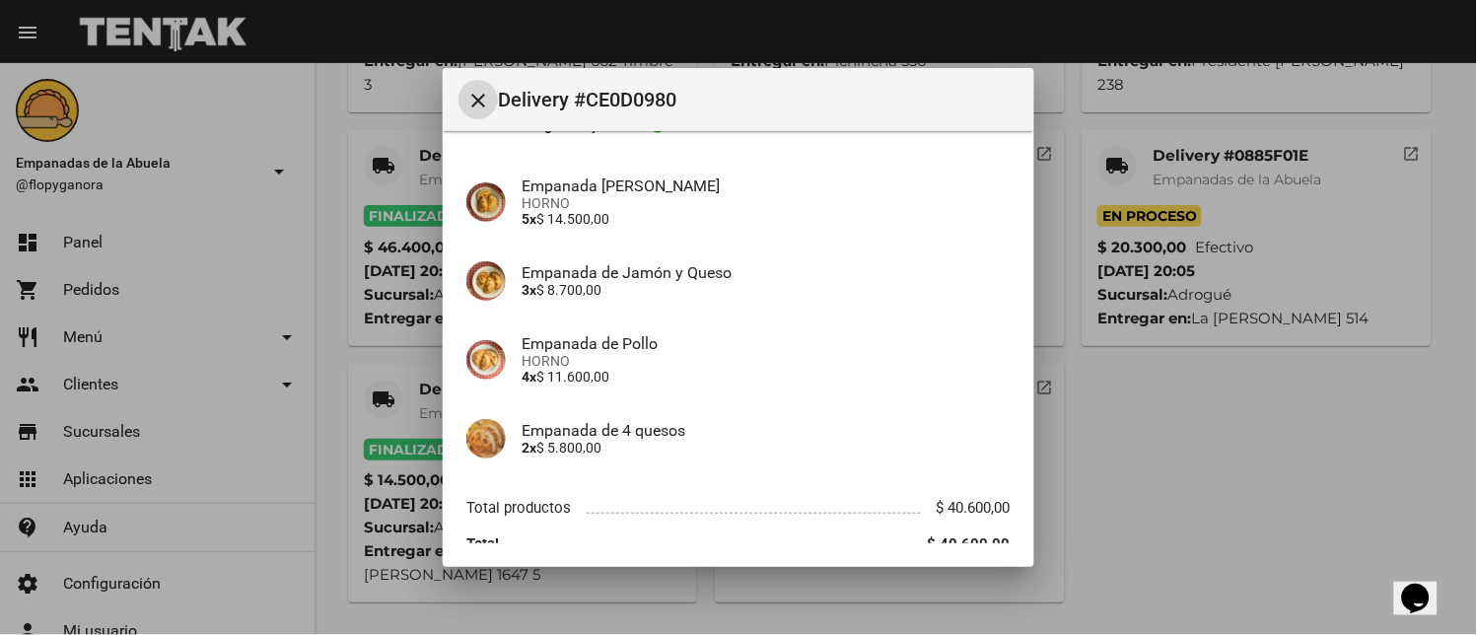
scroll to position [222, 0]
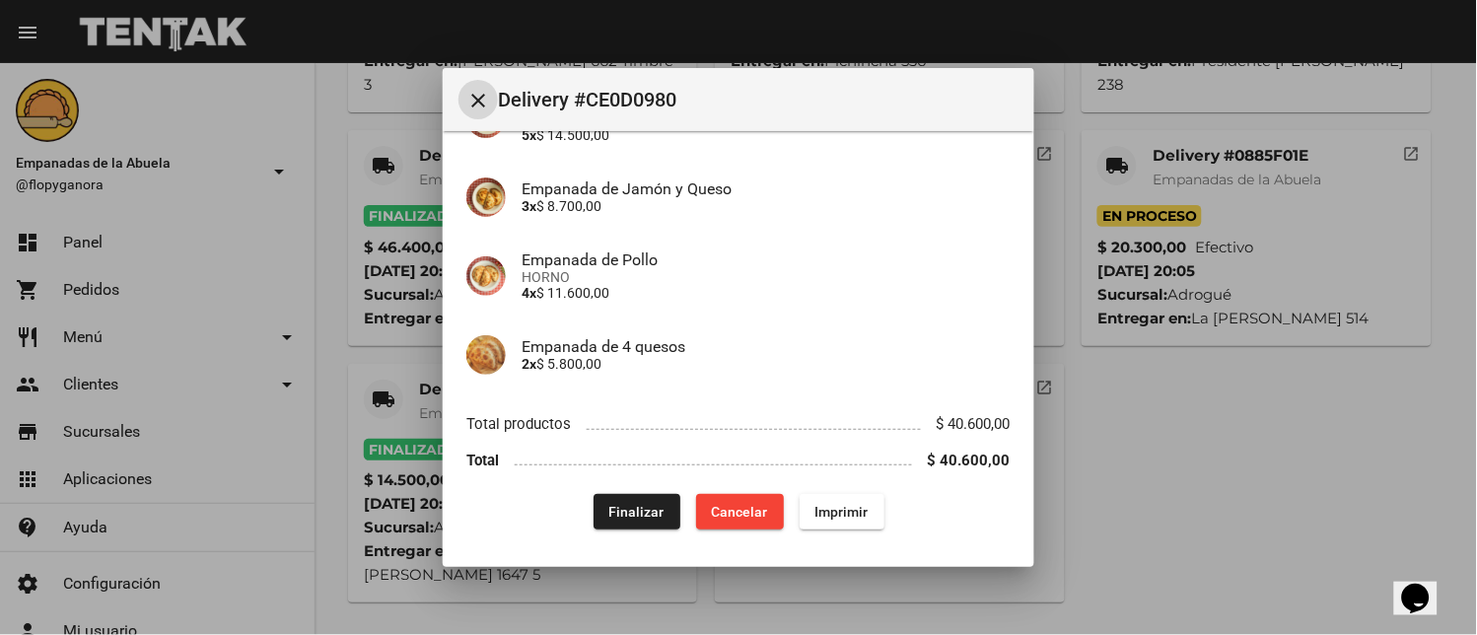
click at [613, 504] on span "Finalizar" at bounding box center [637, 512] width 55 height 16
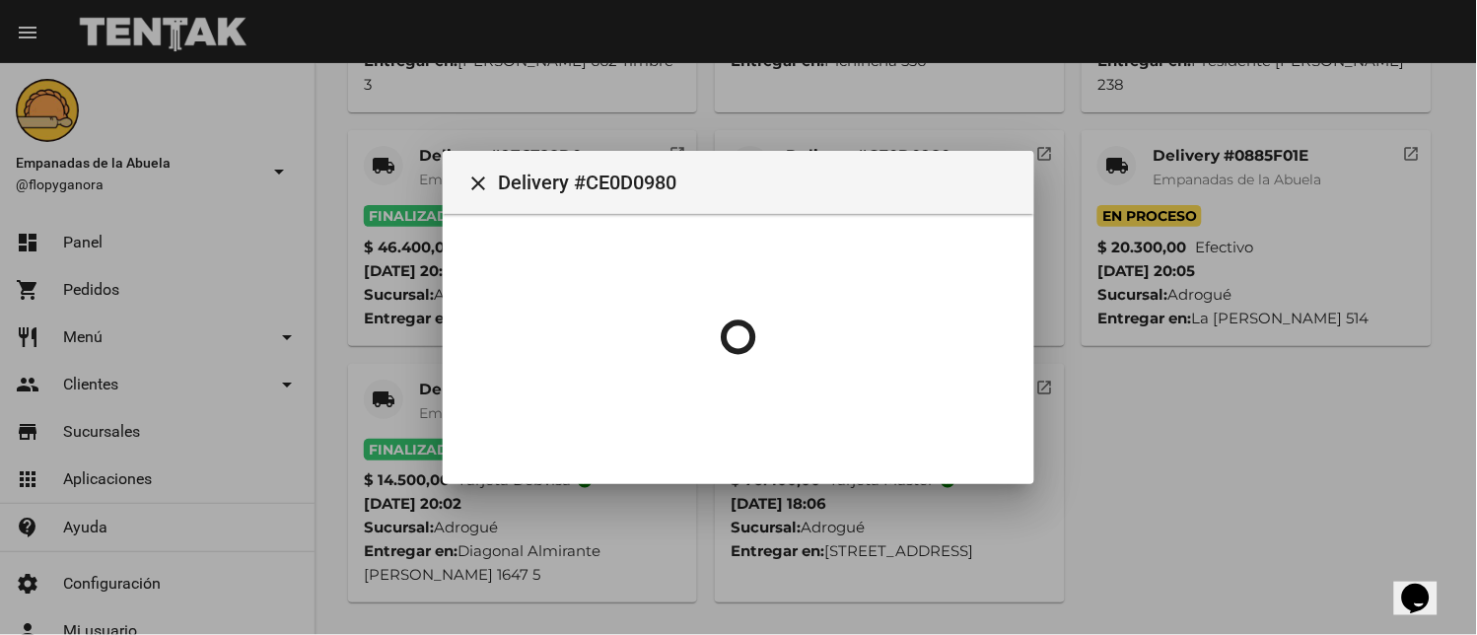
scroll to position [0, 0]
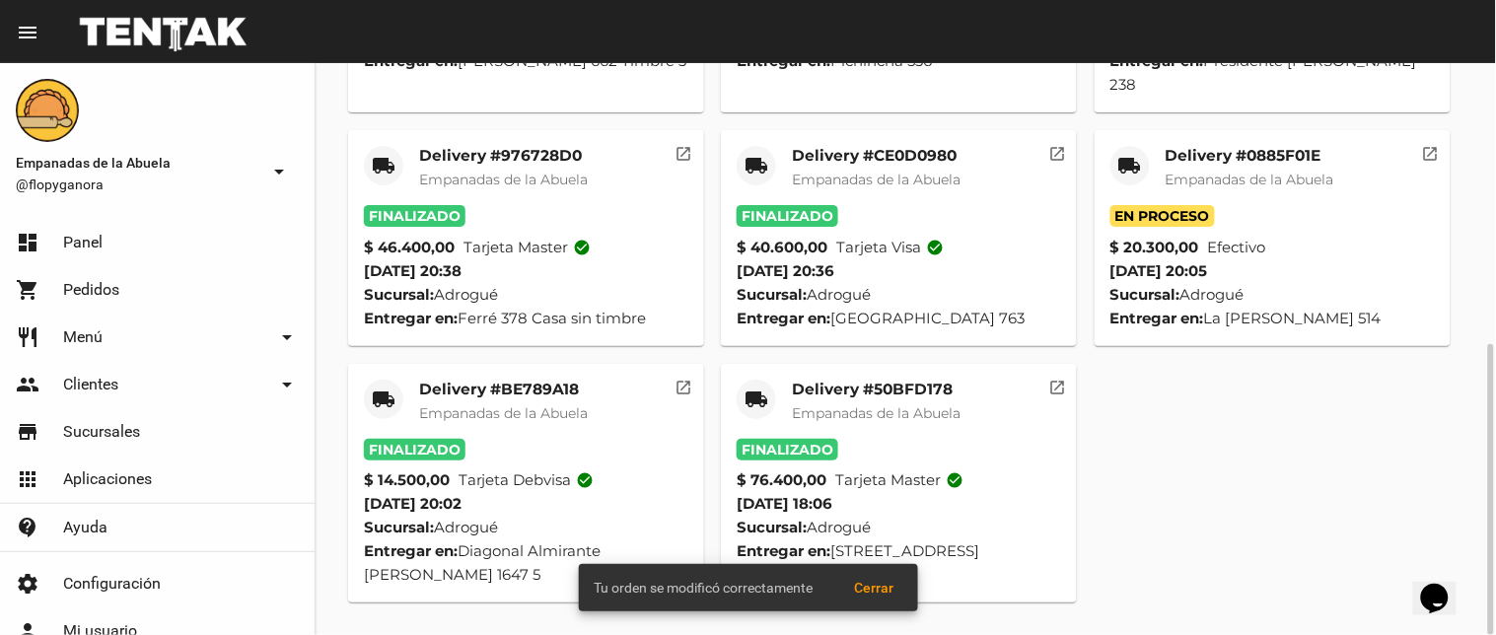
click at [1190, 160] on mat-card-title "Delivery #0885F01E" at bounding box center [1250, 156] width 169 height 20
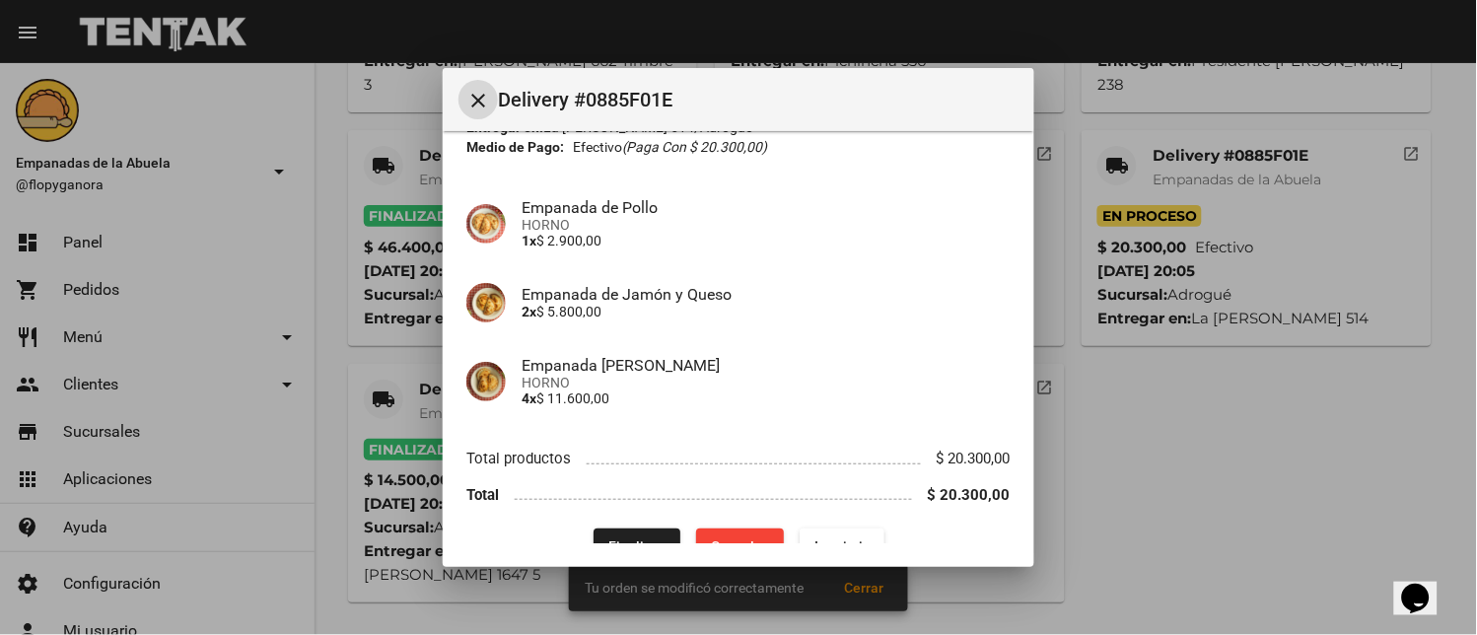
scroll to position [152, 0]
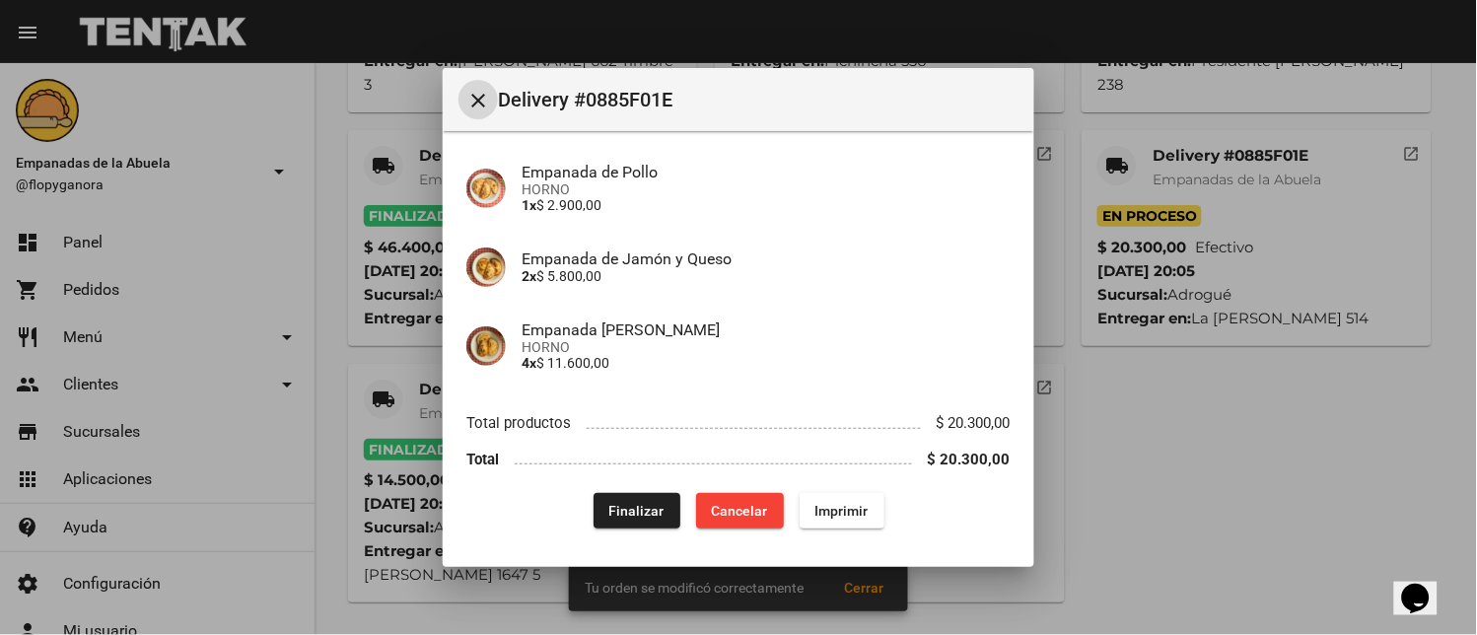
click at [595, 514] on button "Finalizar" at bounding box center [637, 511] width 87 height 36
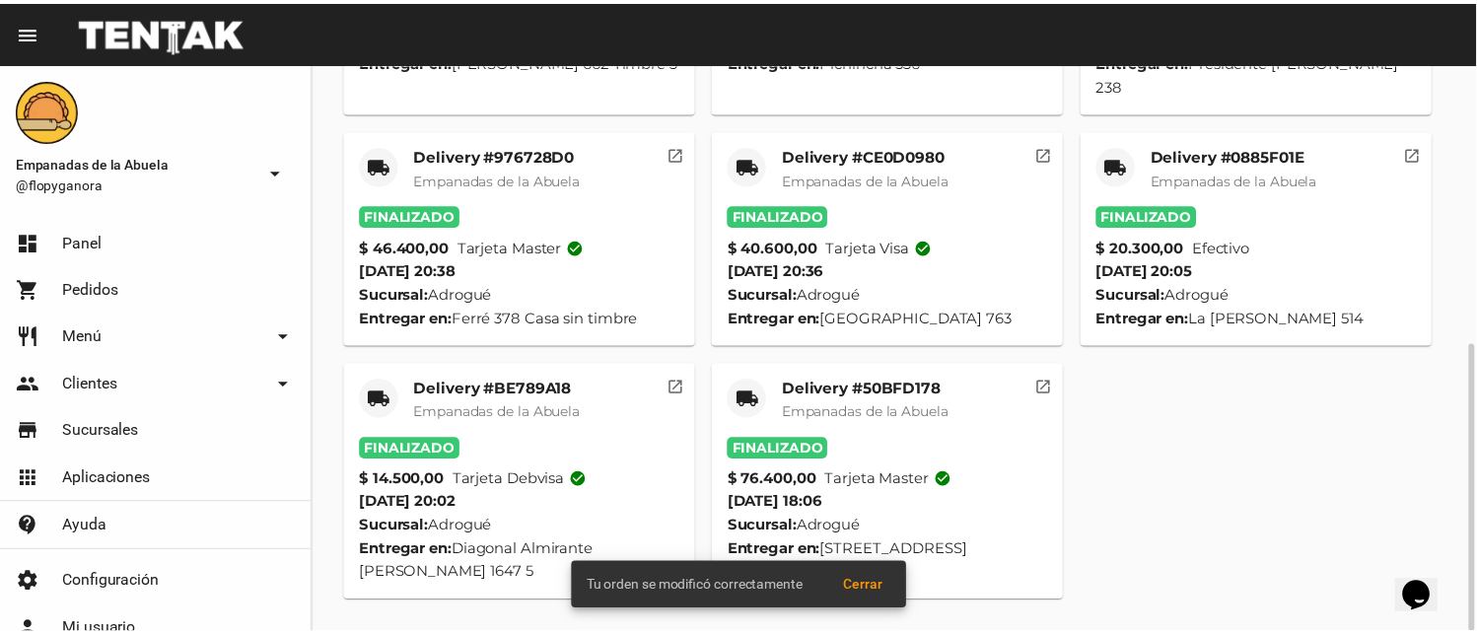
scroll to position [0, 0]
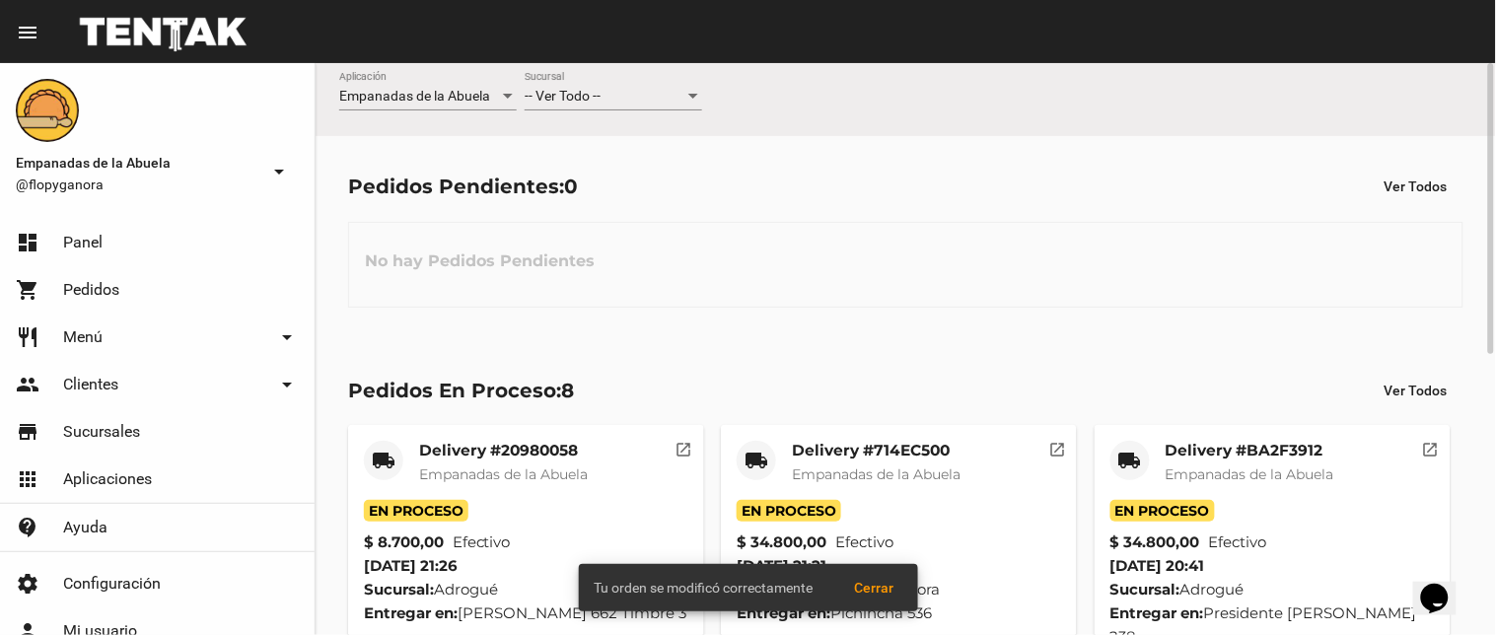
click at [878, 454] on mat-card-title "Delivery #714EC500" at bounding box center [876, 451] width 169 height 20
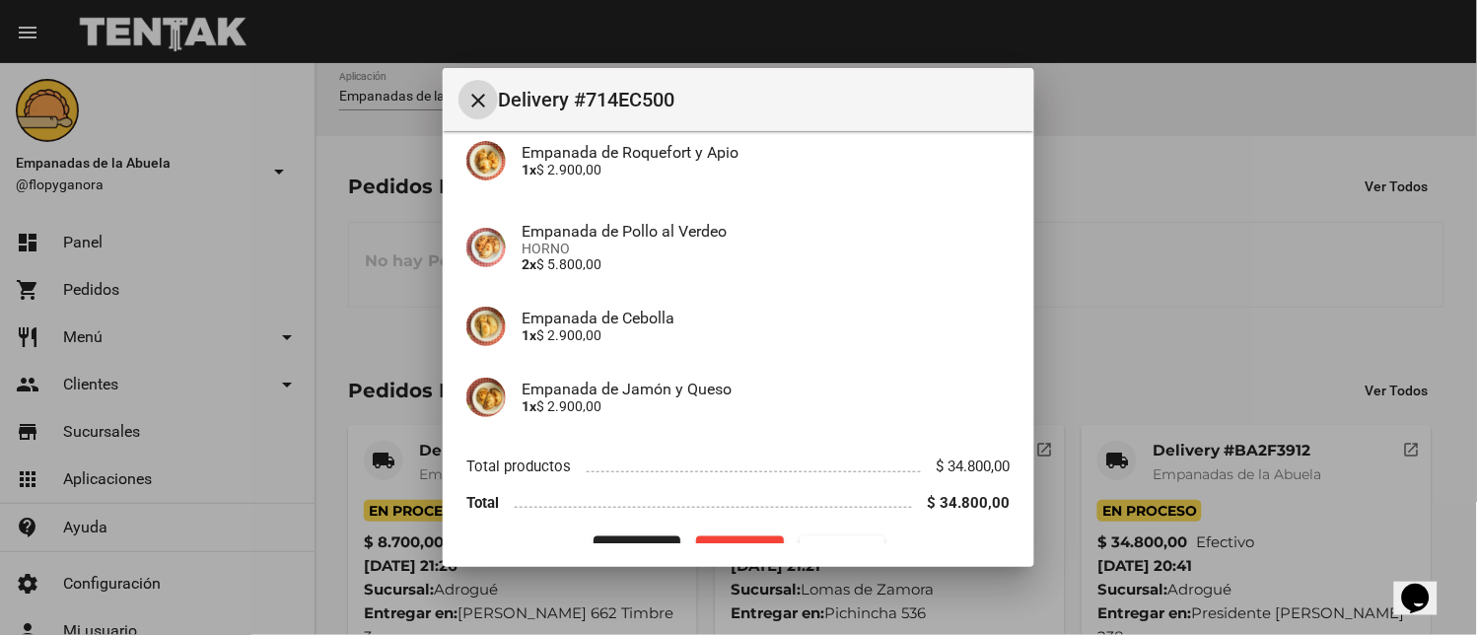
scroll to position [507, 0]
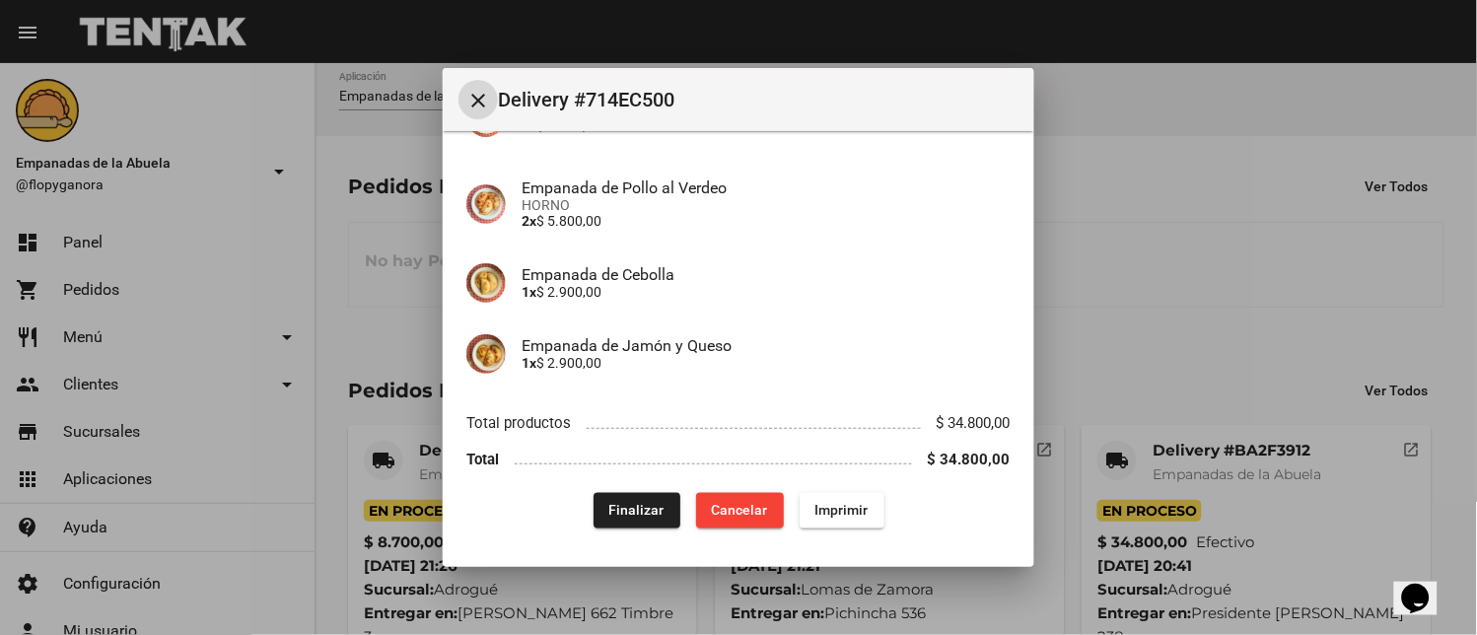
click at [623, 514] on span "Finalizar" at bounding box center [637, 511] width 55 height 16
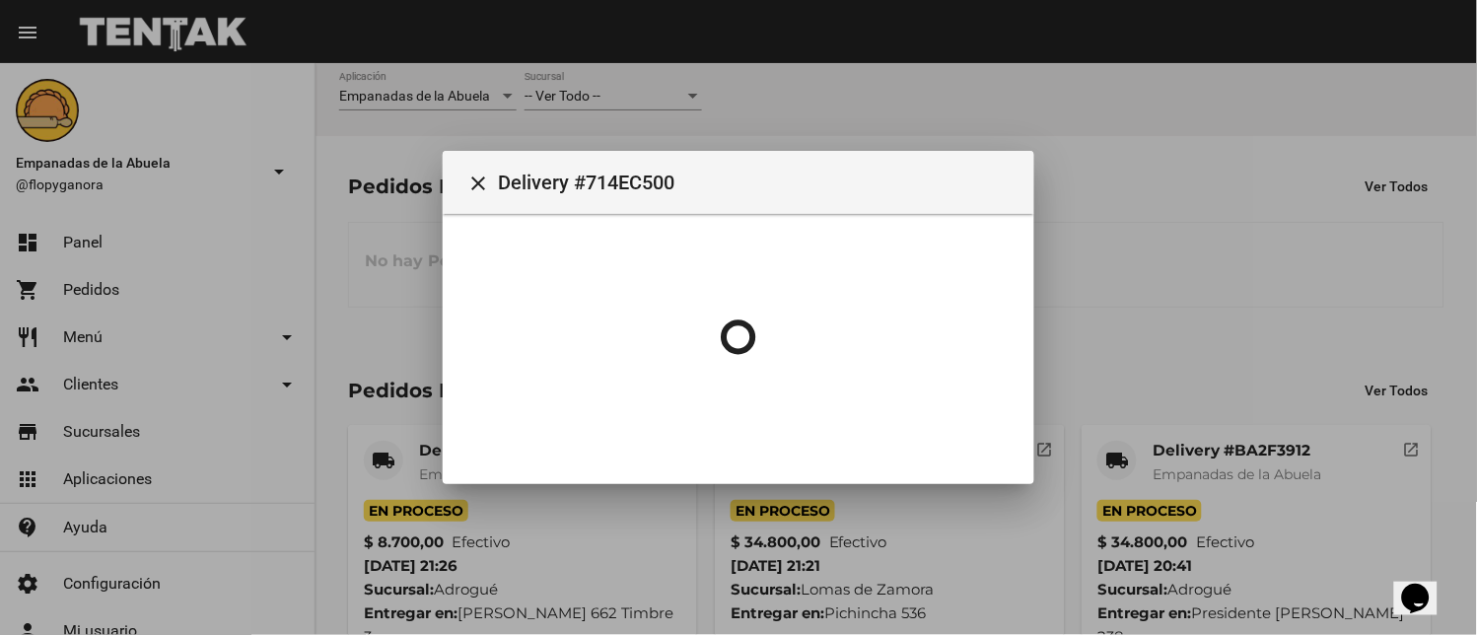
scroll to position [0, 0]
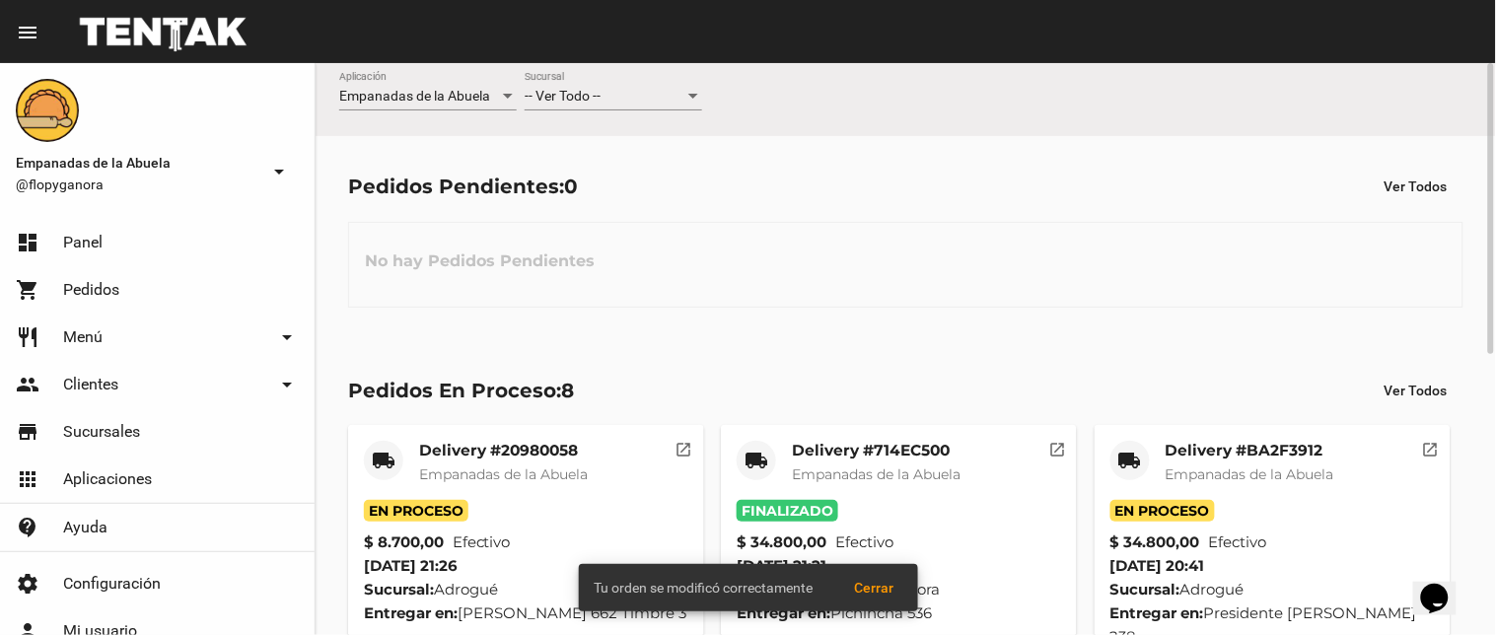
click at [1244, 442] on mat-card-title "Delivery #BA2F3912" at bounding box center [1250, 451] width 169 height 20
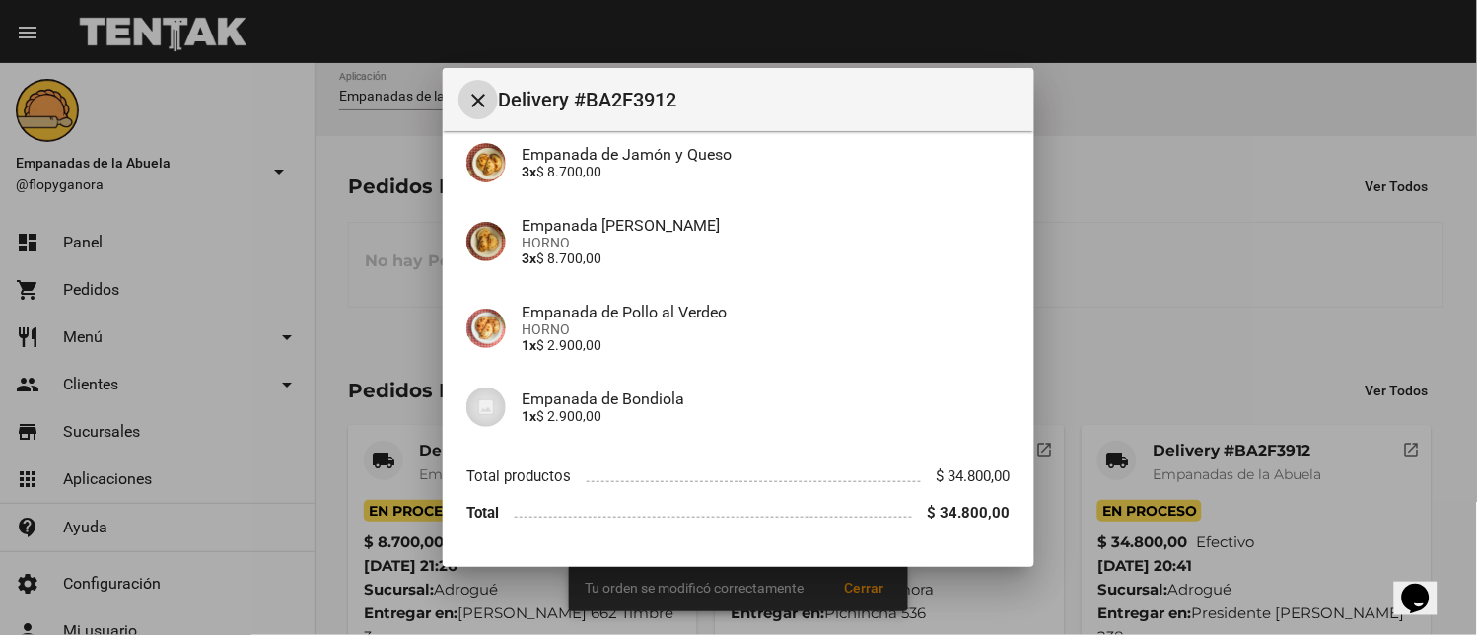
scroll to position [451, 0]
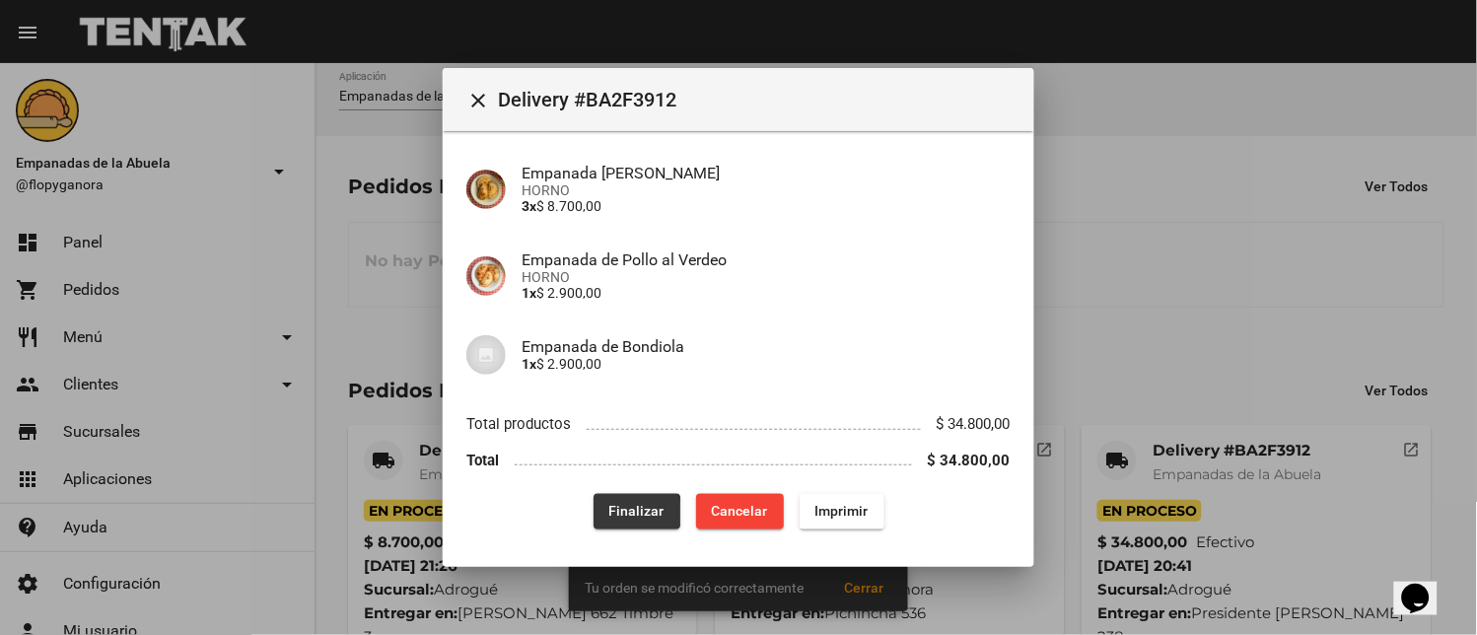
click at [615, 513] on span "Finalizar" at bounding box center [637, 512] width 55 height 16
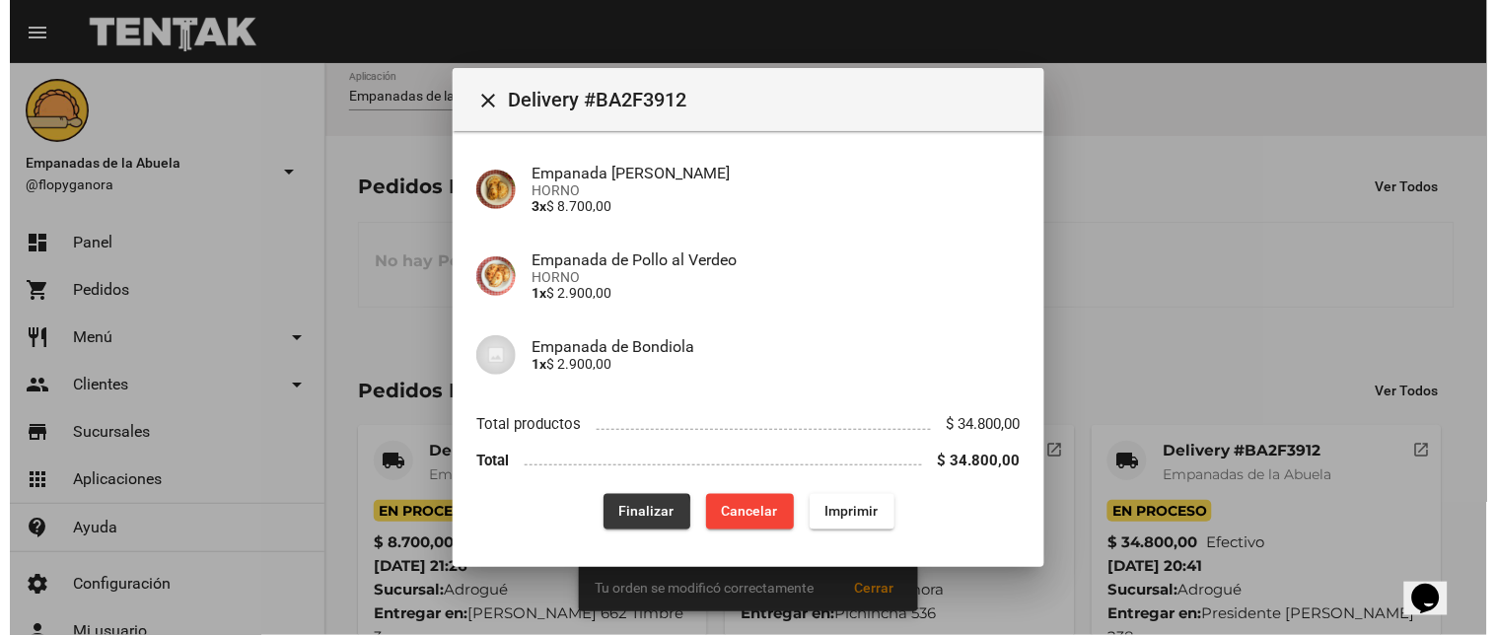
scroll to position [0, 0]
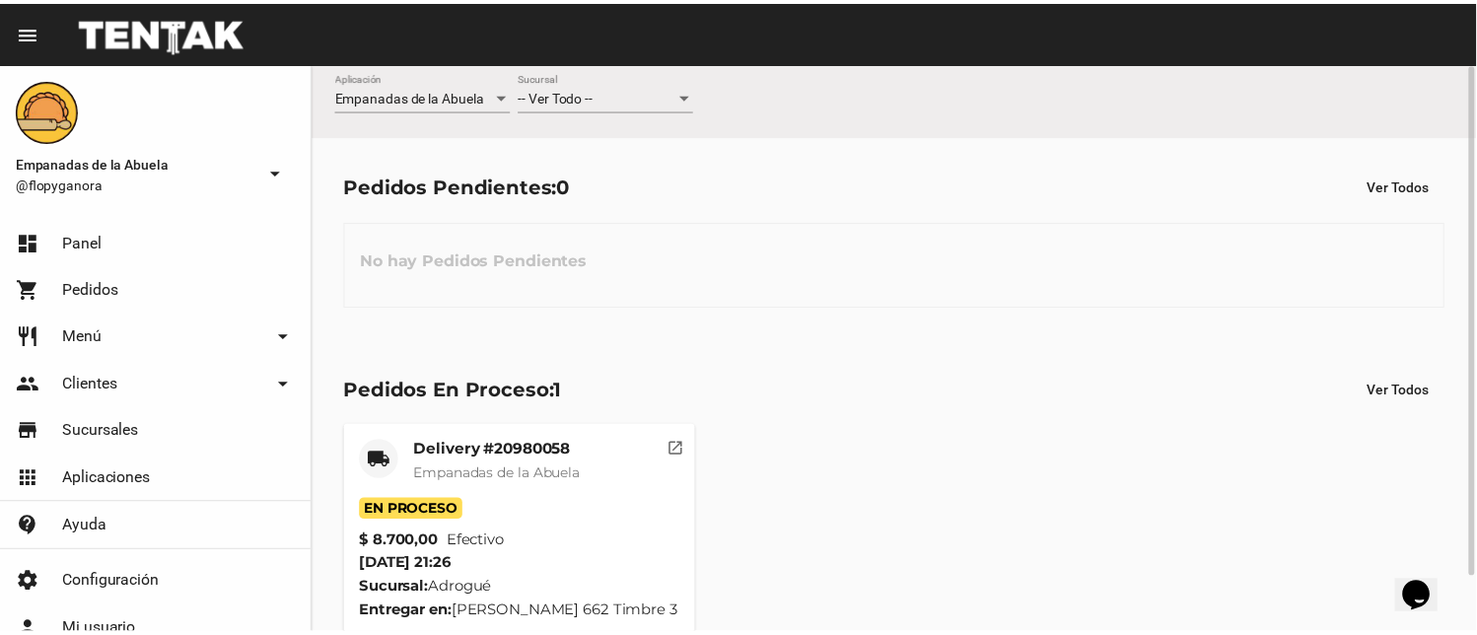
scroll to position [62, 0]
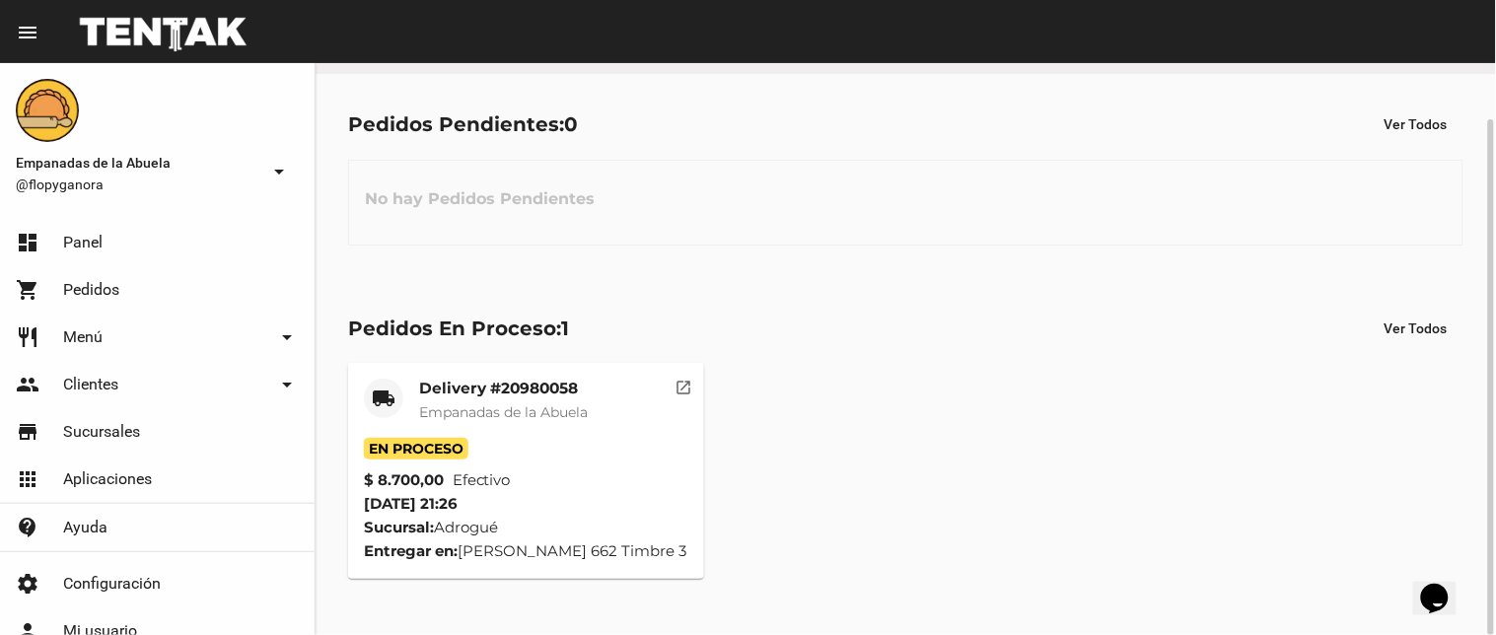
click at [568, 390] on mat-card-title "Delivery #20980058" at bounding box center [503, 389] width 169 height 20
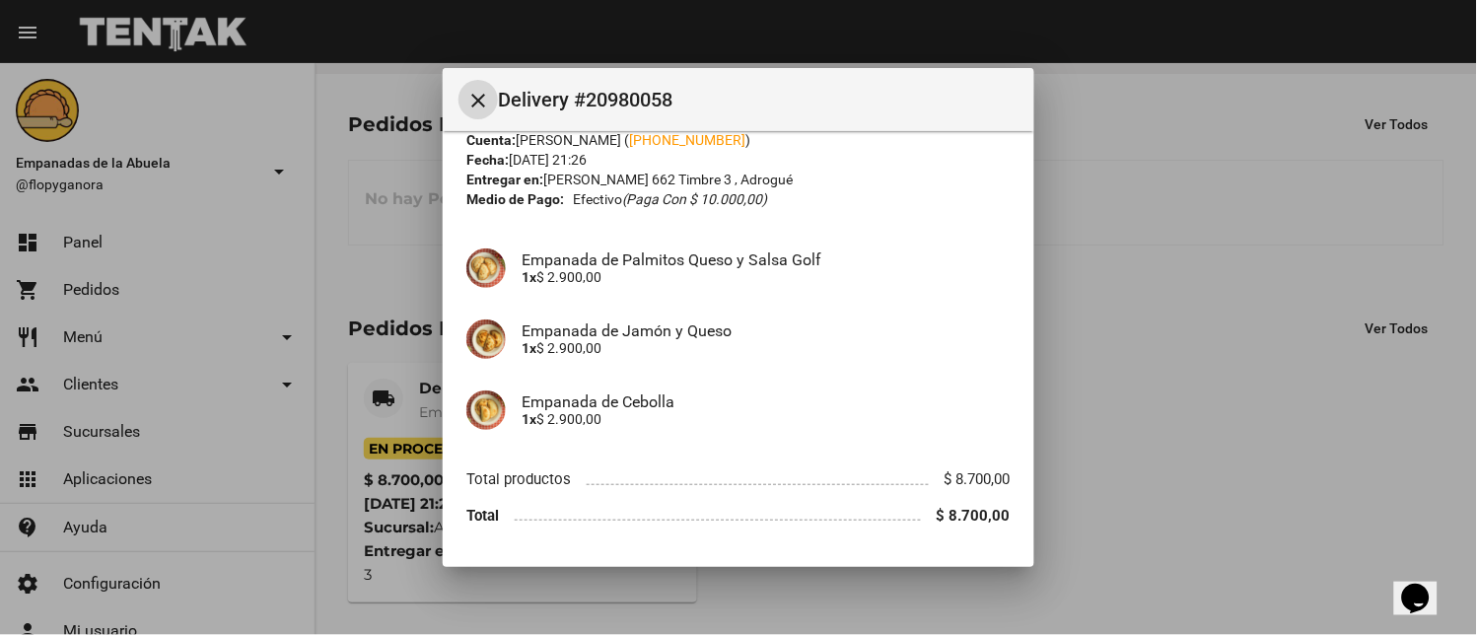
scroll to position [120, 0]
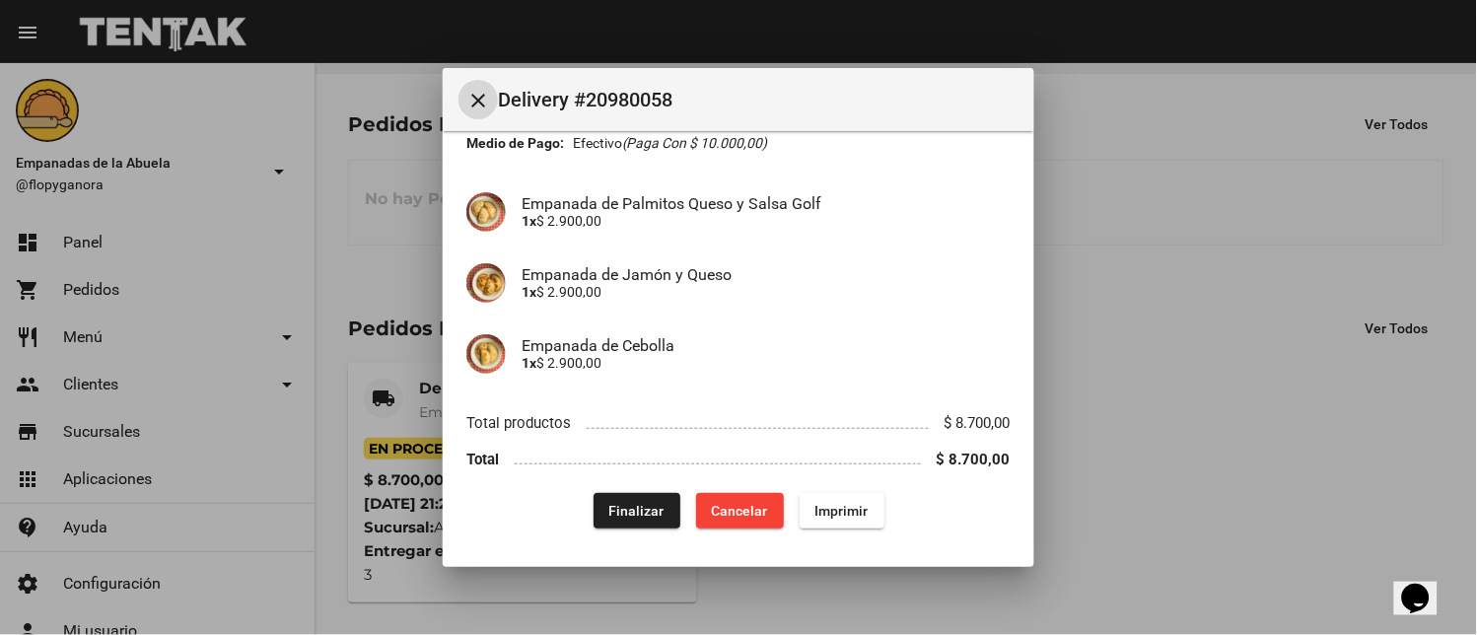
click at [624, 503] on span "Finalizar" at bounding box center [637, 511] width 55 height 16
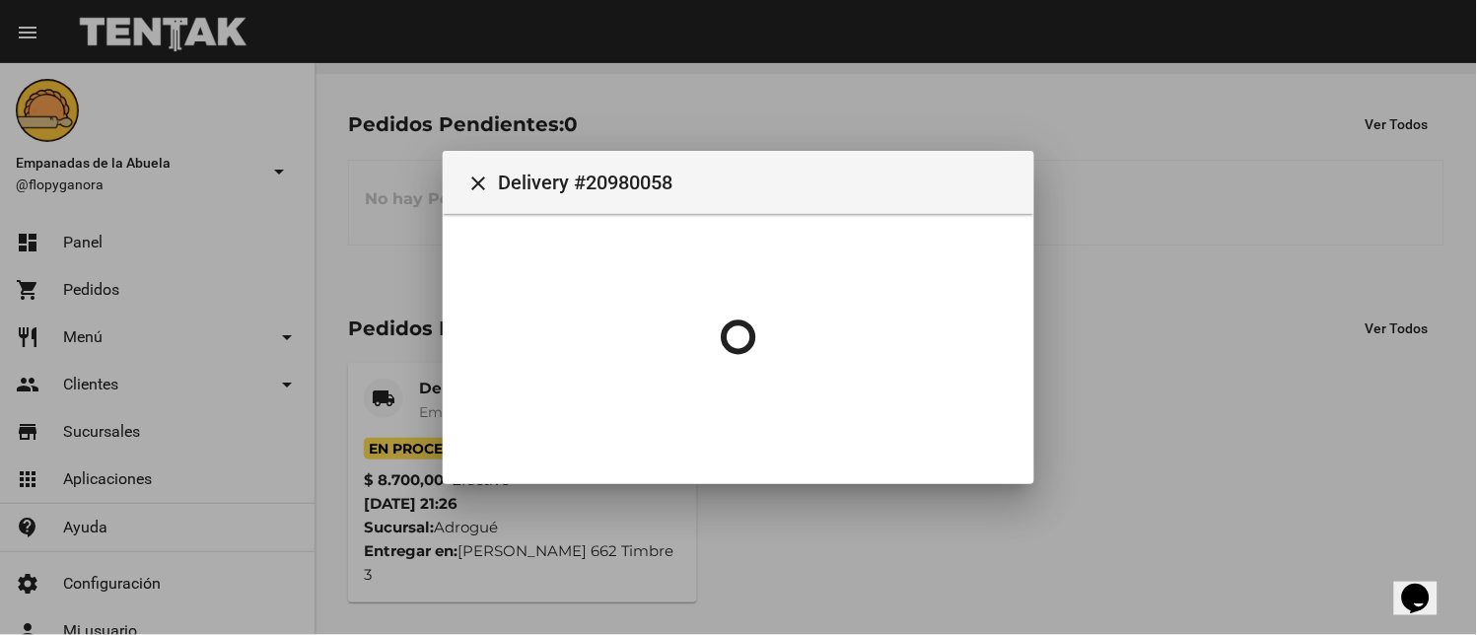
scroll to position [0, 0]
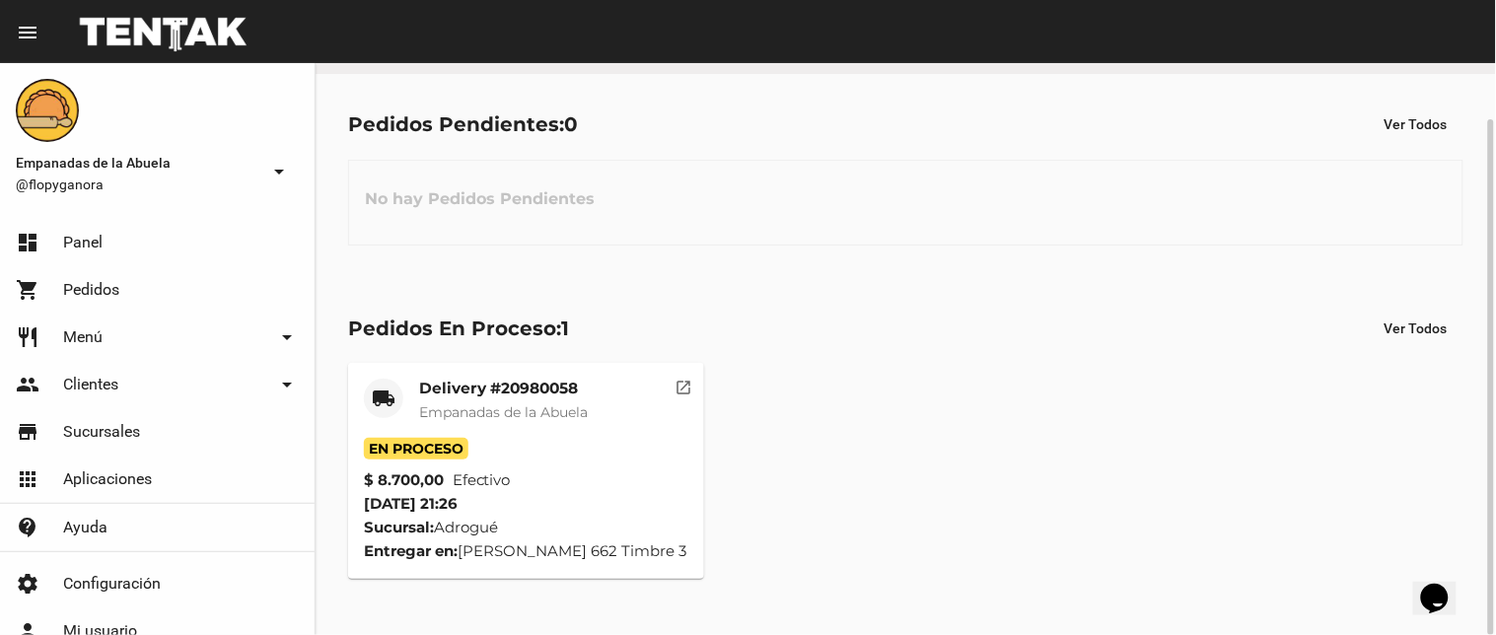
click at [537, 386] on mat-card-title "Delivery #20980058" at bounding box center [503, 389] width 169 height 20
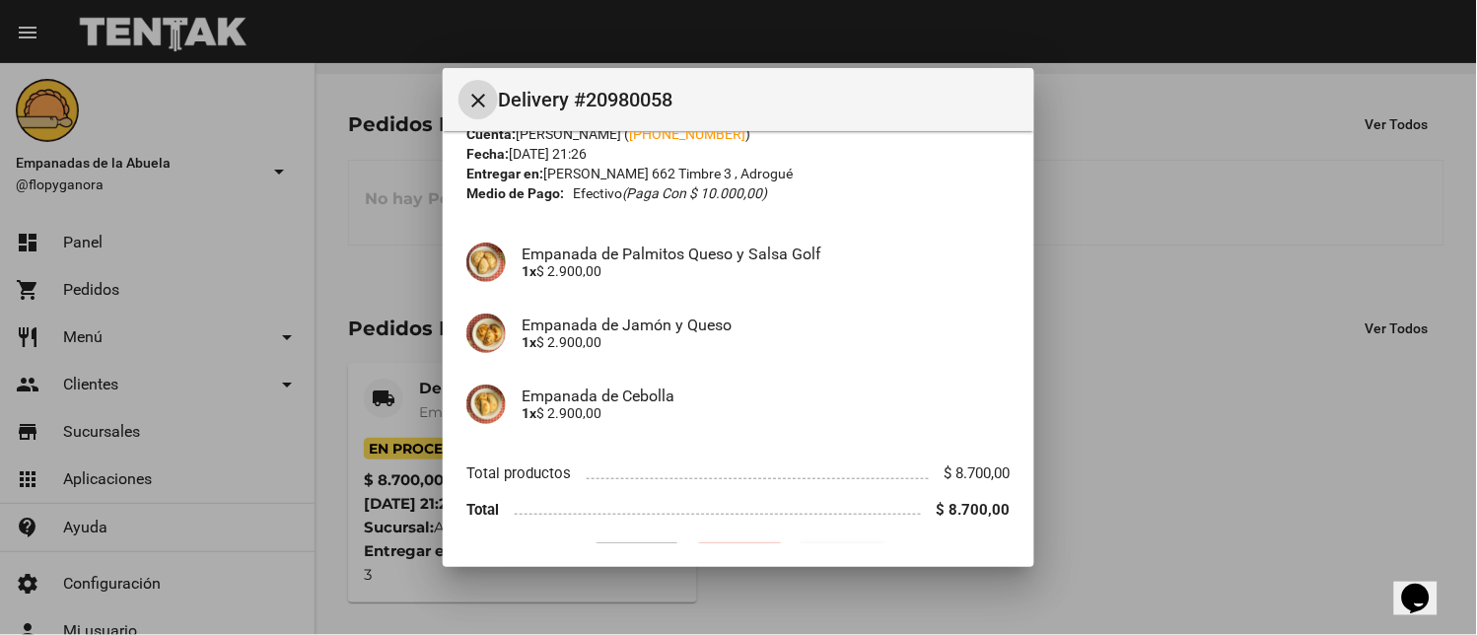
scroll to position [120, 0]
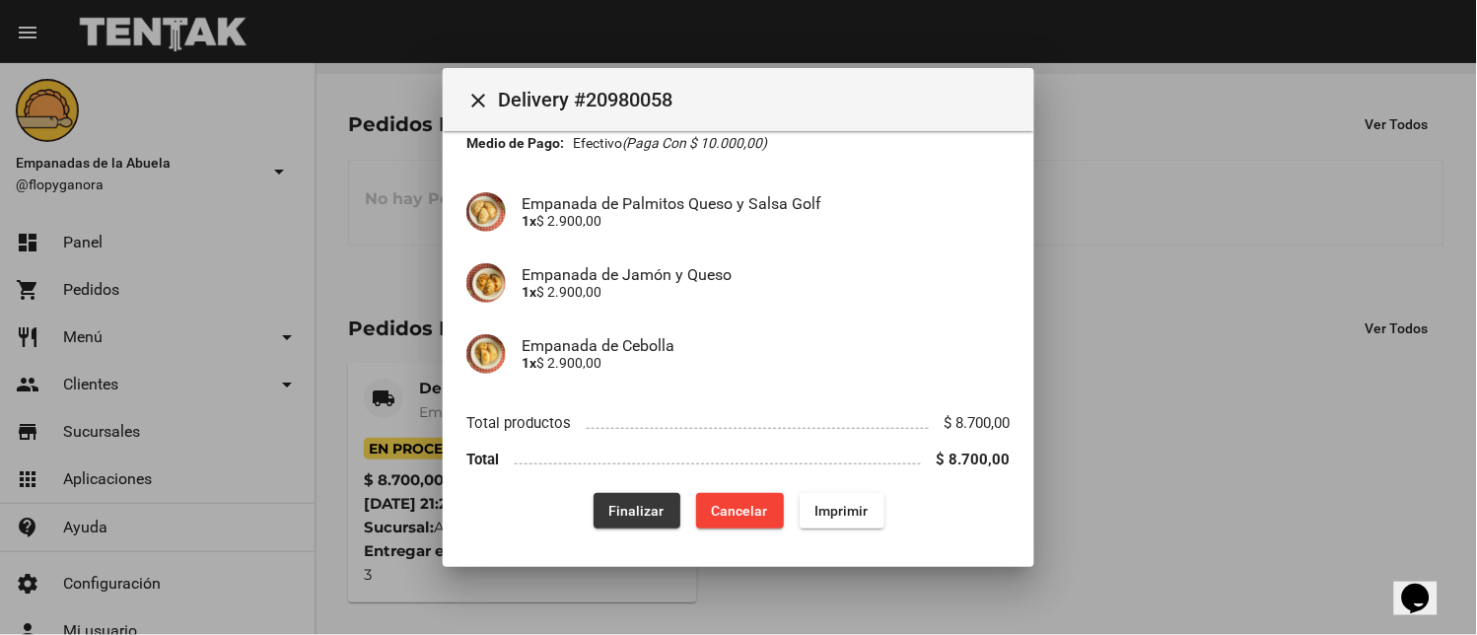
click at [597, 513] on button "Finalizar" at bounding box center [637, 511] width 87 height 36
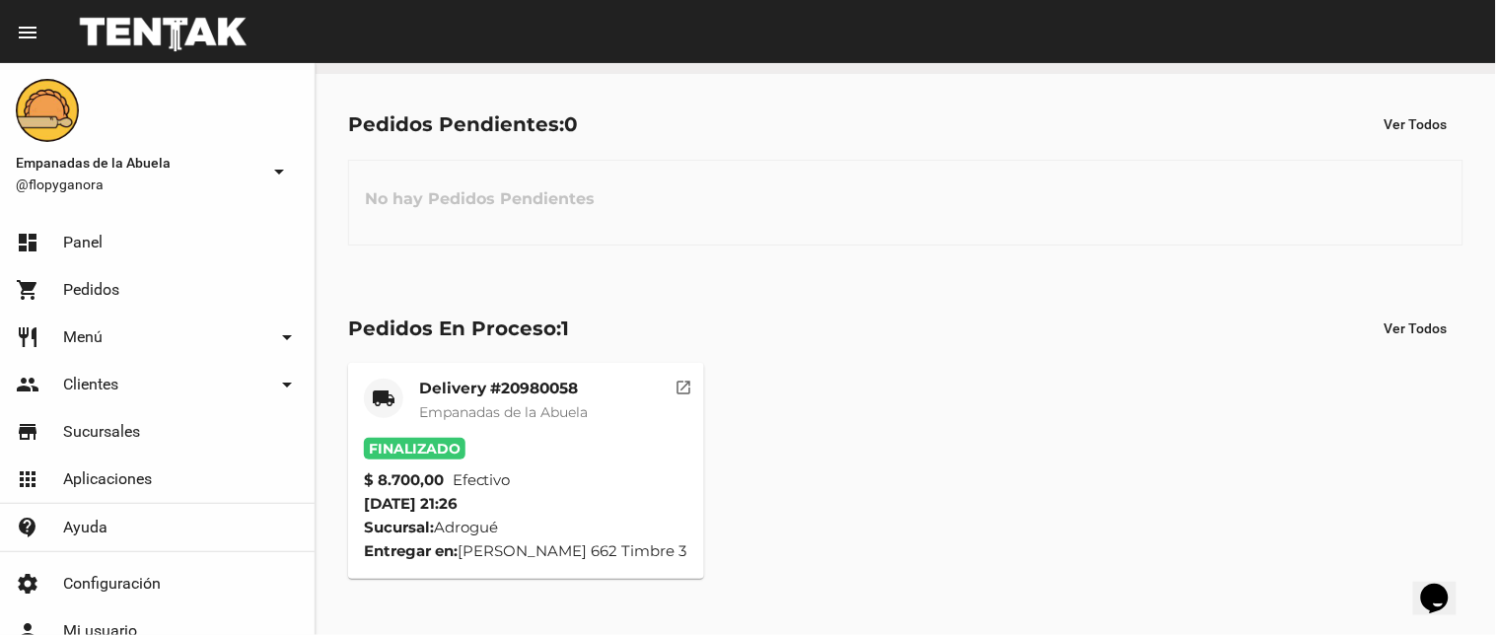
scroll to position [0, 0]
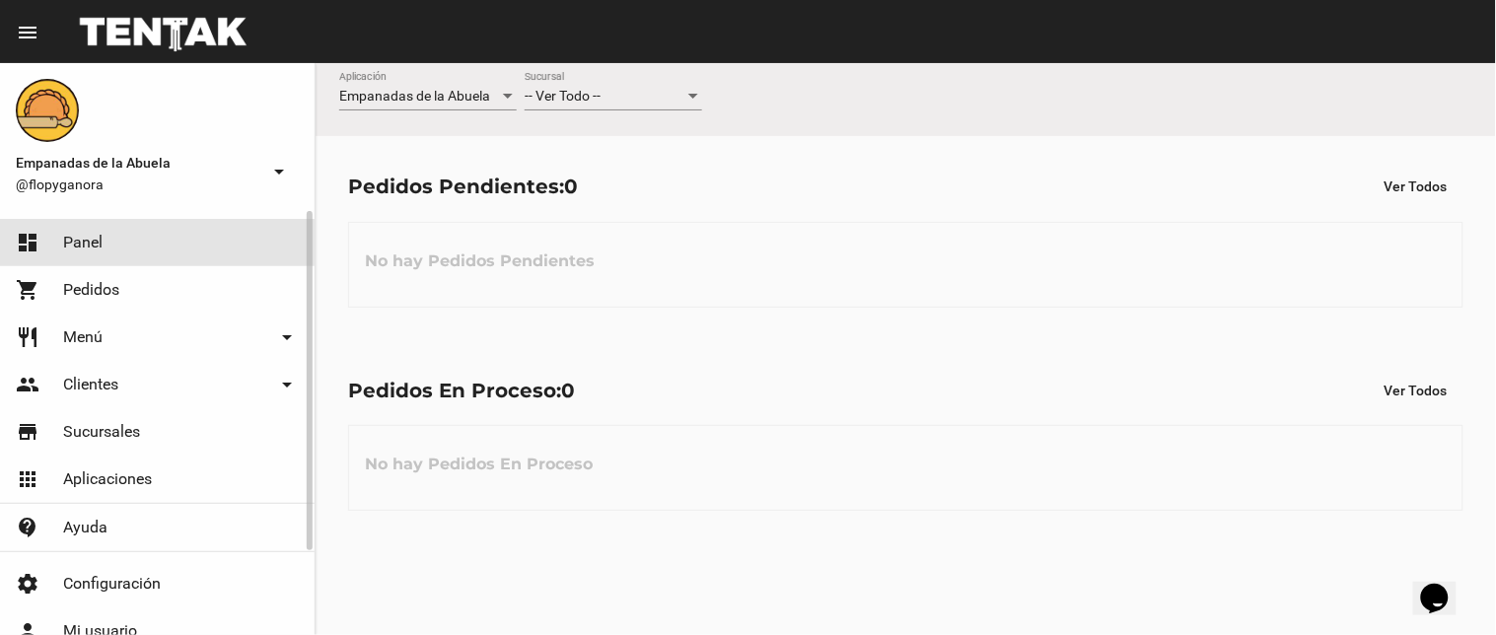
click at [201, 232] on link "dashboard Panel" at bounding box center [157, 242] width 315 height 47
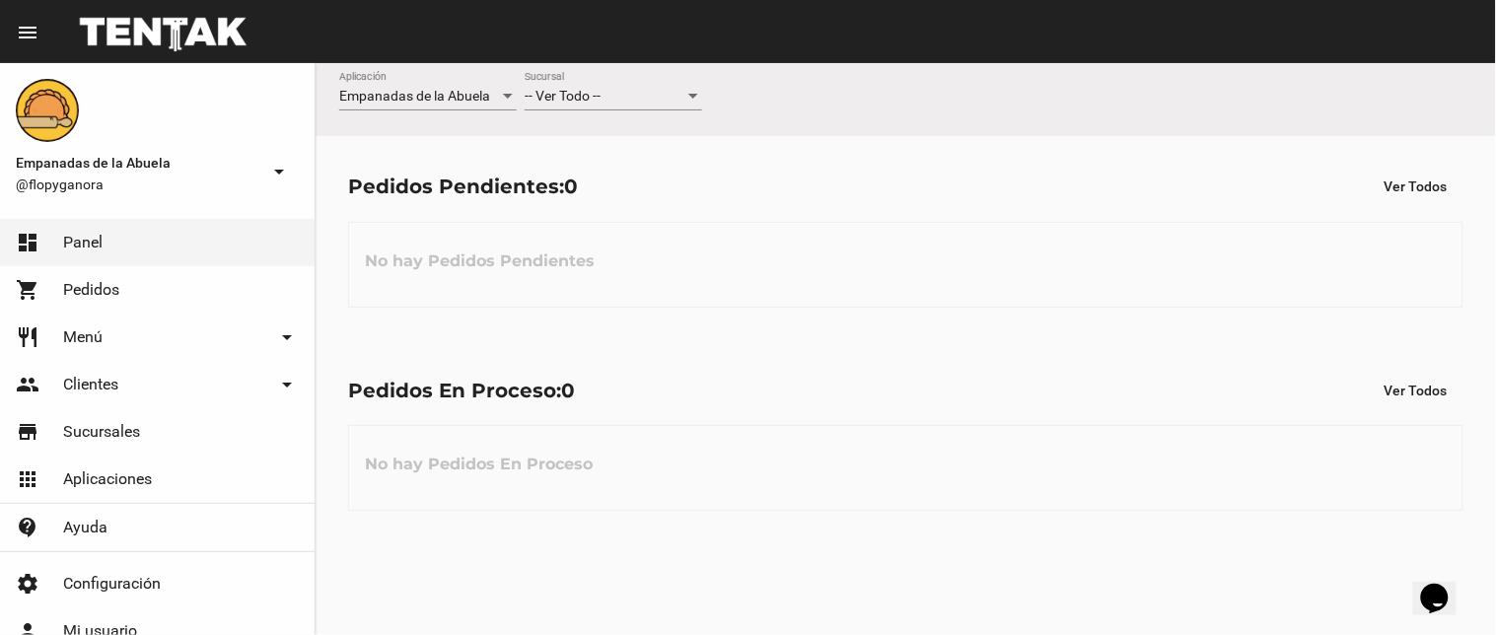
click at [672, 96] on div "-- Ver Todo --" at bounding box center [605, 97] width 160 height 16
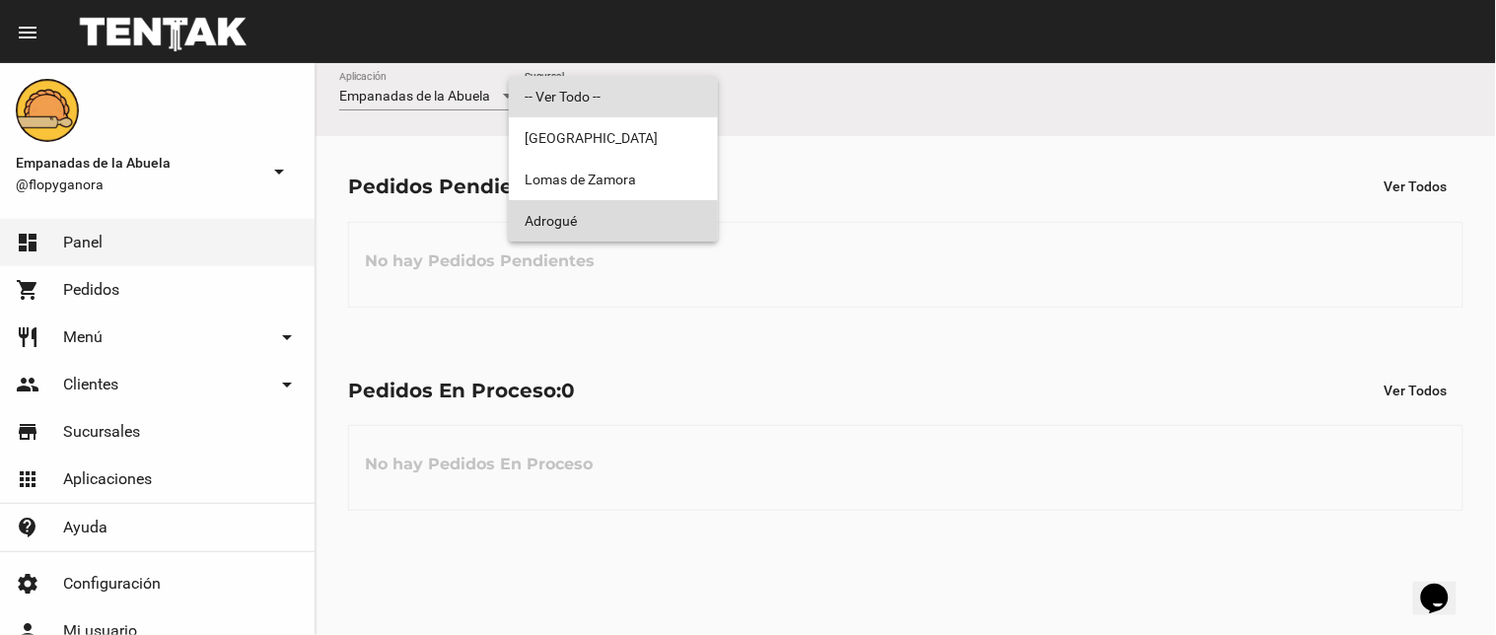
click at [608, 217] on span "Adrogué" at bounding box center [614, 220] width 178 height 41
